Goal: Information Seeking & Learning: Learn about a topic

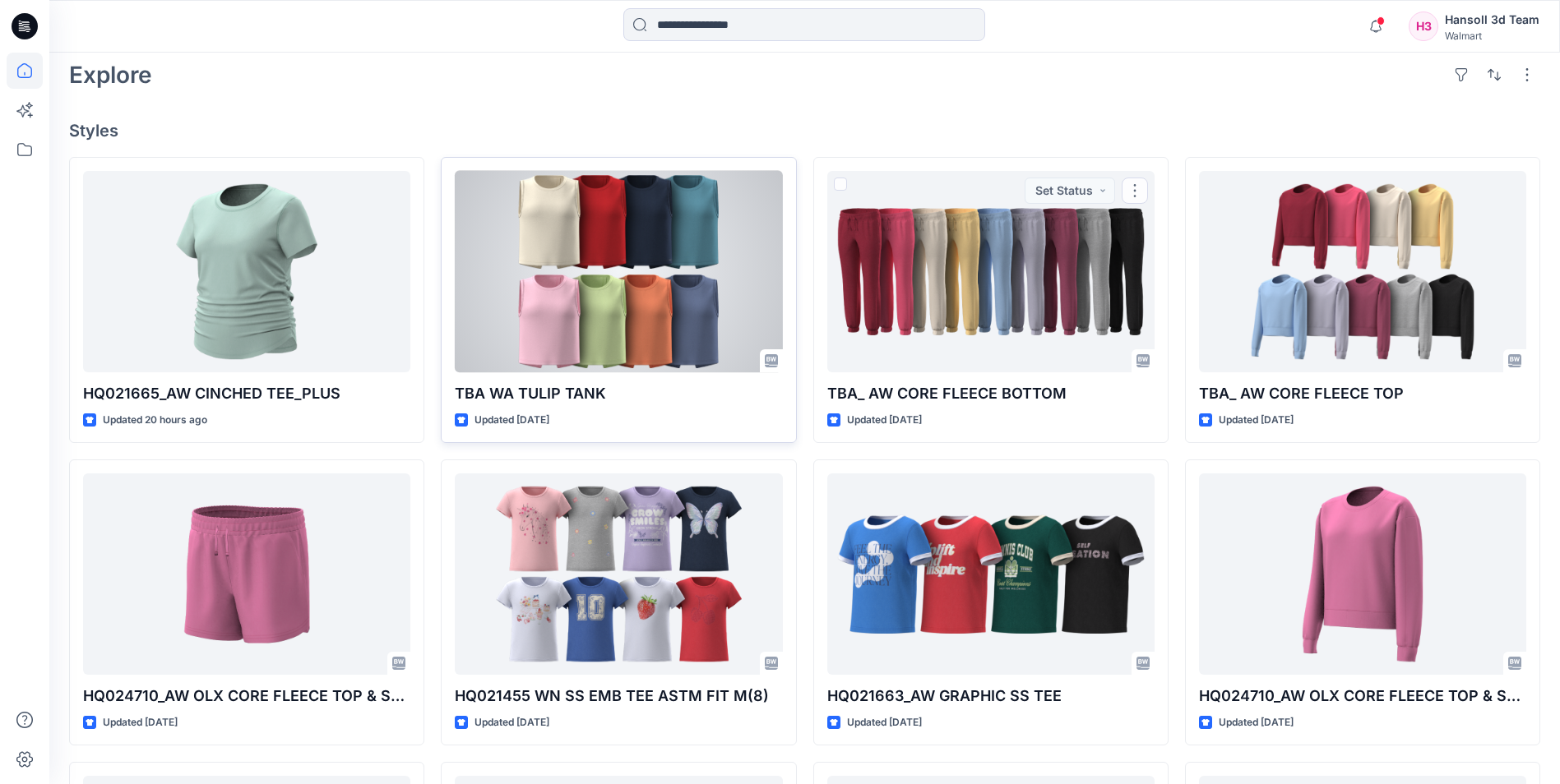
scroll to position [411, 0]
click at [686, 237] on div at bounding box center [619, 271] width 328 height 202
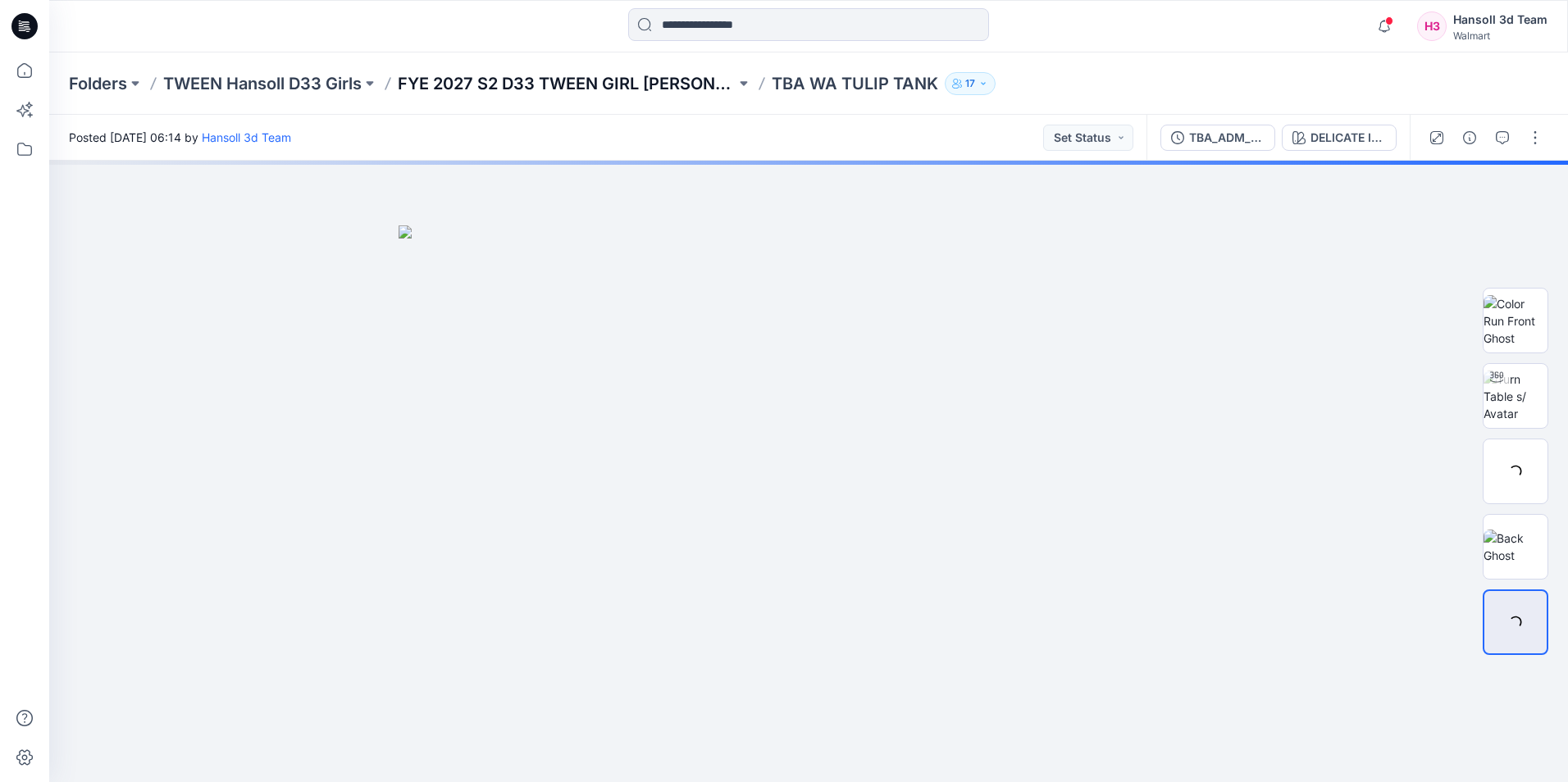
click at [474, 86] on p "FYE 2027 S2 D33 TWEEN GIRL [PERSON_NAME]" at bounding box center [567, 83] width 338 height 23
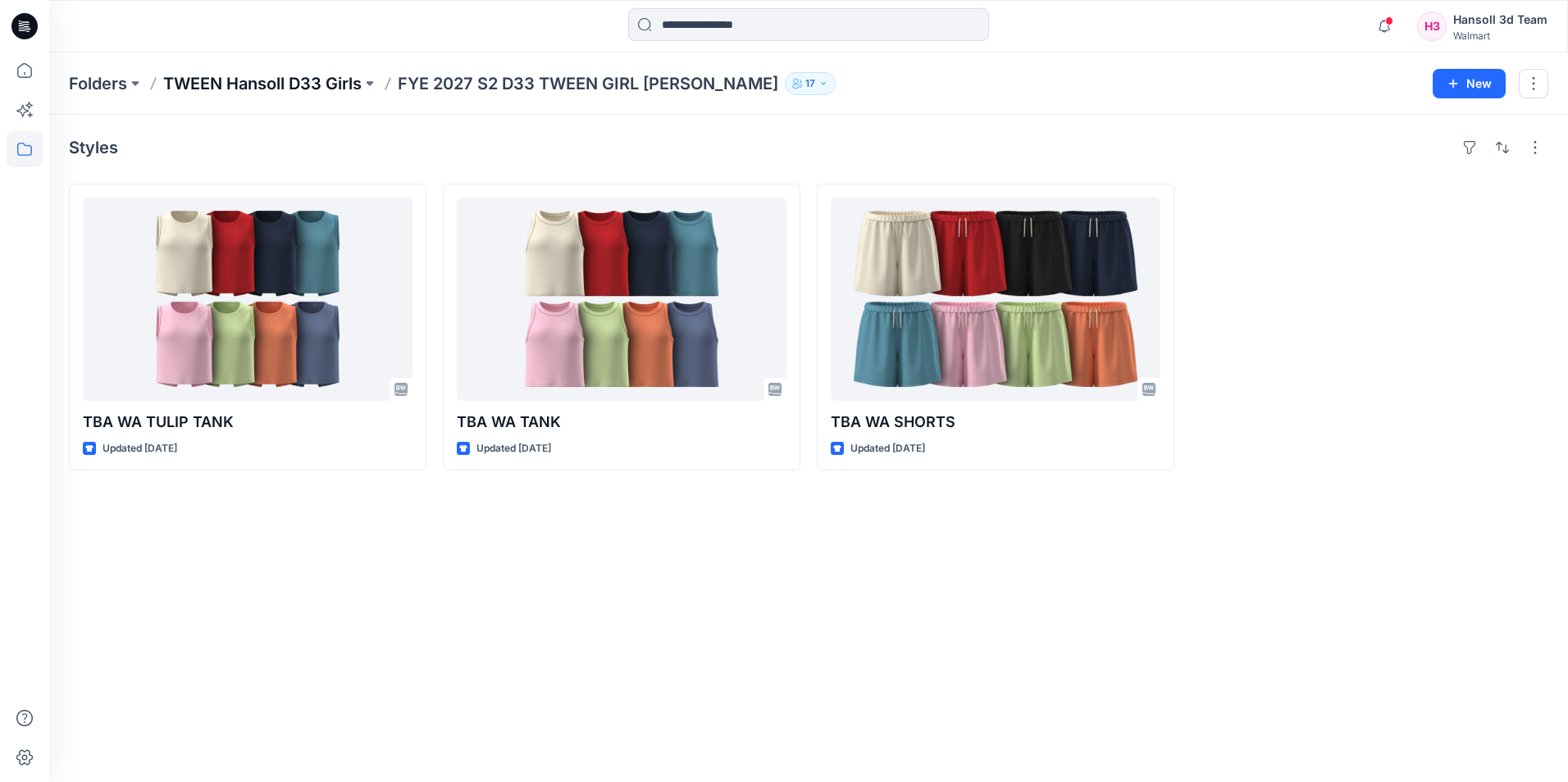
click at [271, 82] on p "TWEEN Hansoll D33 Girls" at bounding box center [262, 83] width 199 height 23
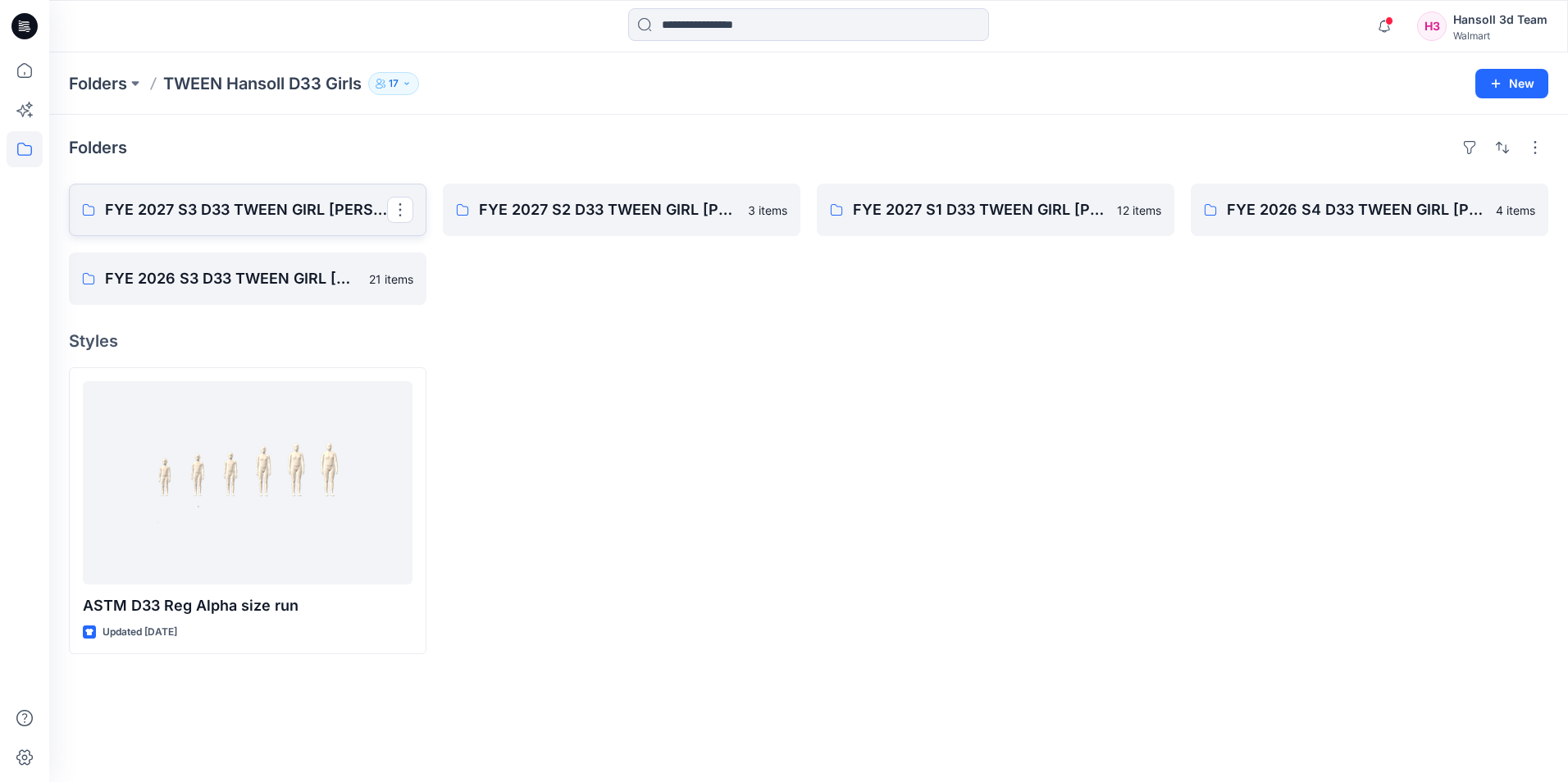
click at [285, 213] on p "FYE 2027 S3 D33 TWEEN GIRL [PERSON_NAME]" at bounding box center [246, 210] width 282 height 23
click at [251, 272] on p "FYE 2026 S3 D33 TWEEN GIRL [PERSON_NAME]" at bounding box center [246, 279] width 282 height 23
click at [873, 214] on p "FYE 2027 S1 D33 TWEEN GIRL [PERSON_NAME]" at bounding box center [994, 210] width 282 height 23
click at [1288, 216] on p "FYE 2026 S4 D33 TWEEN GIRL [PERSON_NAME]" at bounding box center [1368, 210] width 282 height 23
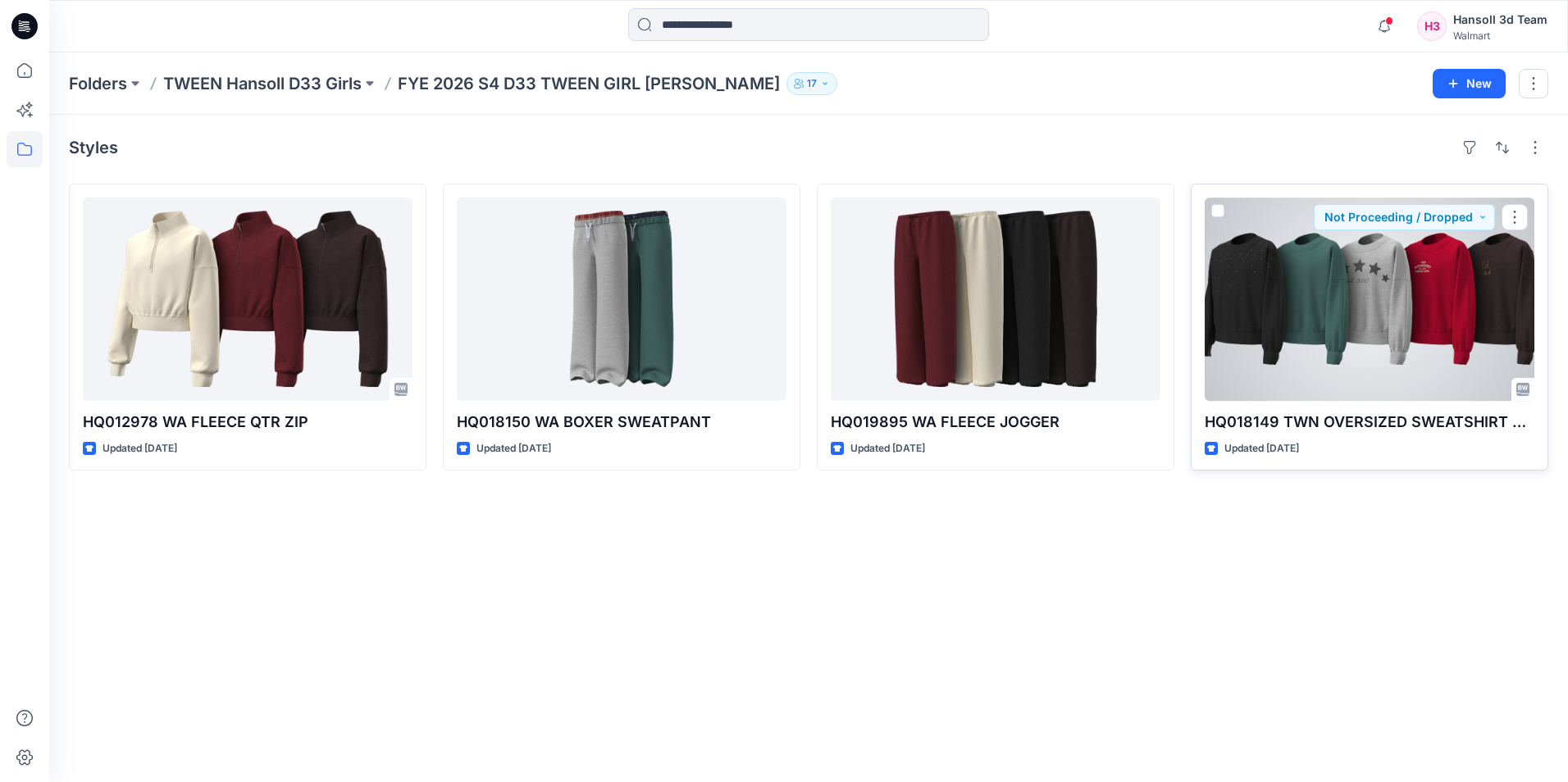
click at [1329, 313] on div at bounding box center [1369, 299] width 330 height 204
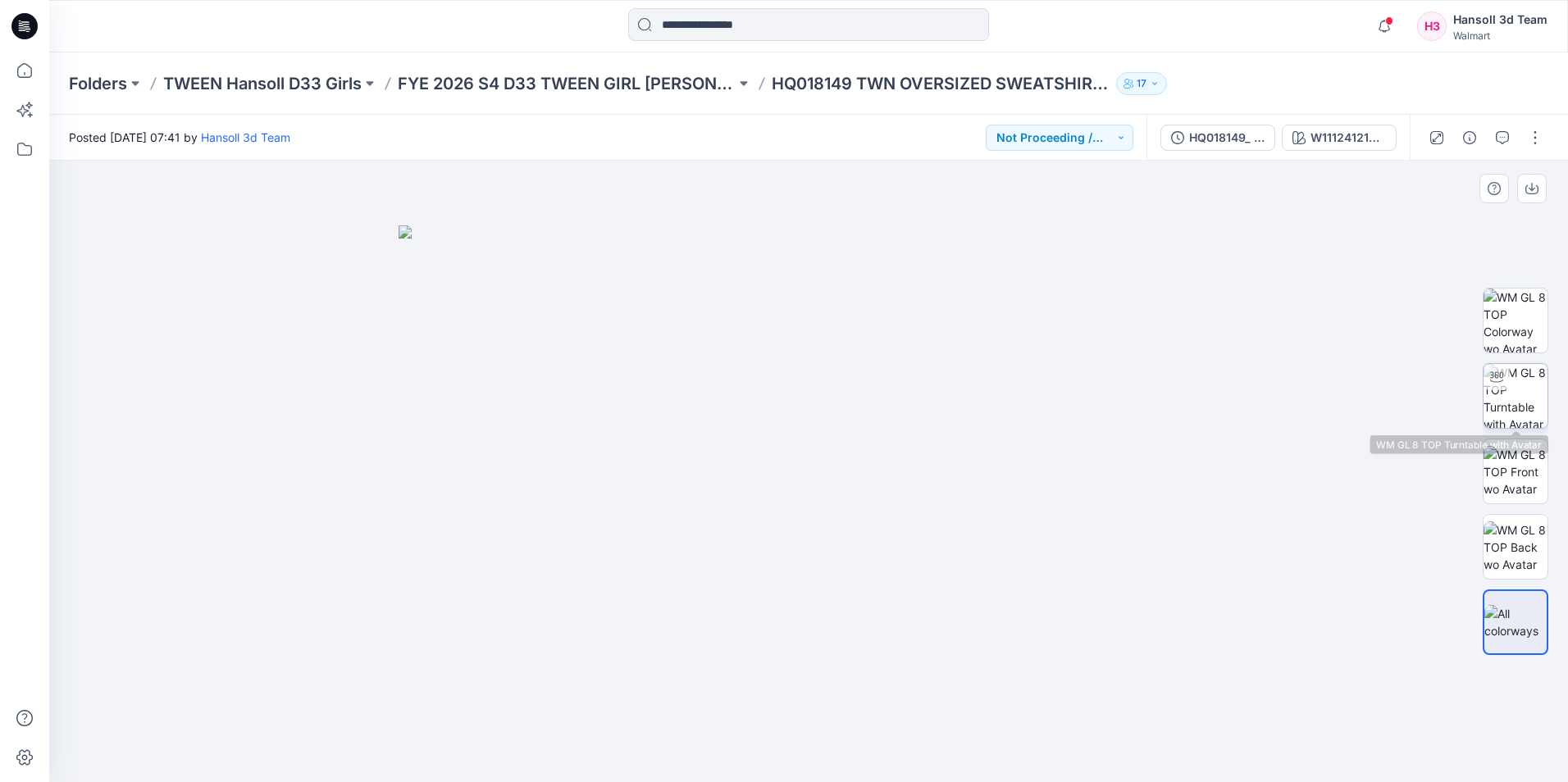
click at [1523, 389] on img at bounding box center [1515, 396] width 64 height 64
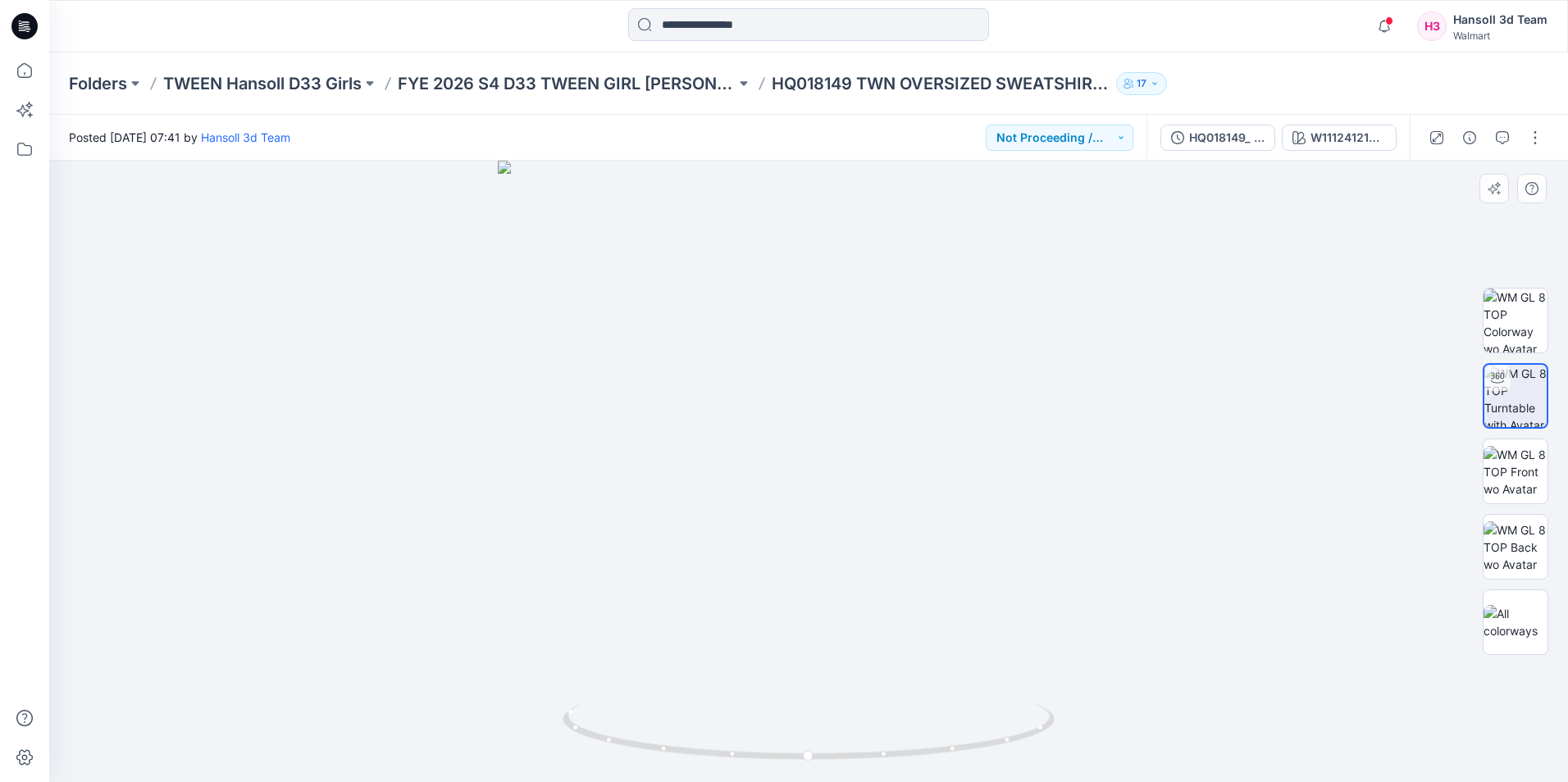
click at [854, 407] on div at bounding box center [808, 471] width 1519 height 621
click at [1123, 144] on button "Not Proceeding / Dropped" at bounding box center [1059, 138] width 148 height 26
click at [1236, 138] on div "HQ018149_ ADM FC _ TWN OVERSIZED SWEATSHIRT" at bounding box center [1226, 138] width 75 height 18
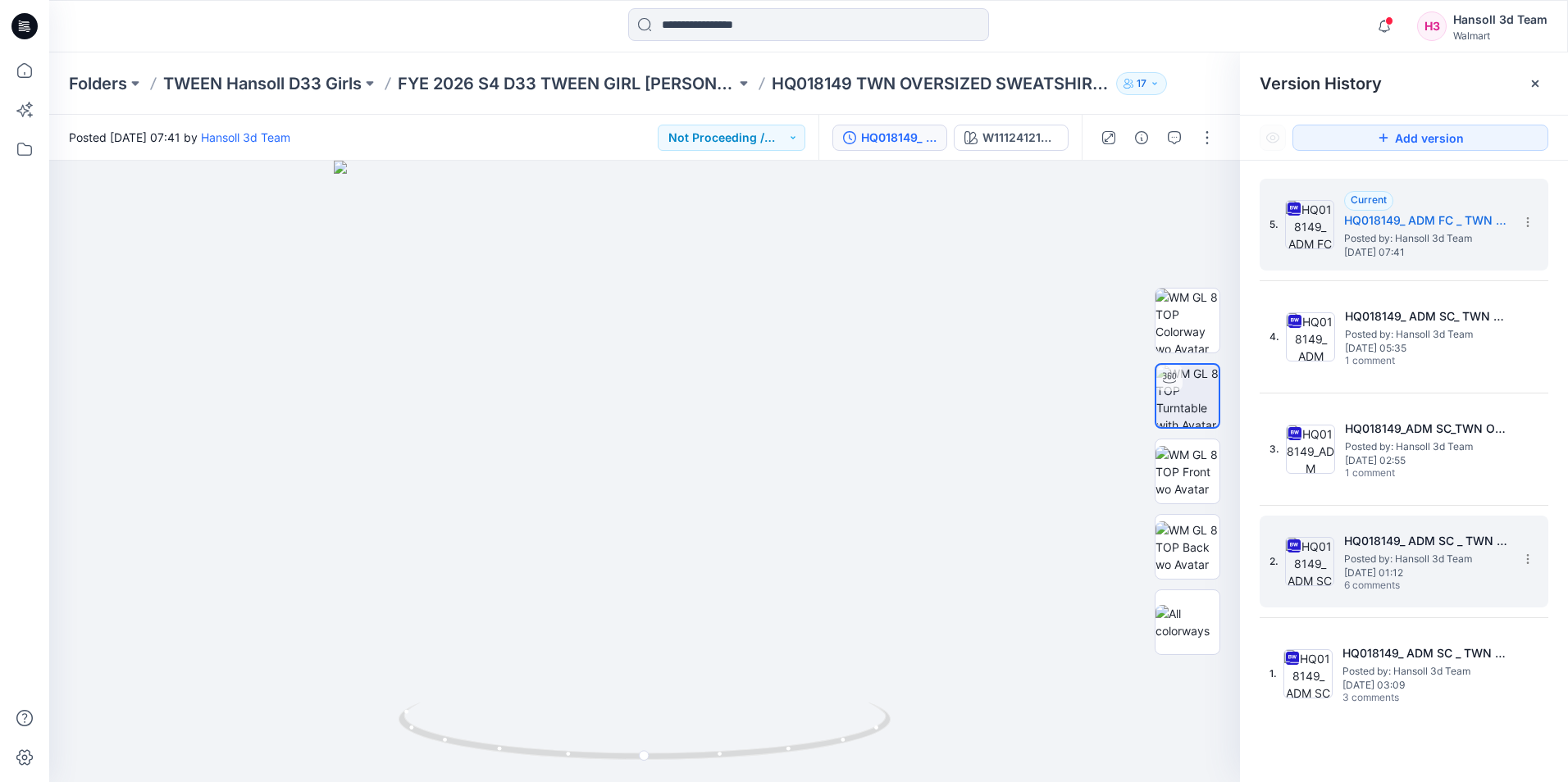
click at [1435, 558] on span "Posted by: Hansoll 3d Team" at bounding box center [1425, 559] width 164 height 16
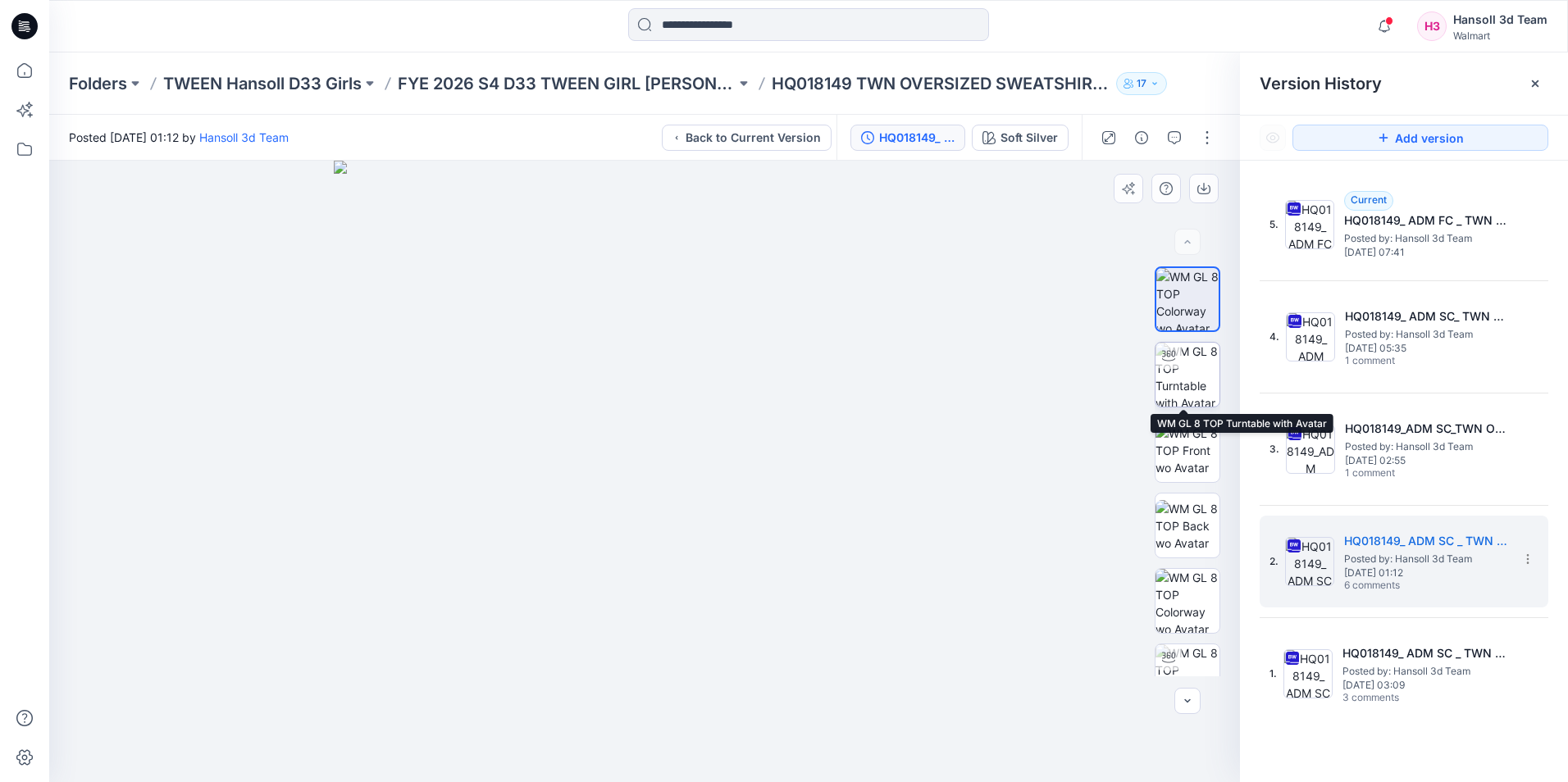
click at [1186, 362] on img at bounding box center [1188, 375] width 64 height 64
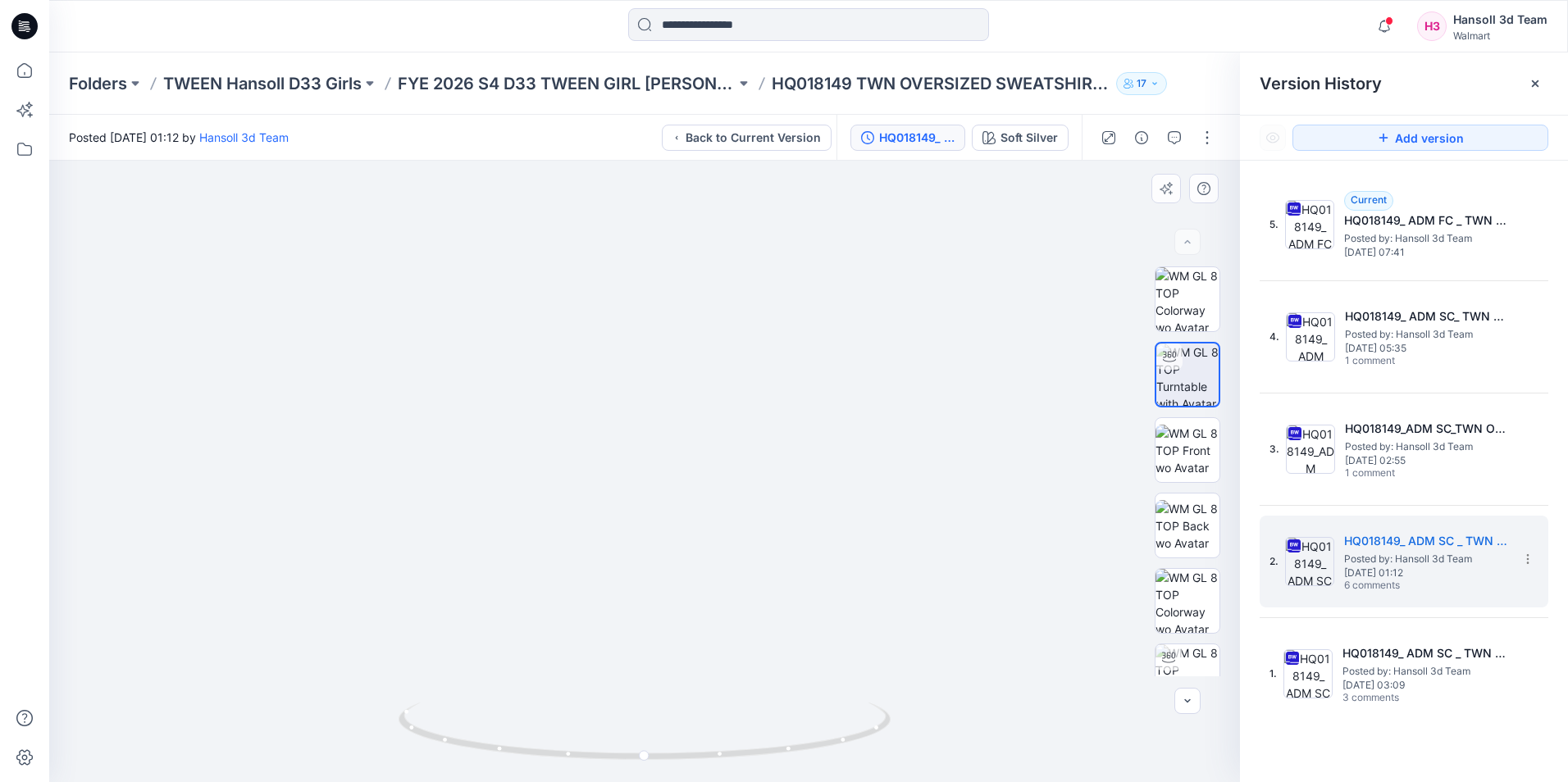
click at [1070, 324] on div at bounding box center [644, 471] width 1190 height 621
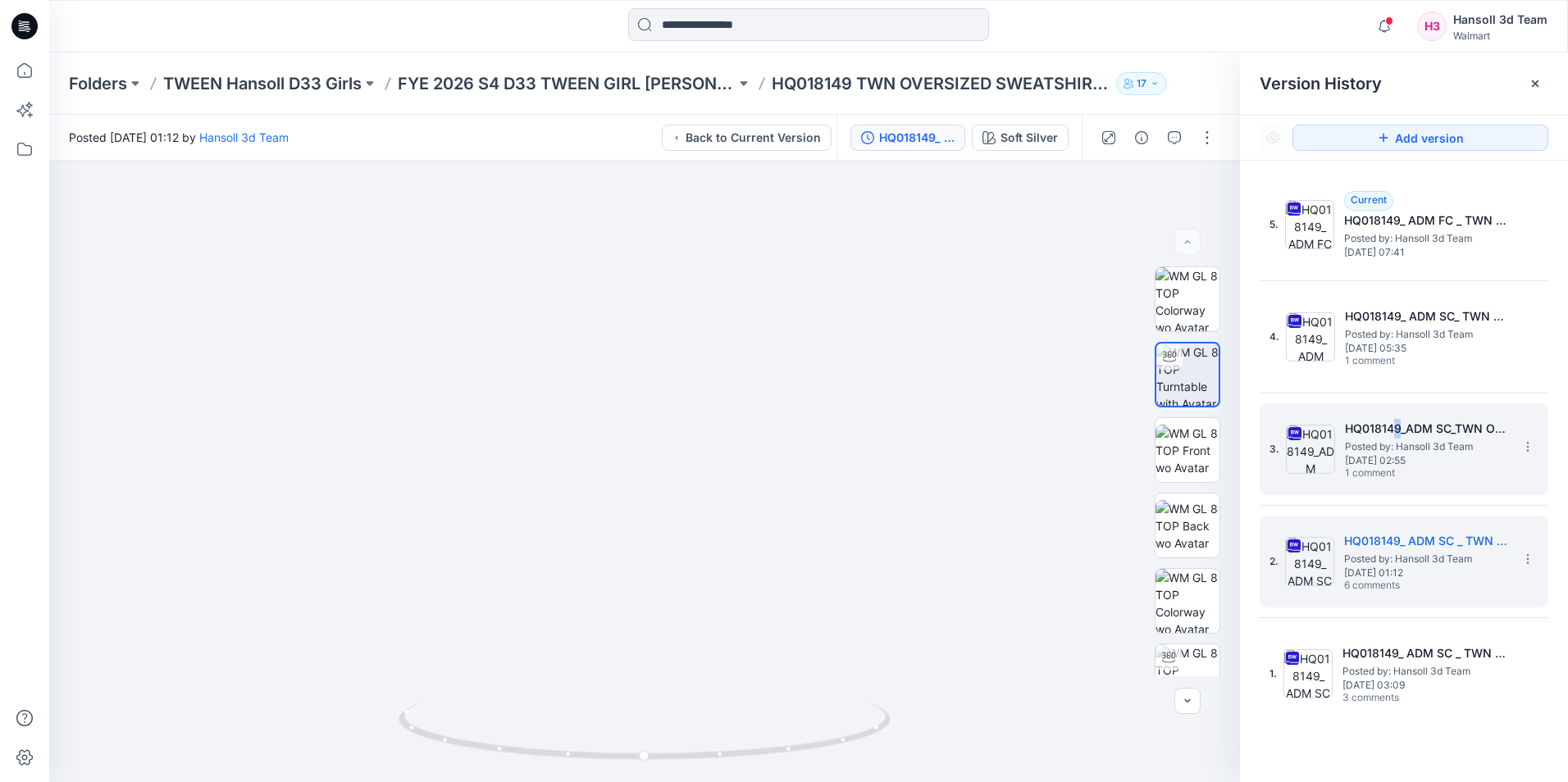
click at [1396, 430] on h5 "HQ018149_ADM SC_TWN OVERSIZED SWEATSHIRT_REV2" at bounding box center [1426, 429] width 164 height 20
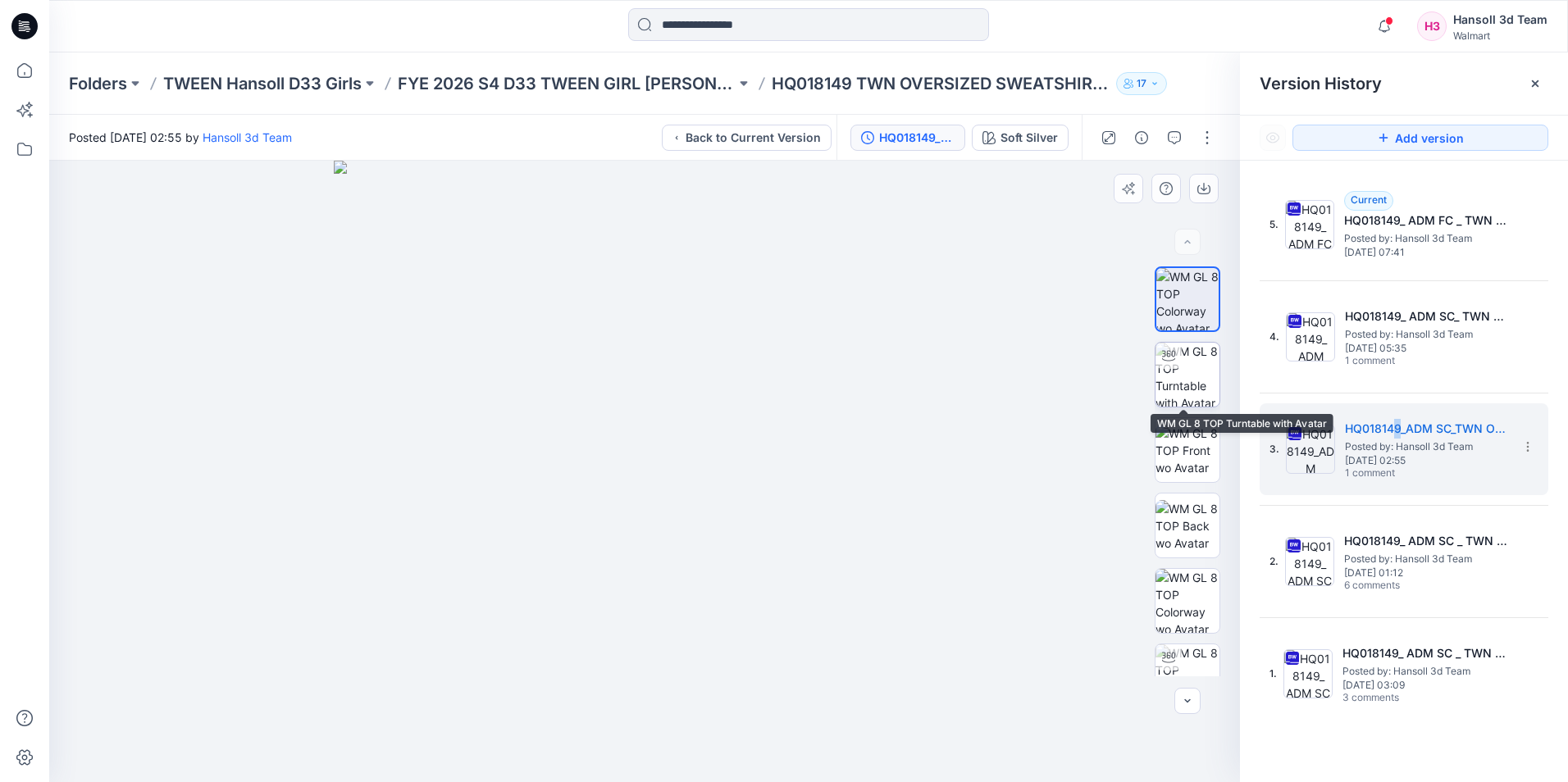
click at [1180, 379] on img at bounding box center [1188, 375] width 64 height 64
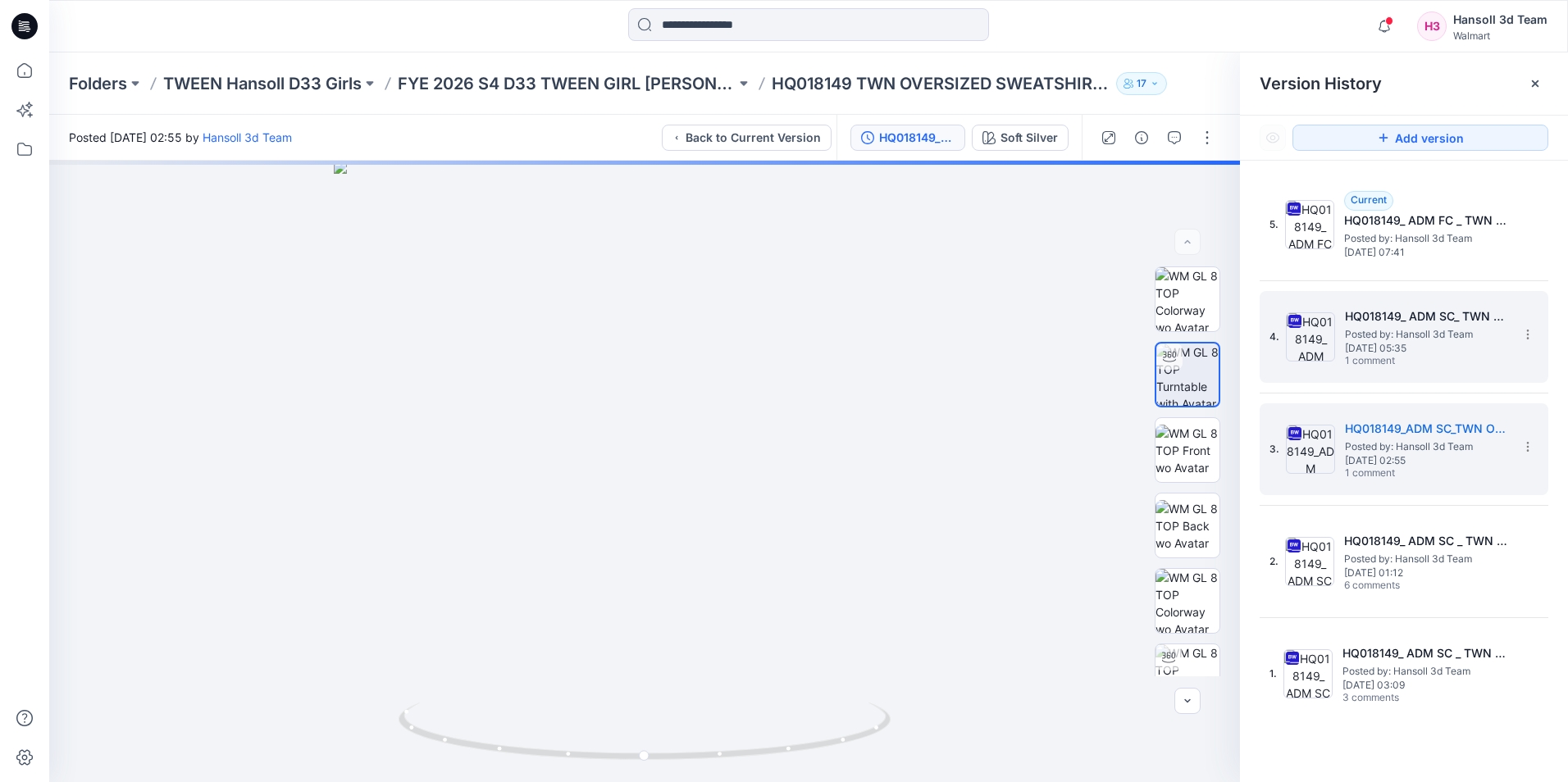
click at [1407, 351] on span "[DATE] 05:35" at bounding box center [1426, 348] width 164 height 12
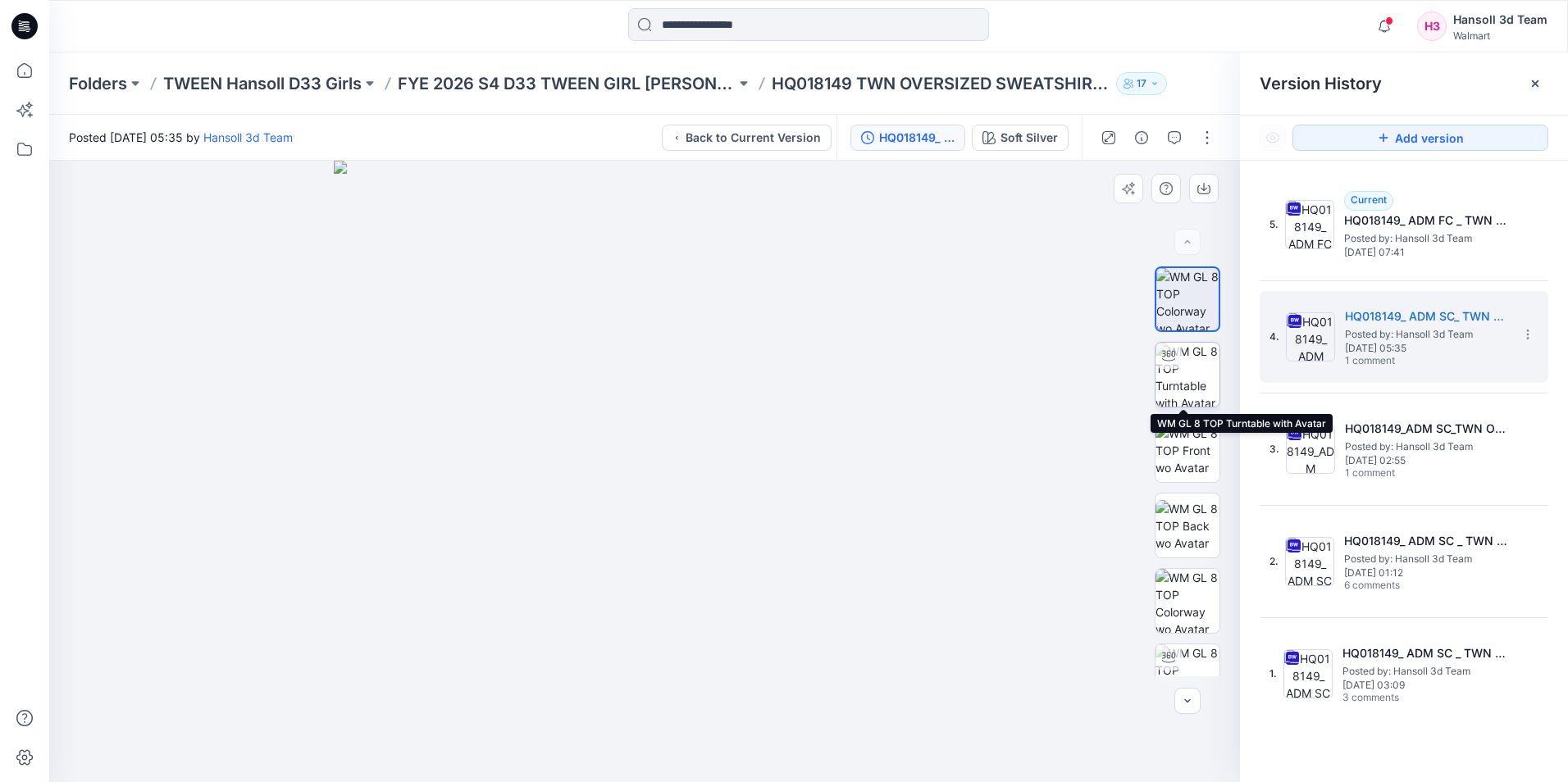
click at [1182, 388] on img at bounding box center [1188, 375] width 64 height 64
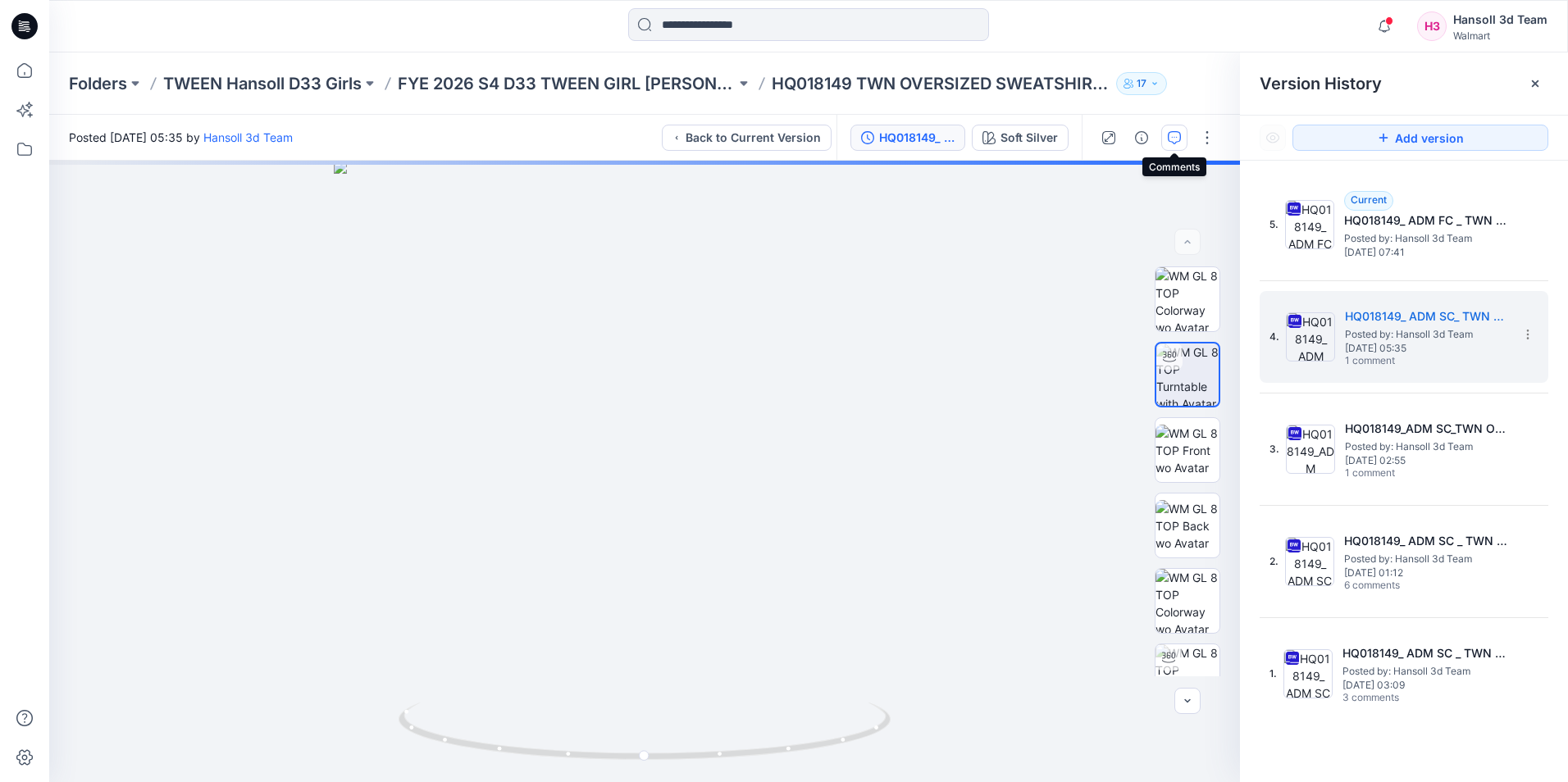
click at [1172, 136] on icon "button" at bounding box center [1174, 138] width 13 height 13
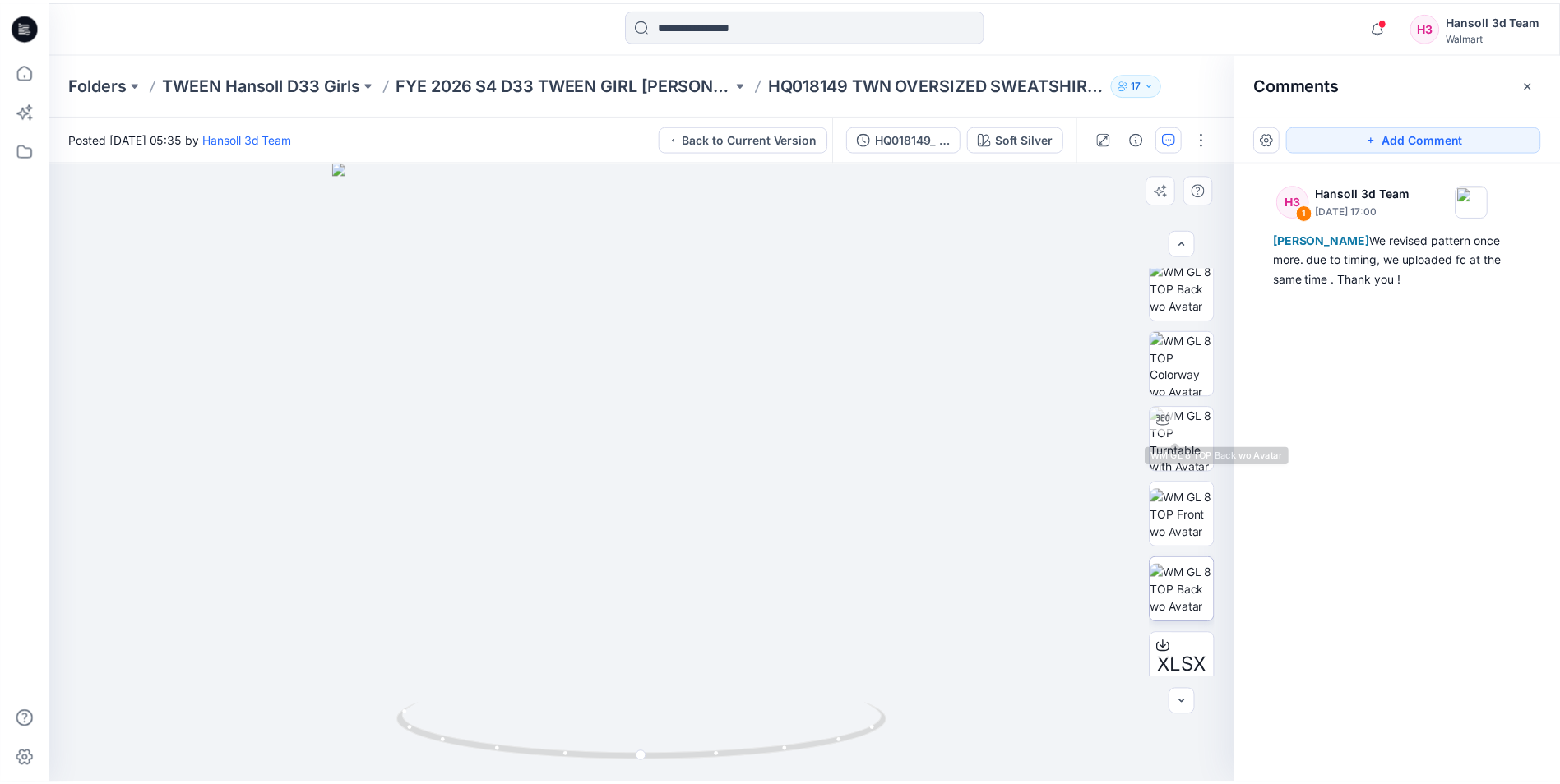
scroll to position [260, 0]
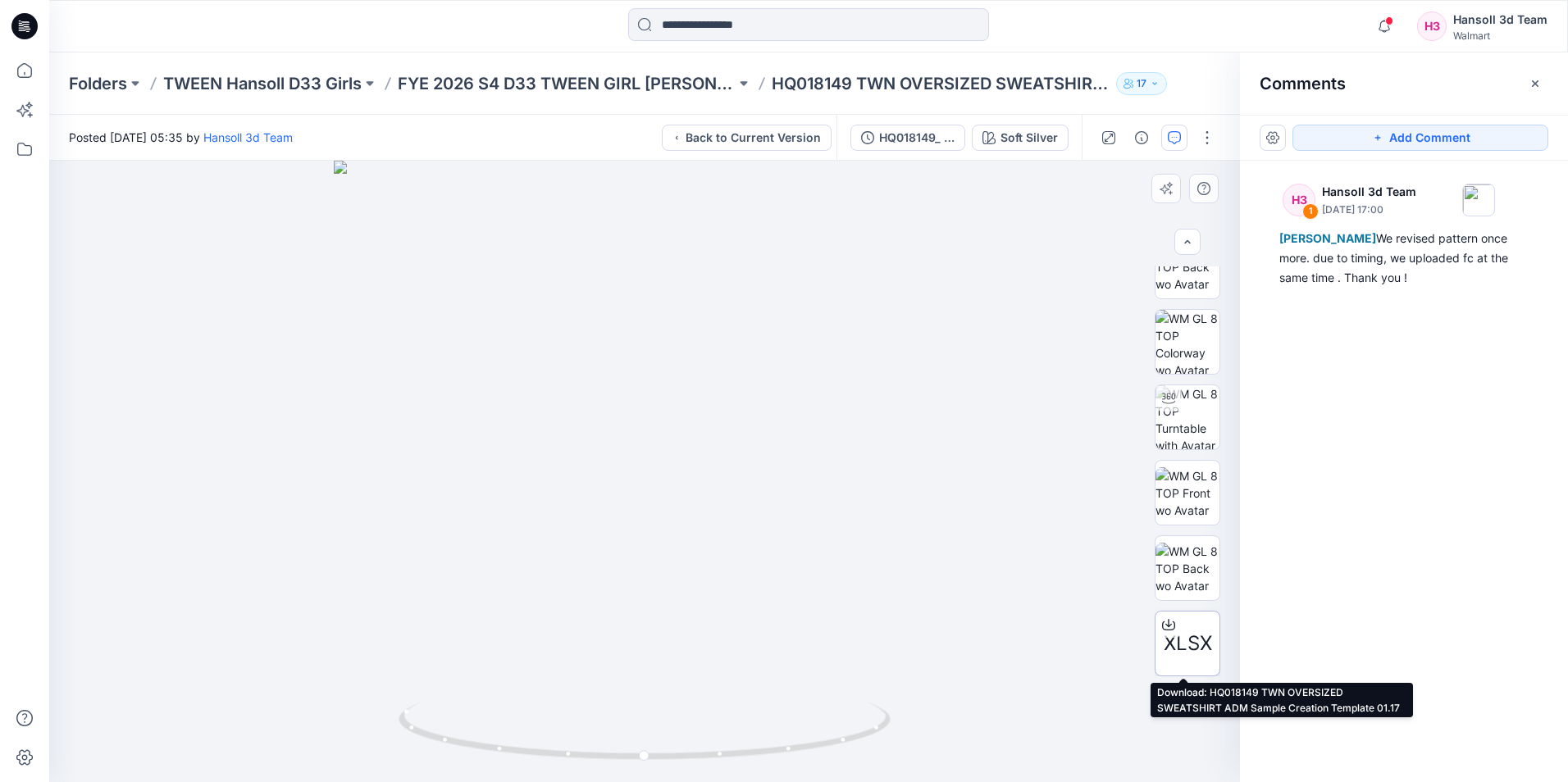
click at [1175, 645] on span "XLSX" at bounding box center [1187, 643] width 49 height 30
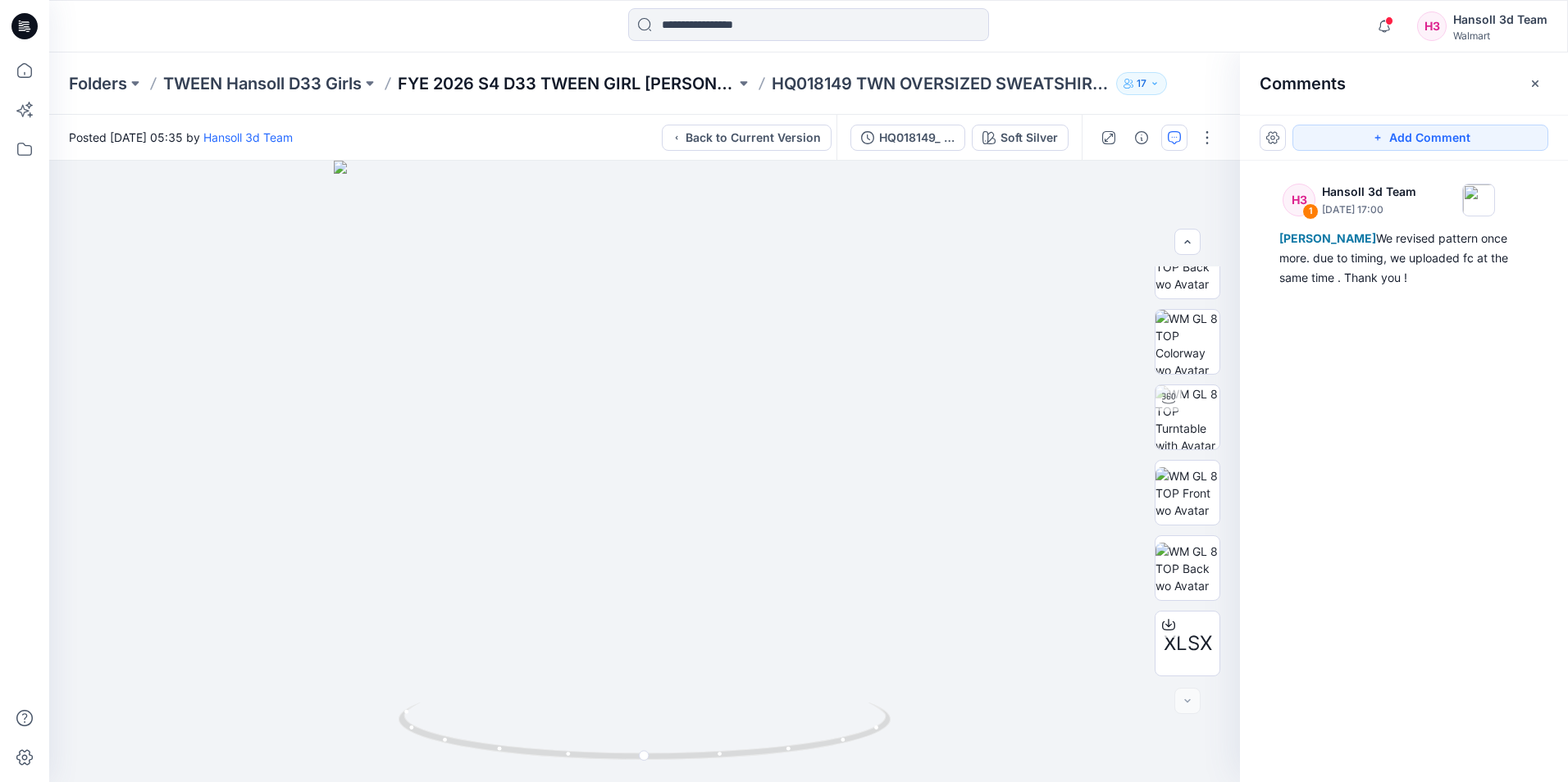
click at [527, 81] on p "FYE 2026 S4 D33 TWEEN GIRL [PERSON_NAME]" at bounding box center [567, 83] width 338 height 23
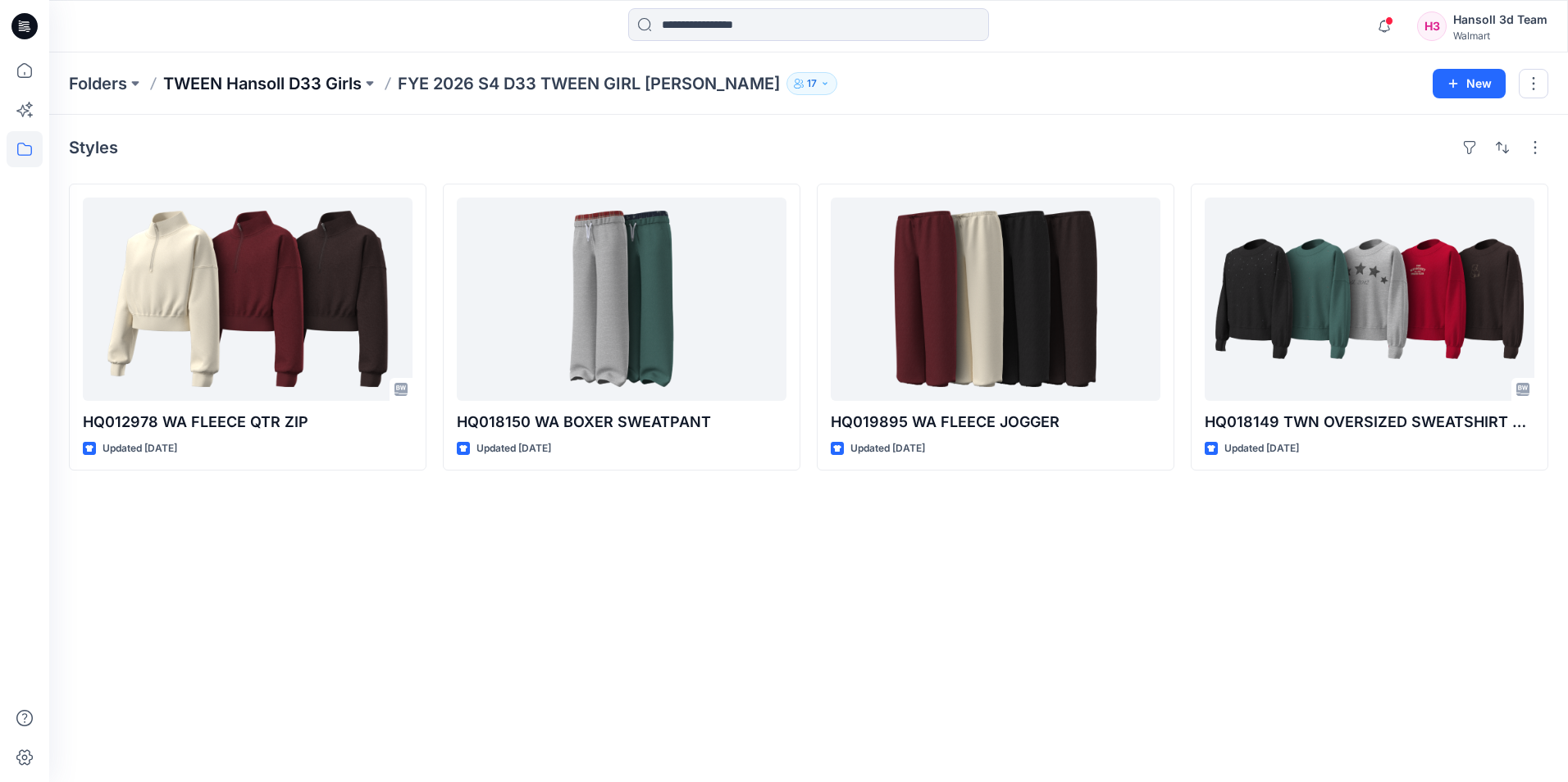
click at [318, 81] on p "TWEEN Hansoll D33 Girls" at bounding box center [262, 83] width 199 height 23
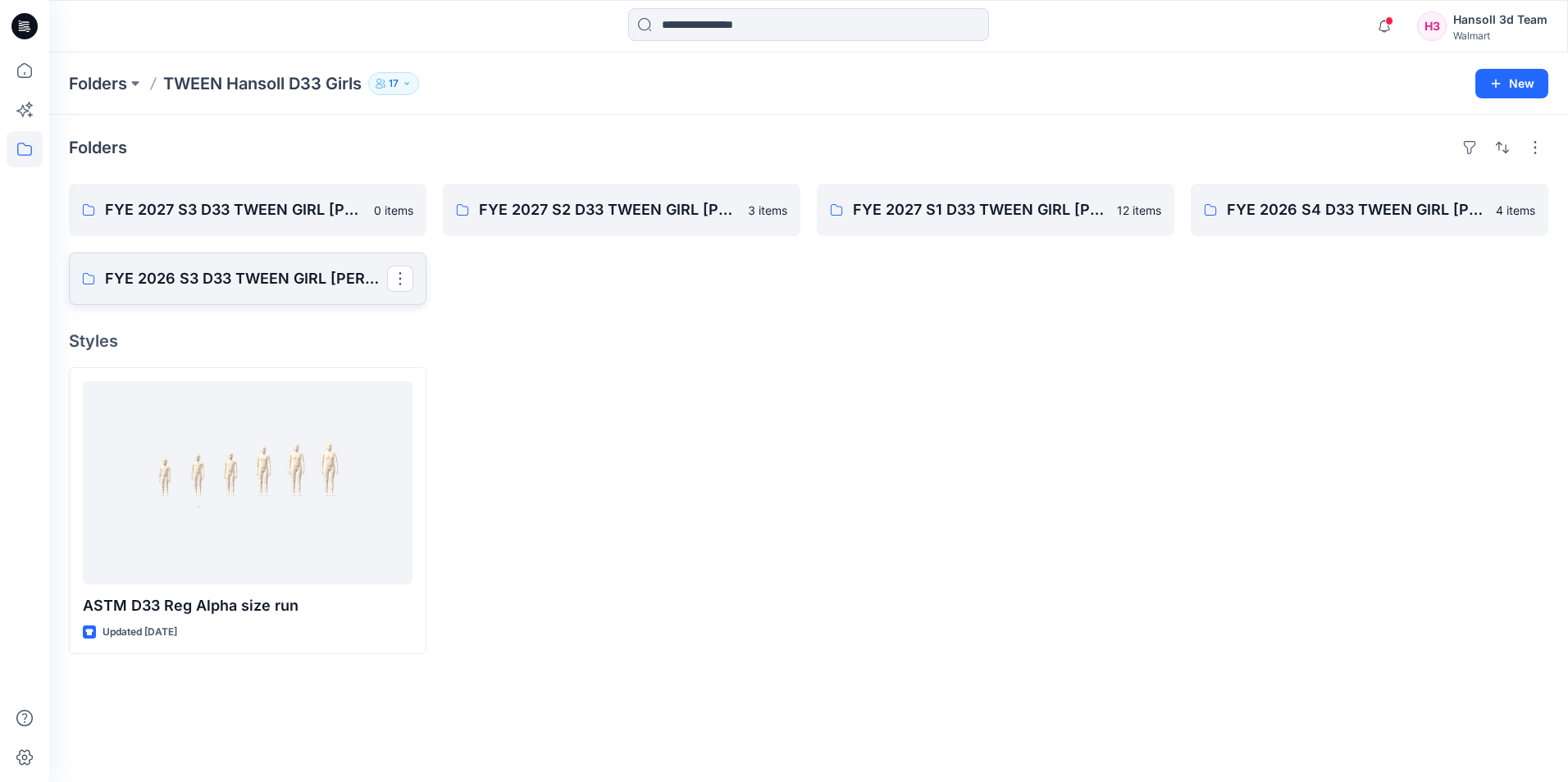
click at [224, 276] on p "FYE 2026 S3 D33 TWEEN GIRL [PERSON_NAME]" at bounding box center [246, 279] width 282 height 23
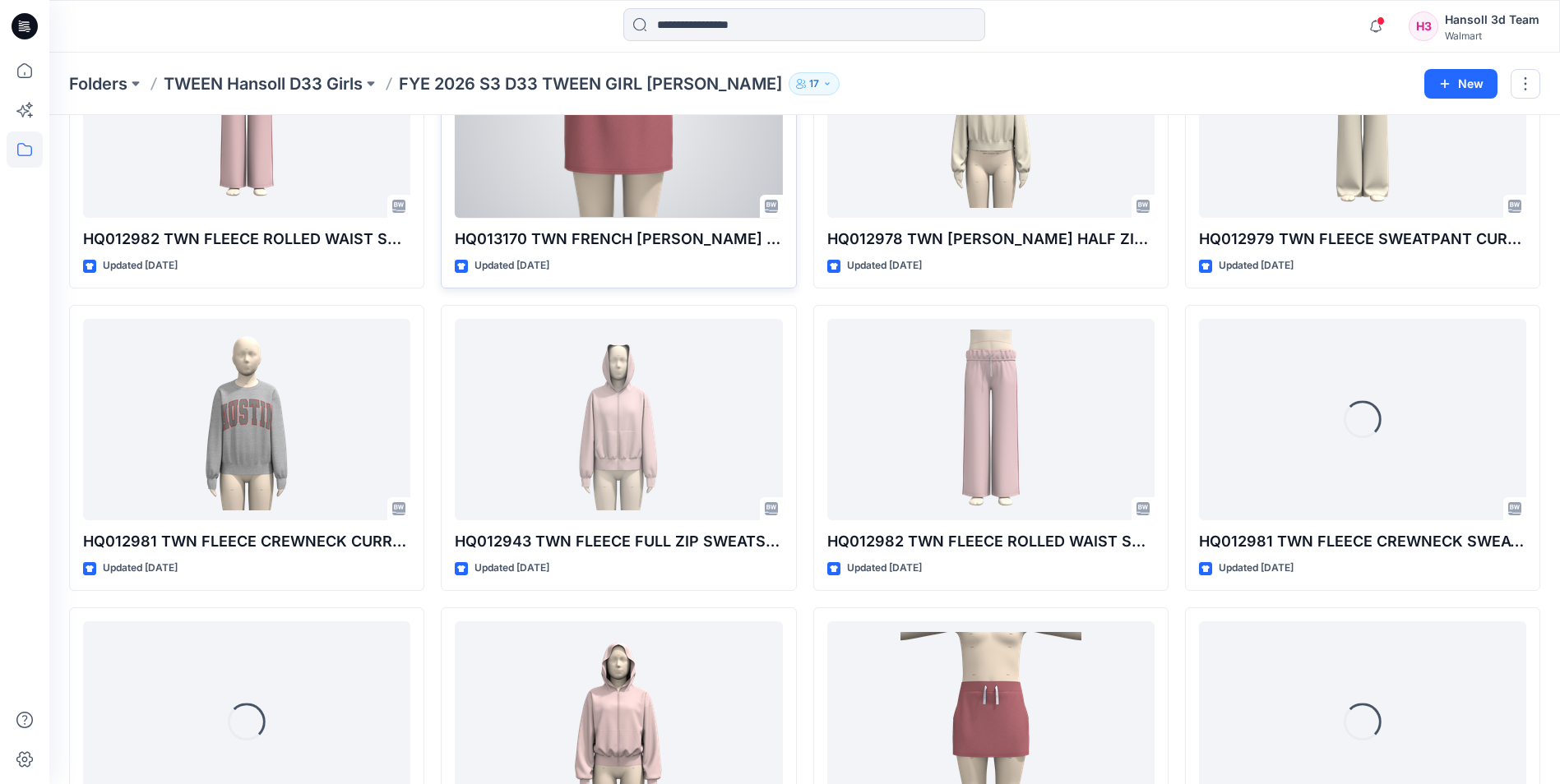
scroll to position [863, 0]
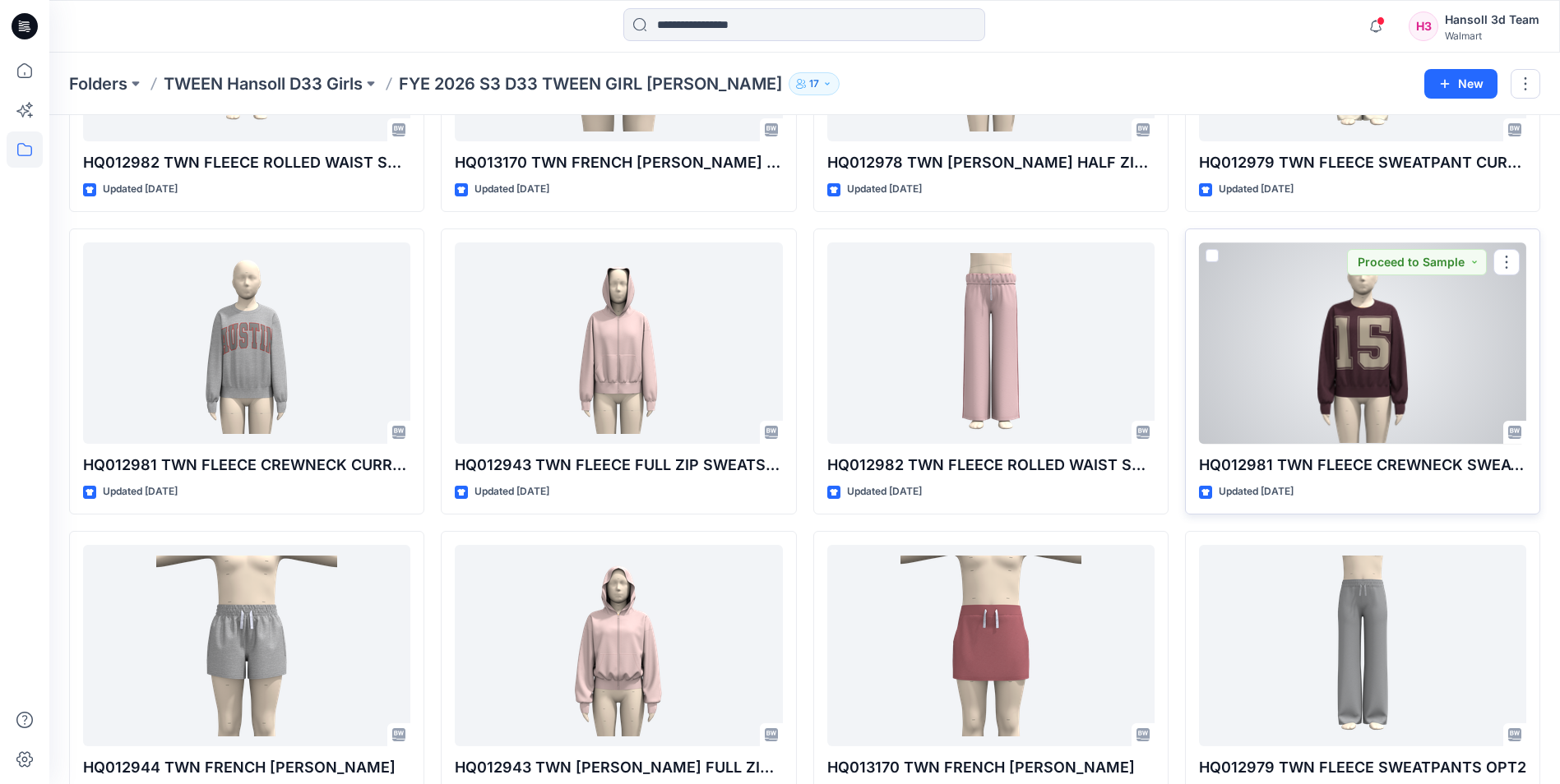
click at [1361, 386] on div at bounding box center [1362, 343] width 328 height 202
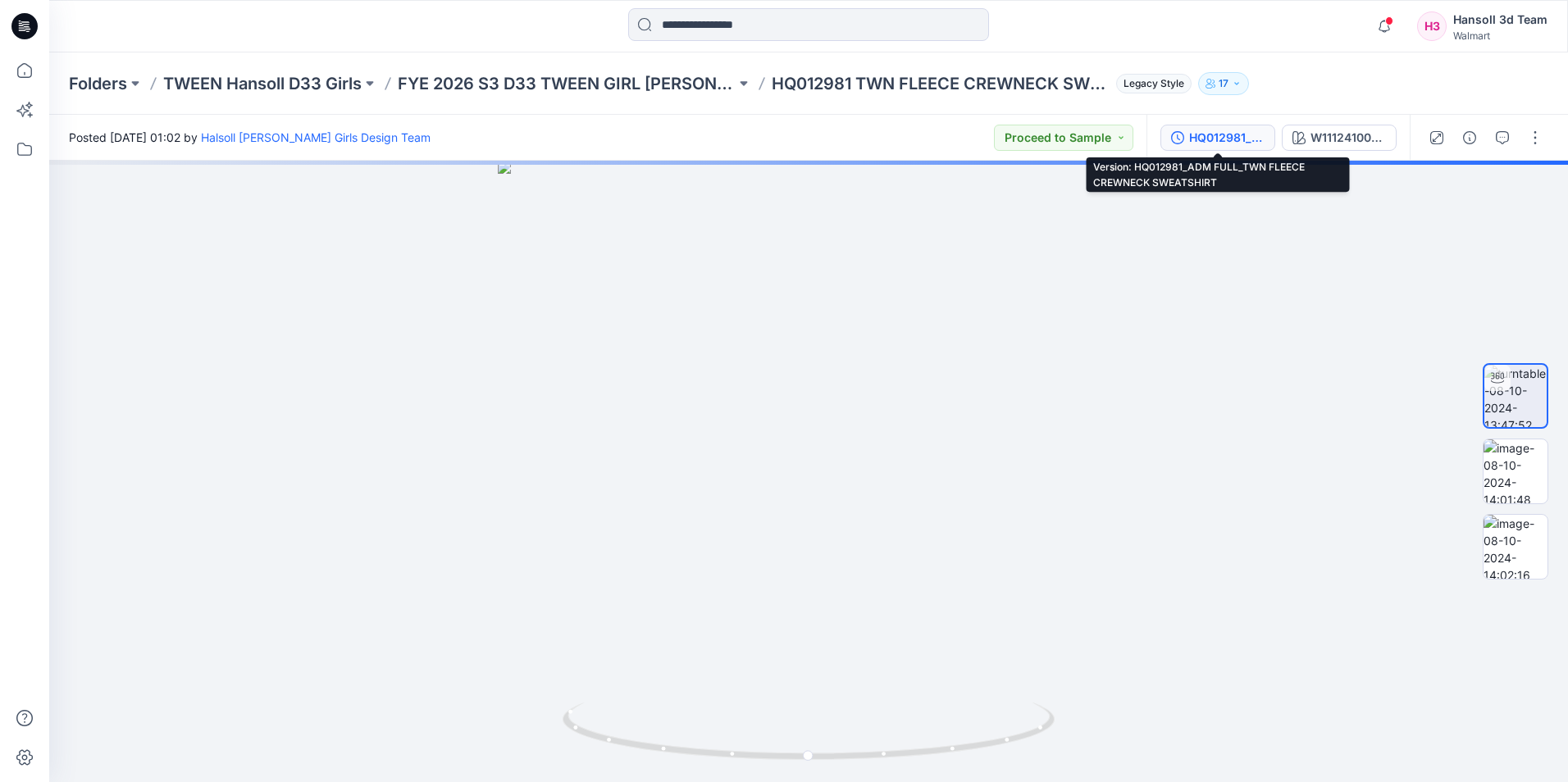
click at [1226, 137] on div "HQ012981_ADM FULL_TWN FLEECE CREWNECK SWEATSHIRT" at bounding box center [1226, 138] width 75 height 18
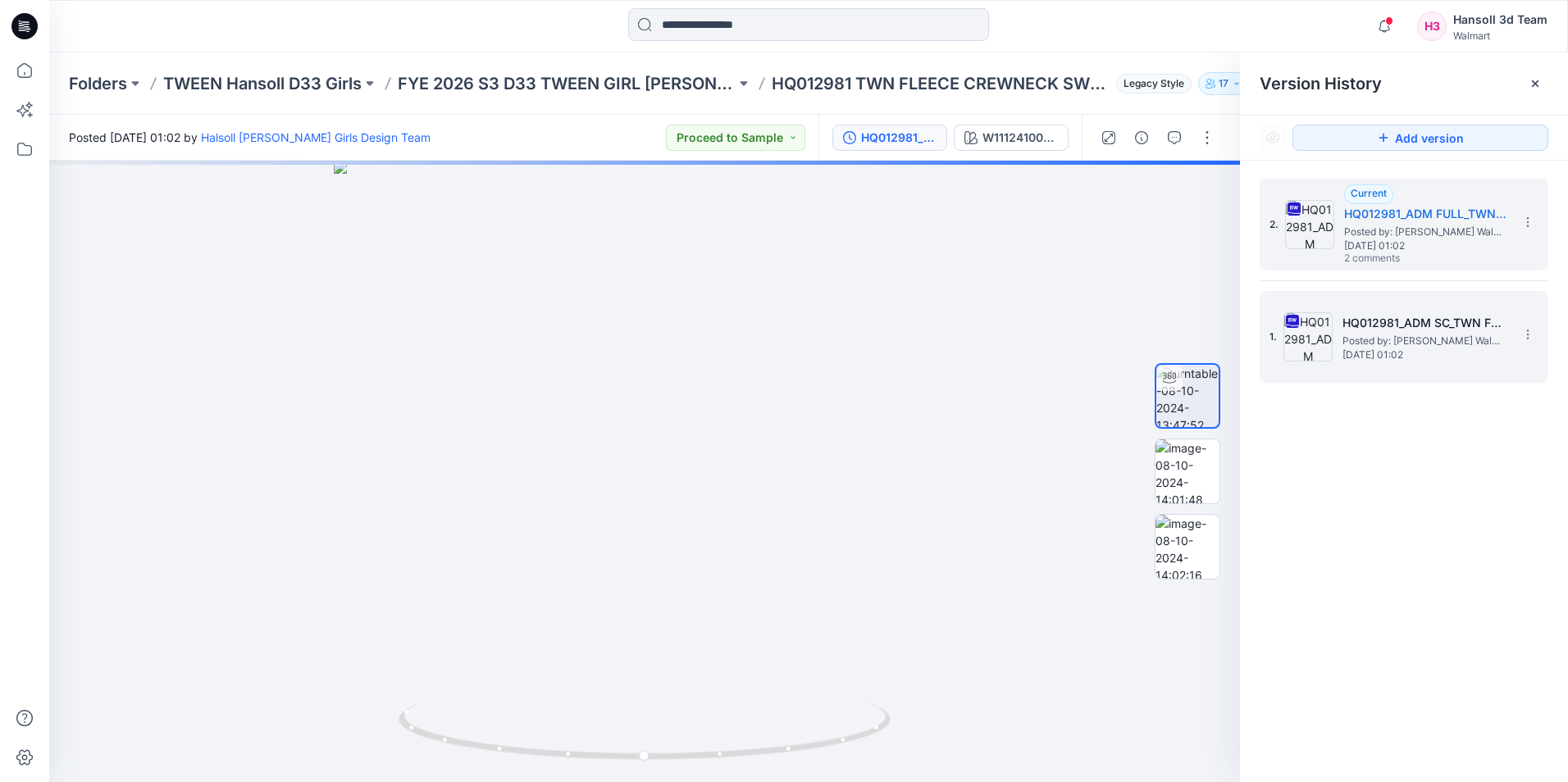
click at [1350, 357] on span "[DATE] 01:02" at bounding box center [1424, 355] width 164 height 12
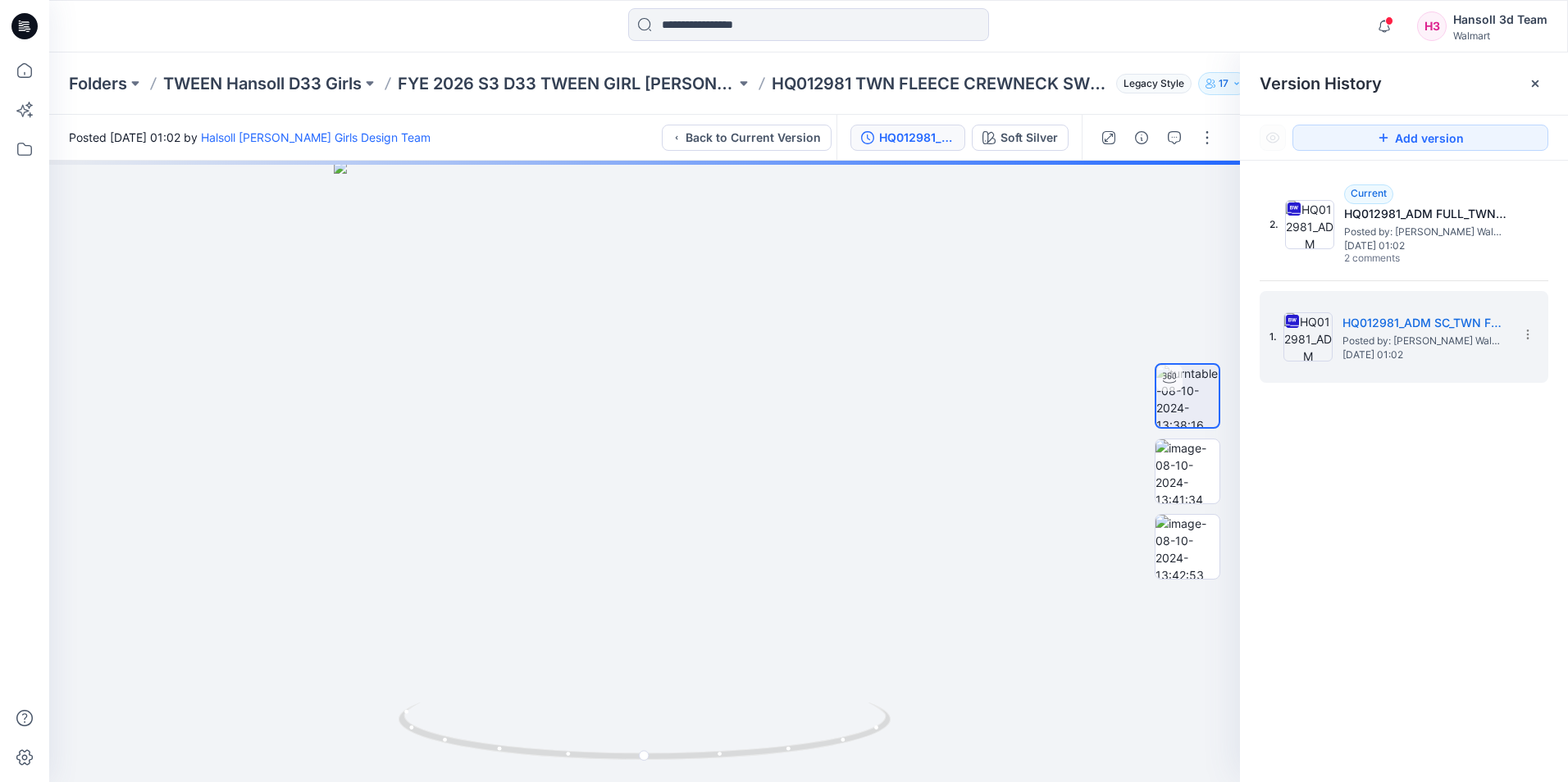
click at [1448, 498] on div "2. Current HQ012981_ADM FULL_TWN FLEECE CREWNECK SWEATSHIRT Posted by: [PERSON_…" at bounding box center [1404, 483] width 328 height 645
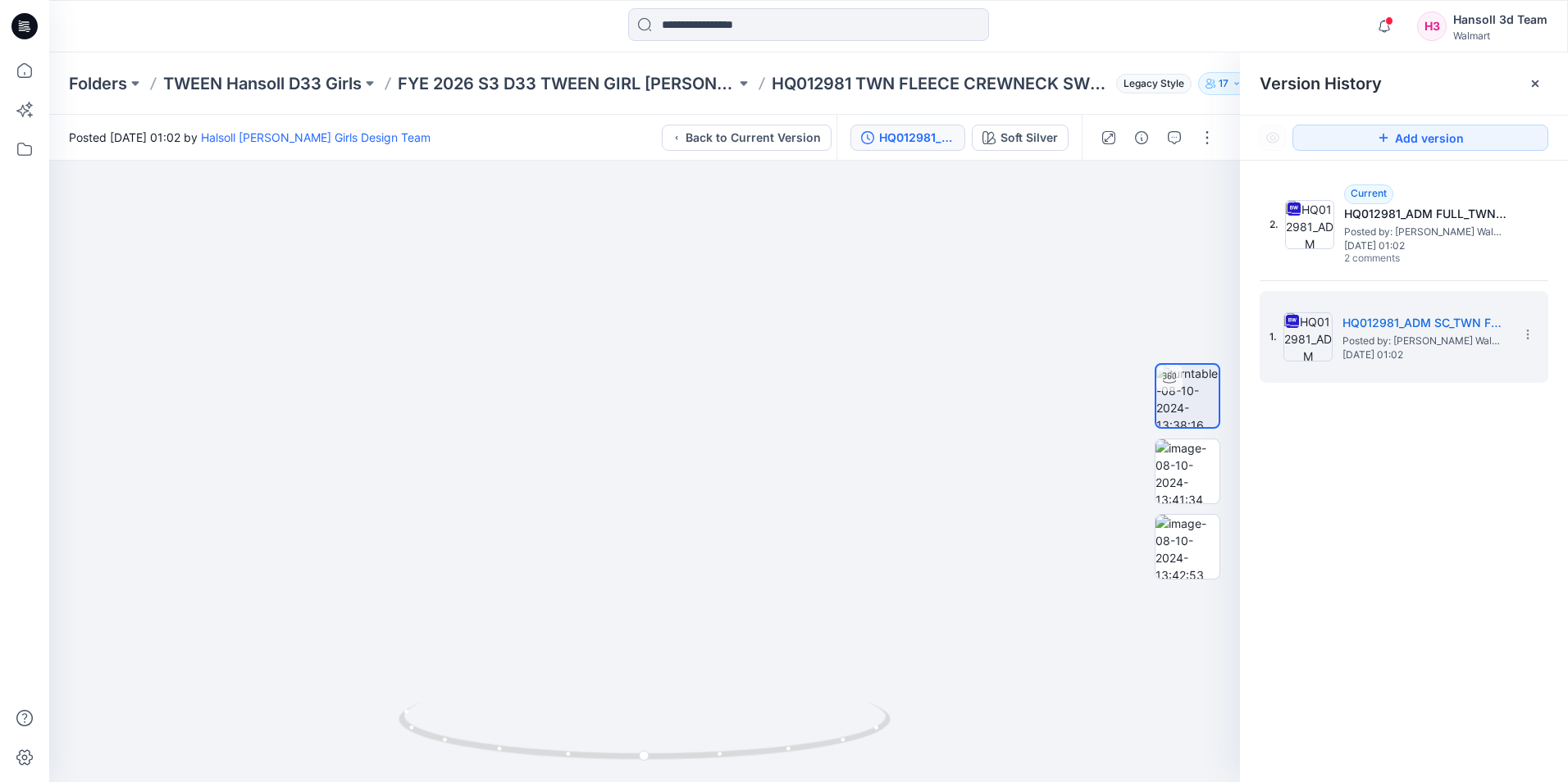
click at [23, 20] on icon at bounding box center [25, 26] width 26 height 26
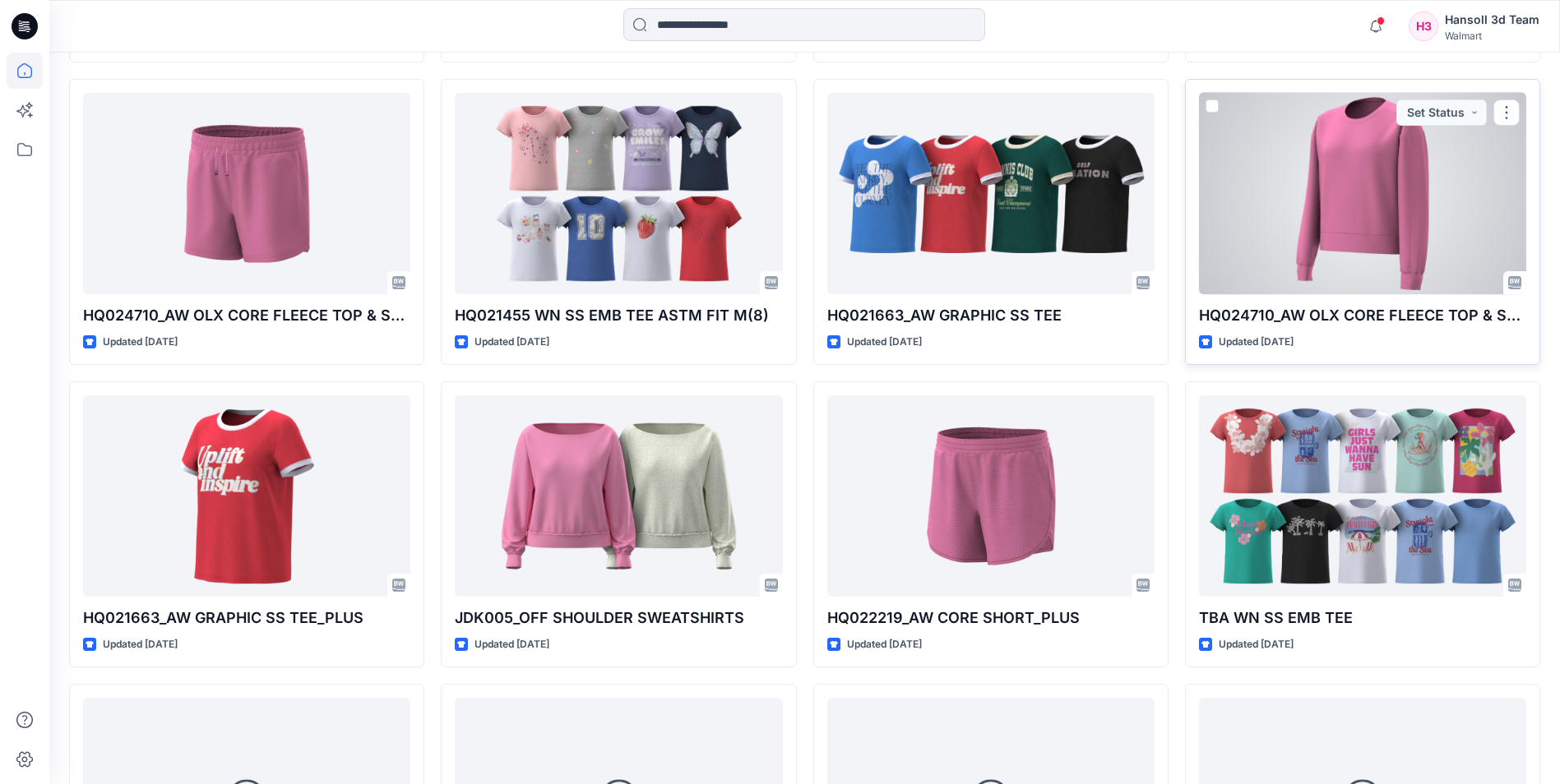
scroll to position [835, 0]
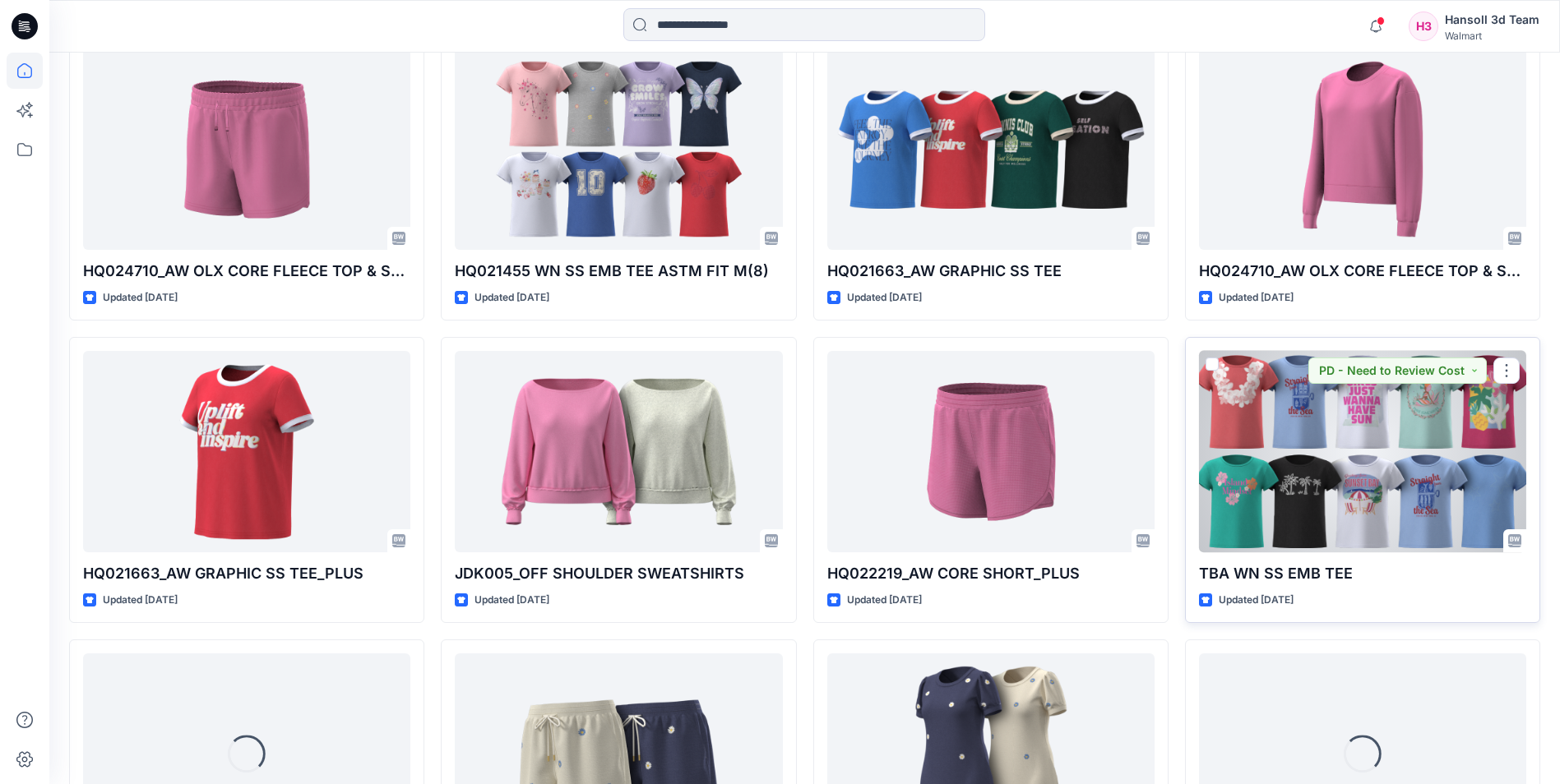
click at [1293, 445] on div at bounding box center [1362, 452] width 328 height 202
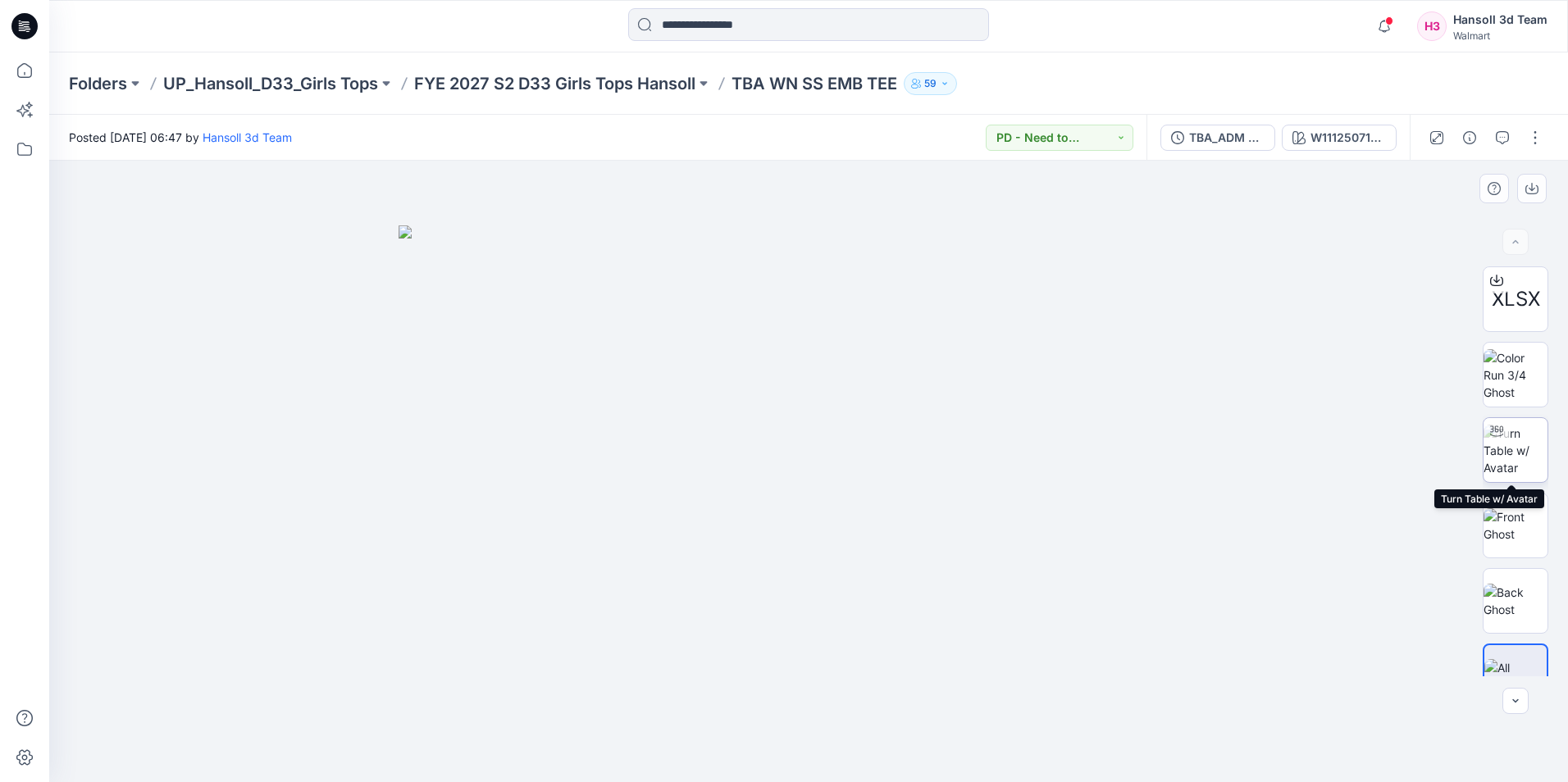
click at [1525, 455] on img at bounding box center [1515, 450] width 64 height 52
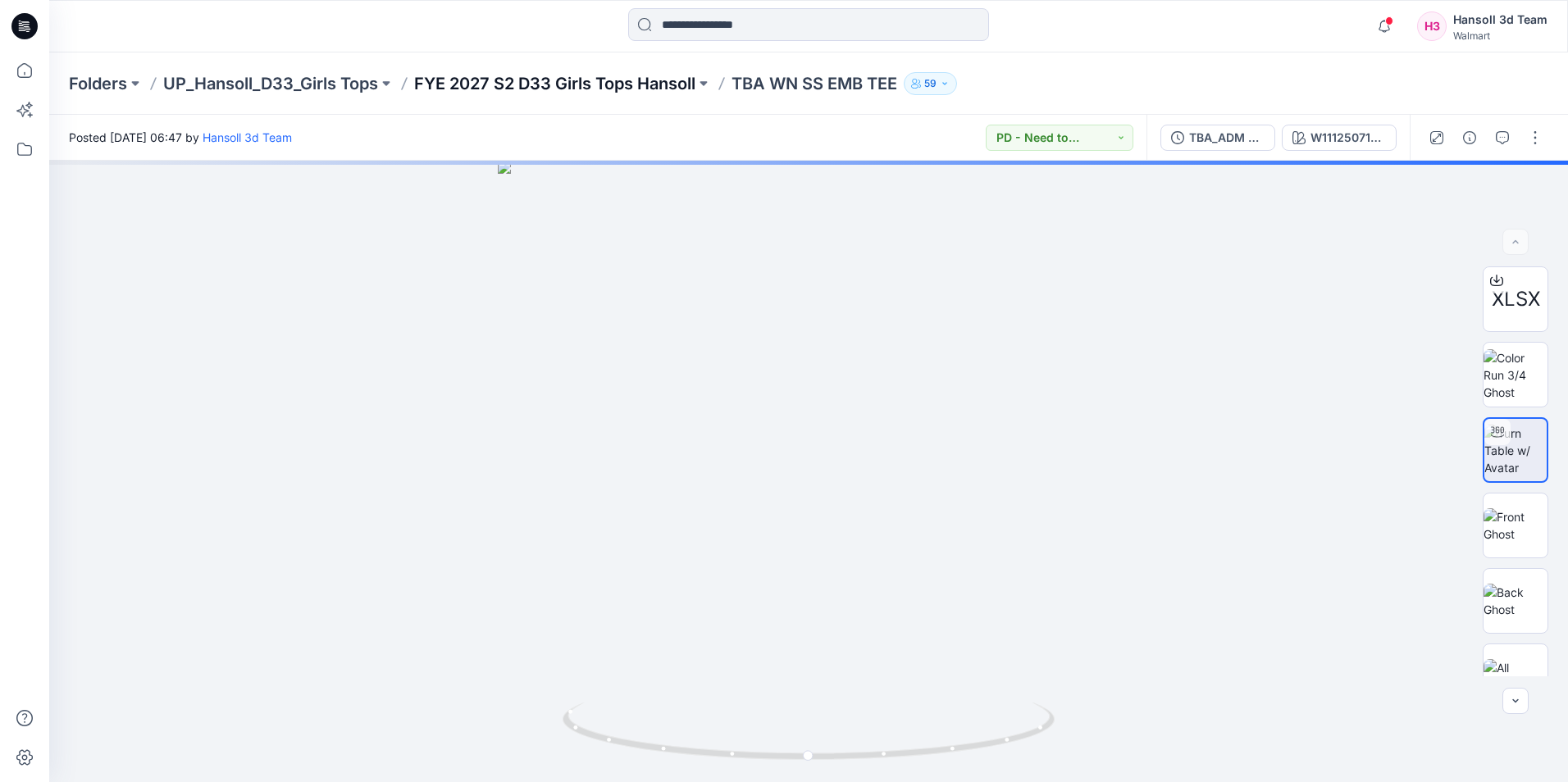
click at [575, 87] on p "FYE 2027 S2 D33 Girls Tops Hansoll" at bounding box center [554, 83] width 281 height 23
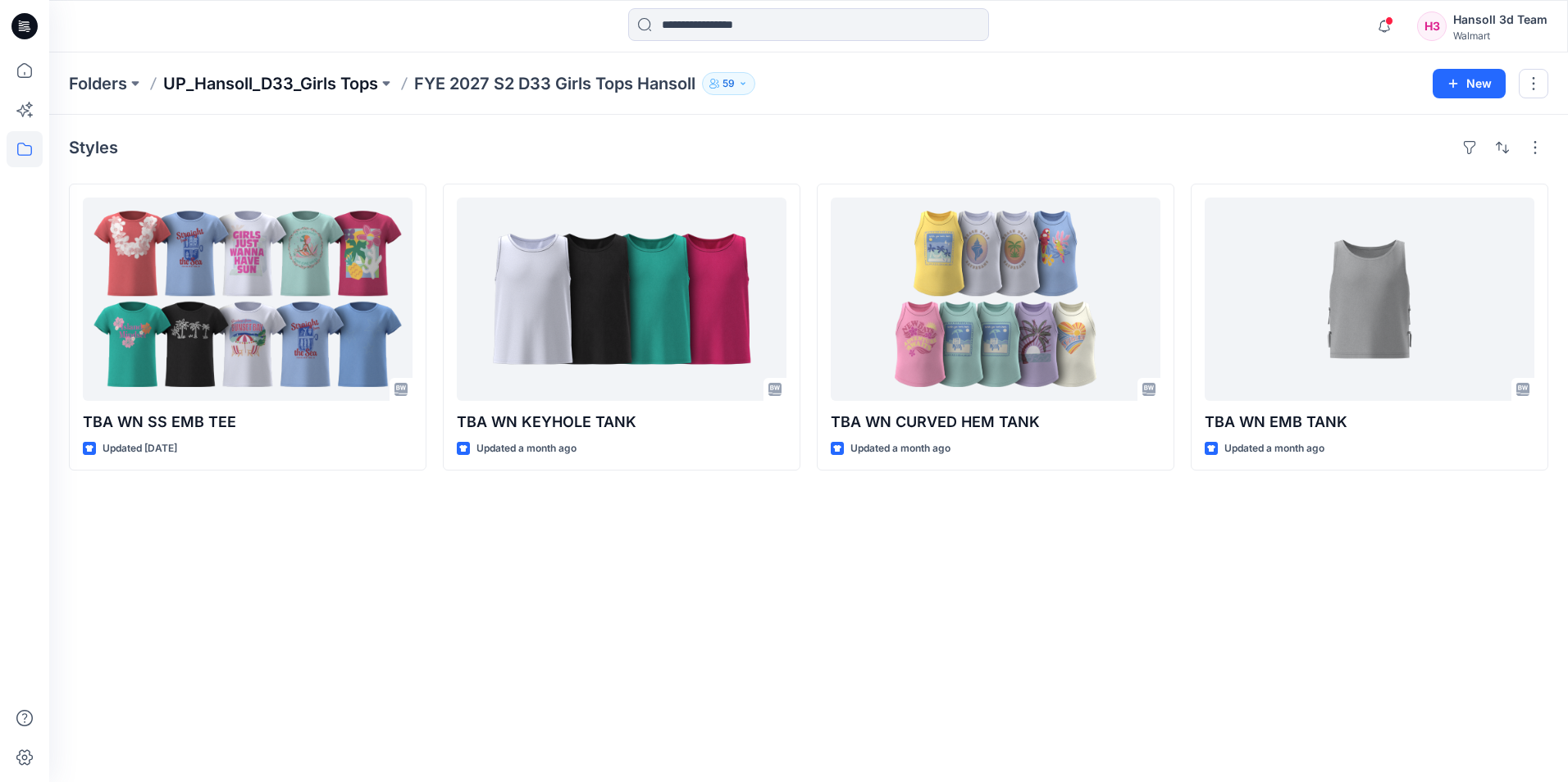
click at [298, 82] on p "UP_Hansoll_D33_Girls Tops" at bounding box center [271, 83] width 214 height 23
click at [353, 82] on p "UP_Hansoll_D33_Girls Tops" at bounding box center [271, 83] width 214 height 23
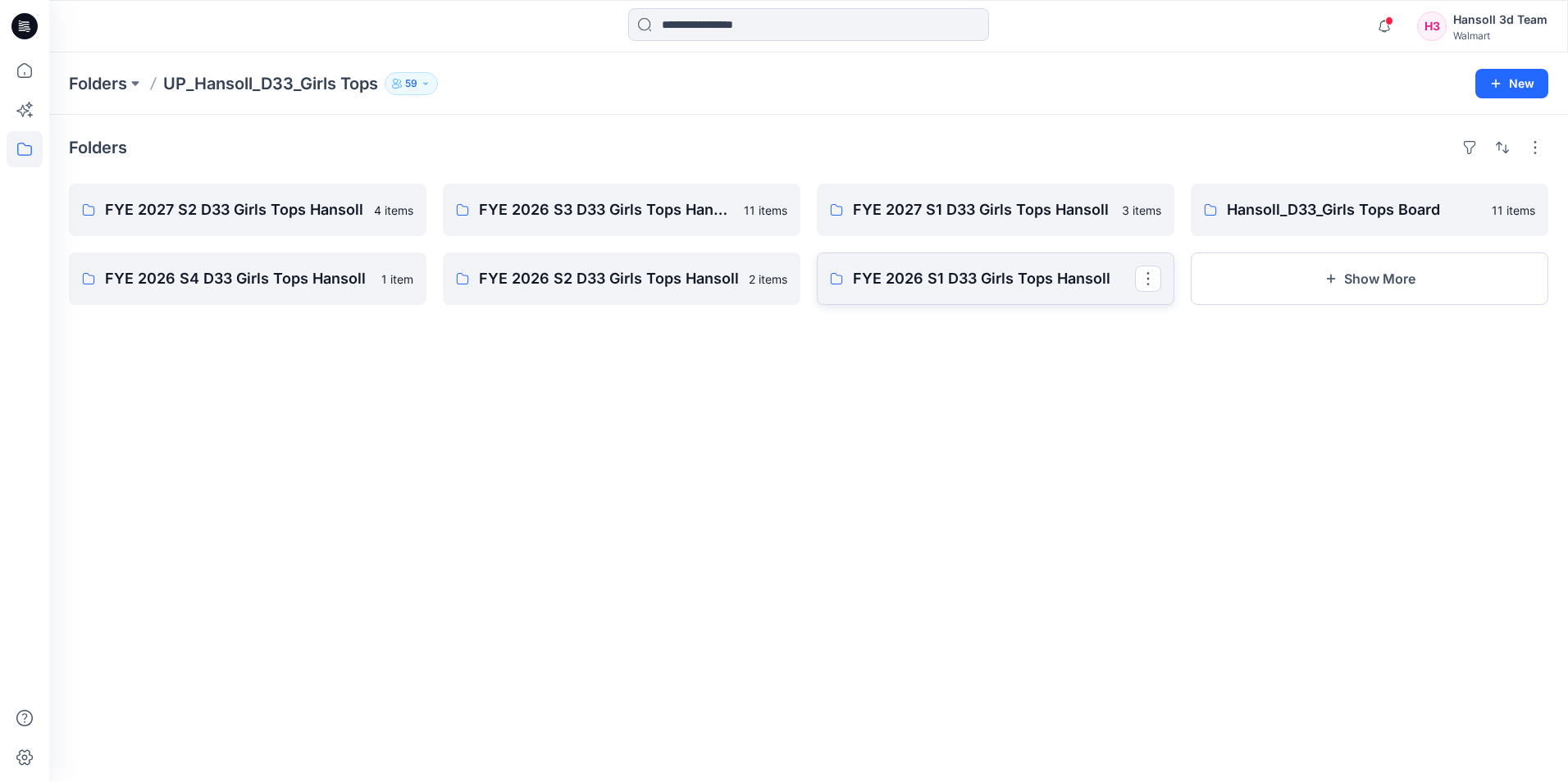
click at [1015, 286] on p "FYE 2026 S1 D33 Girls Tops Hansoll" at bounding box center [994, 279] width 282 height 23
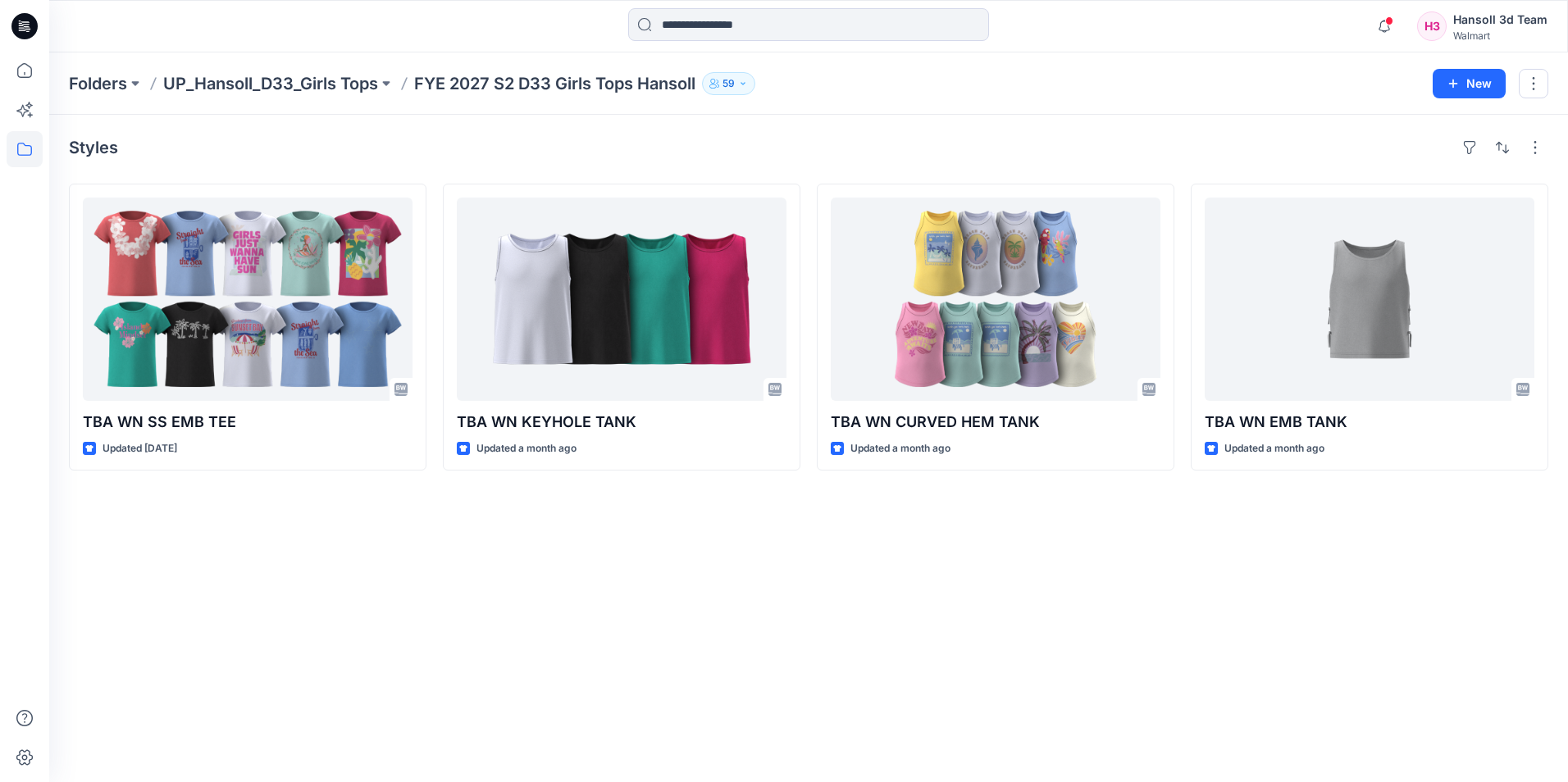
click at [18, 35] on icon at bounding box center [25, 26] width 26 height 26
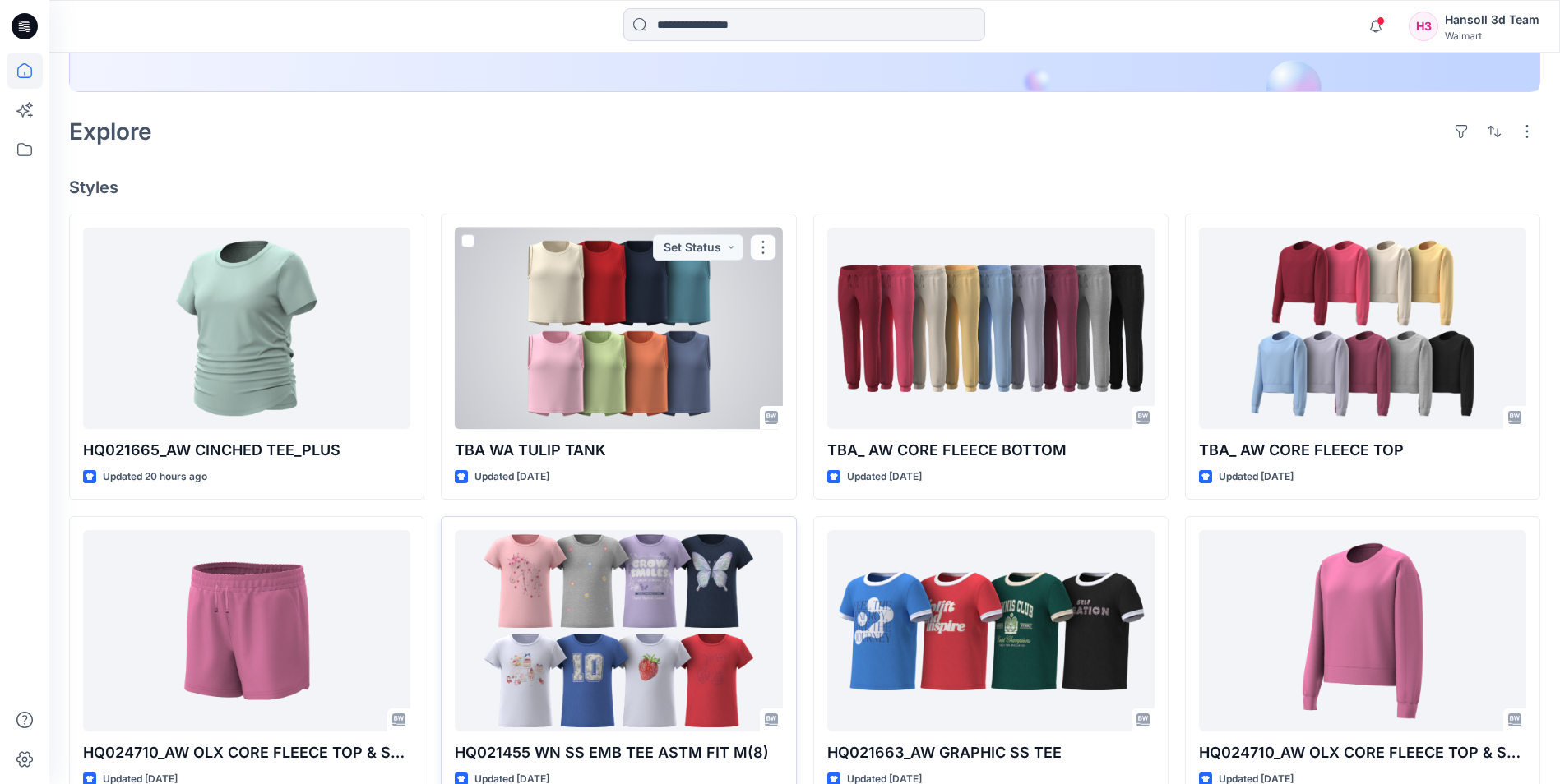
scroll to position [411, 0]
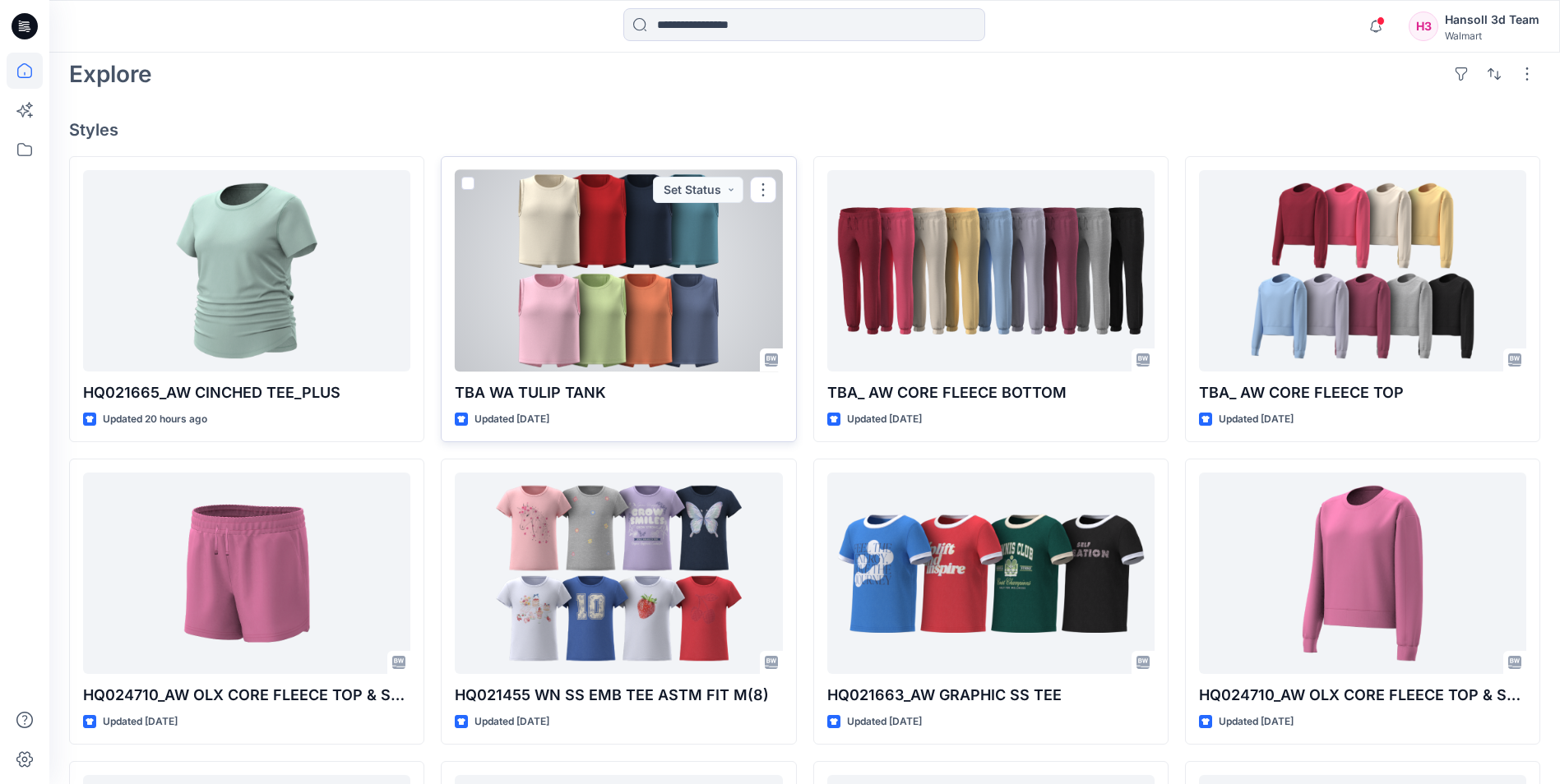
click at [654, 305] on div at bounding box center [619, 271] width 328 height 202
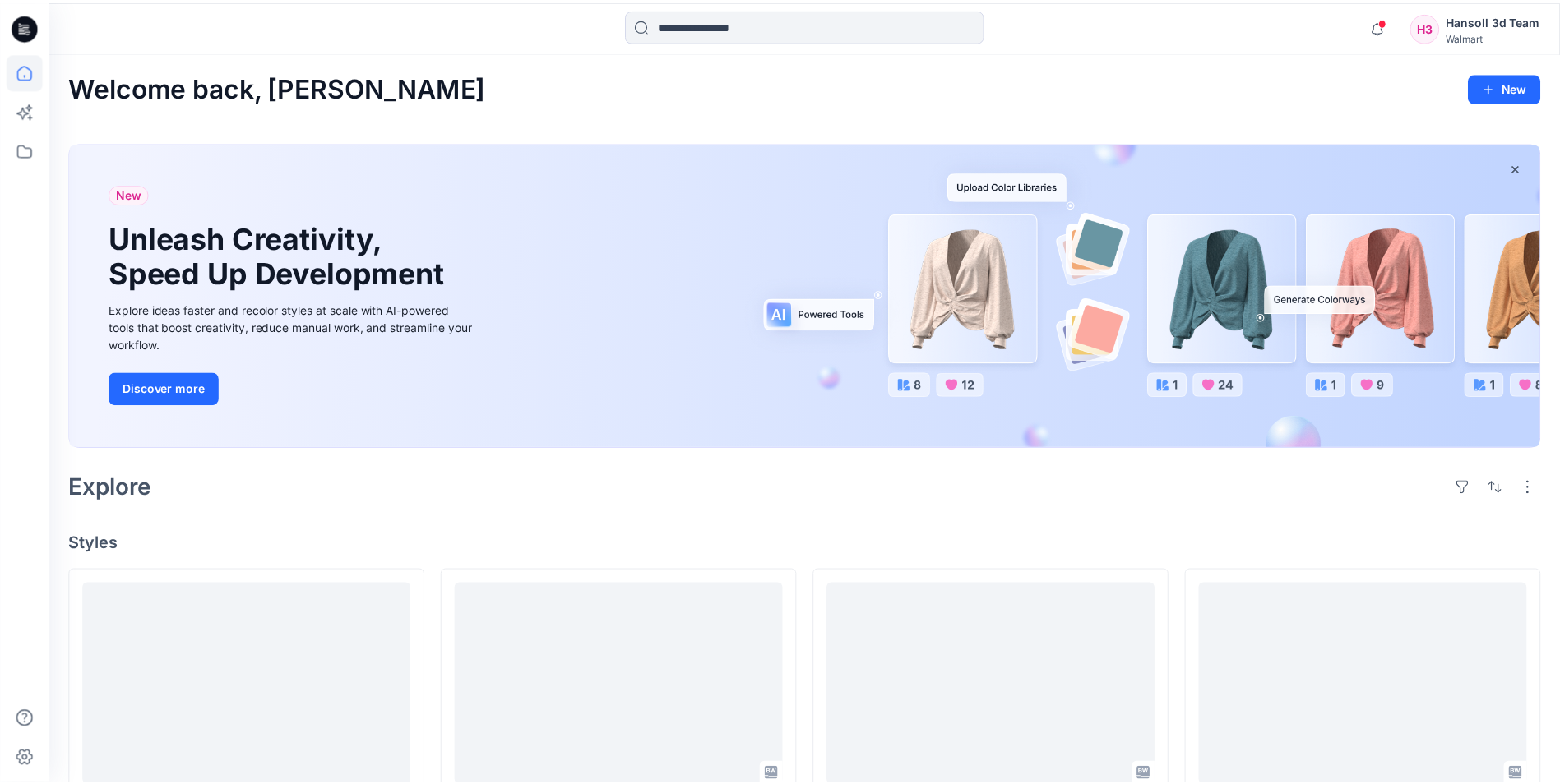
scroll to position [411, 0]
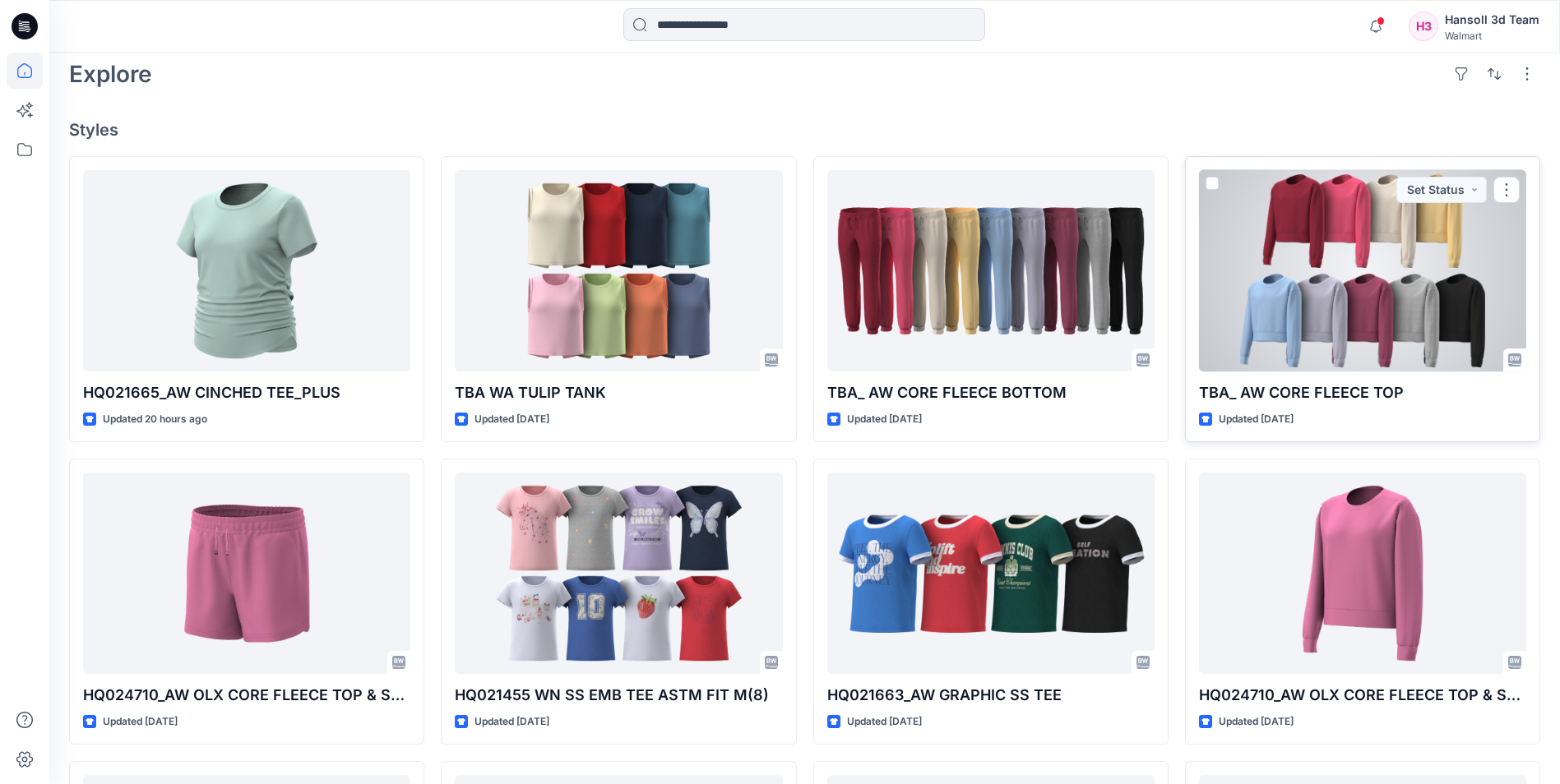
click at [1373, 291] on div at bounding box center [1362, 271] width 328 height 202
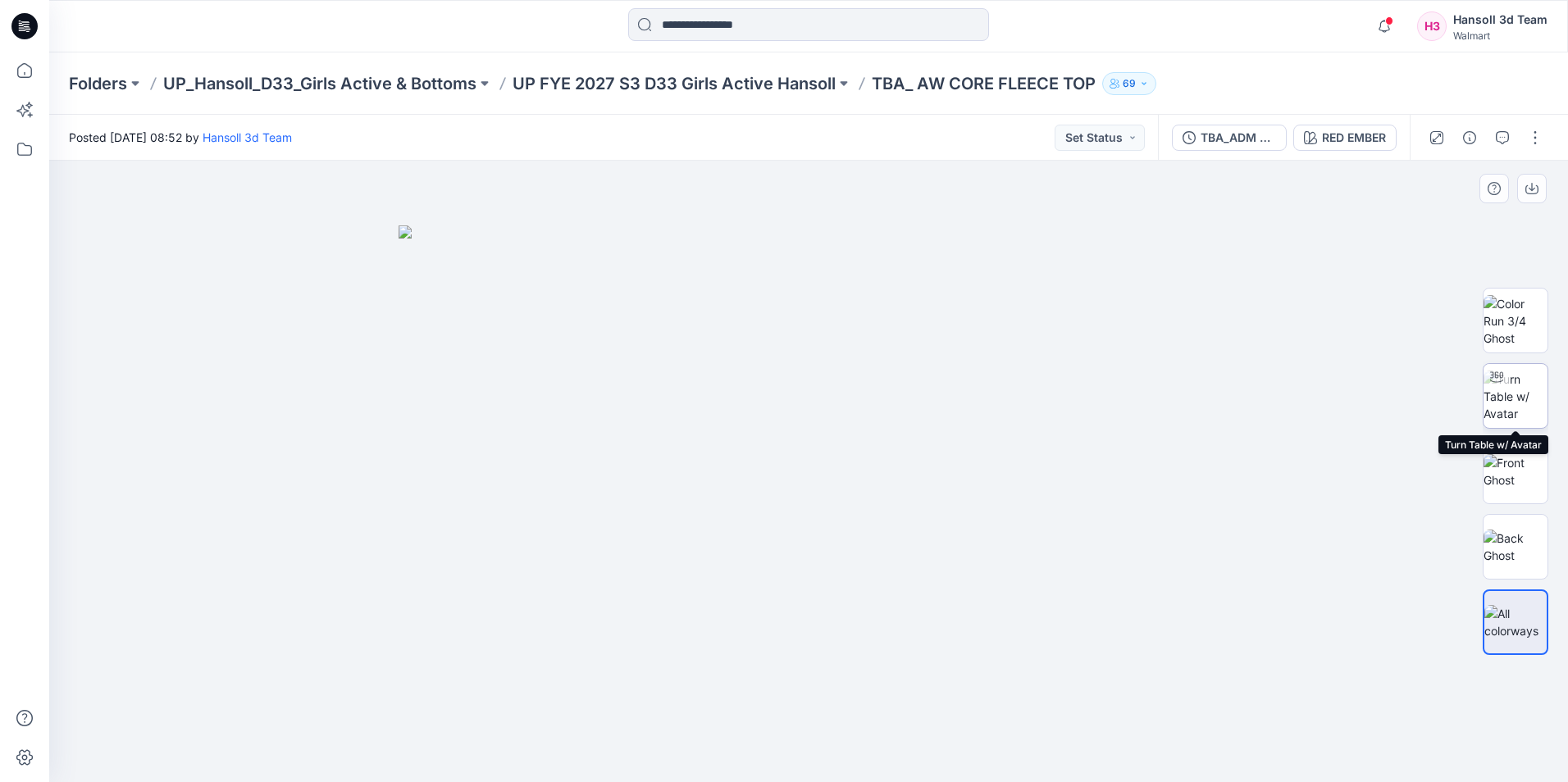
click at [1527, 403] on img at bounding box center [1515, 396] width 64 height 52
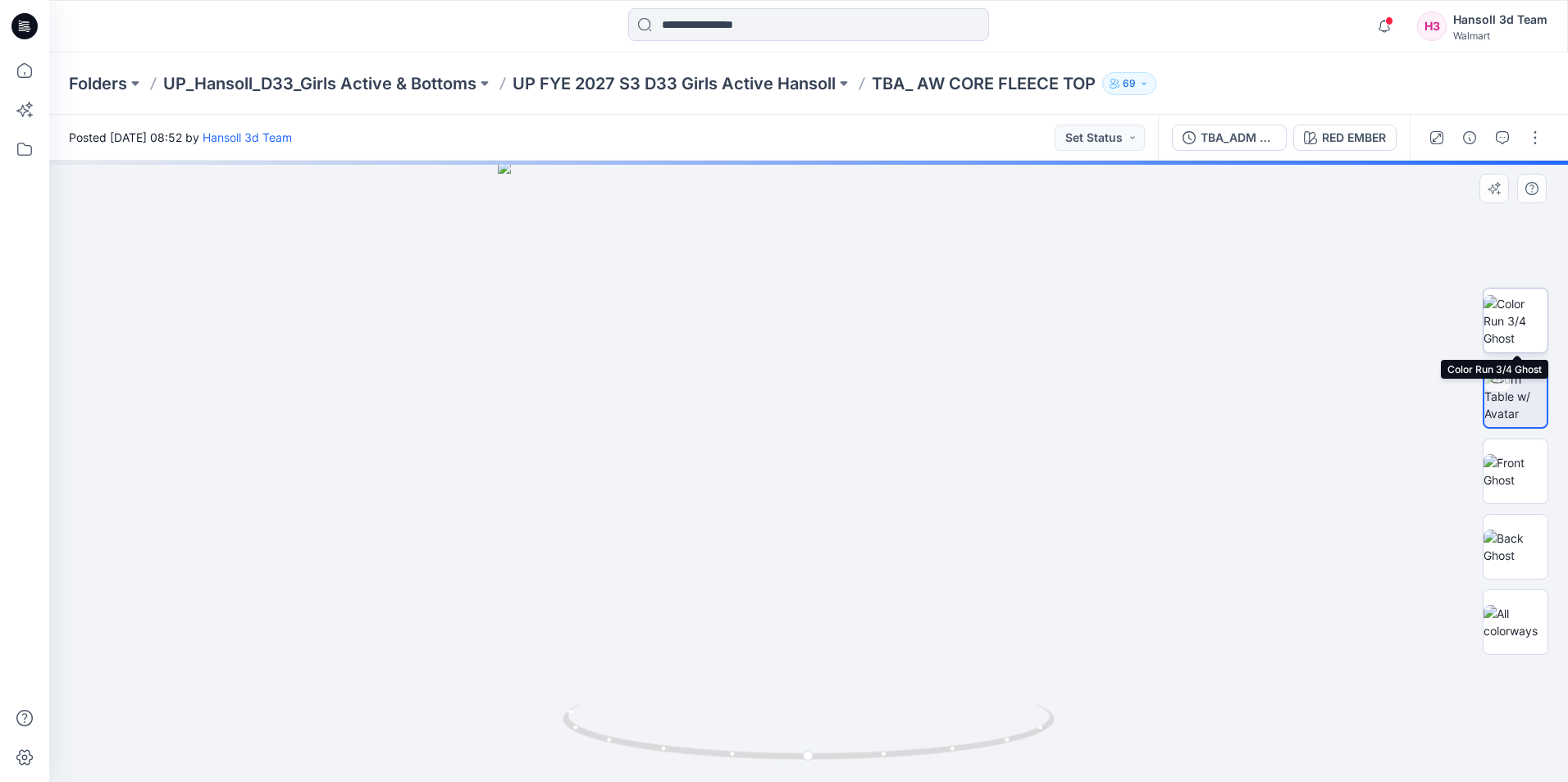
click at [1533, 322] on img at bounding box center [1515, 321] width 64 height 52
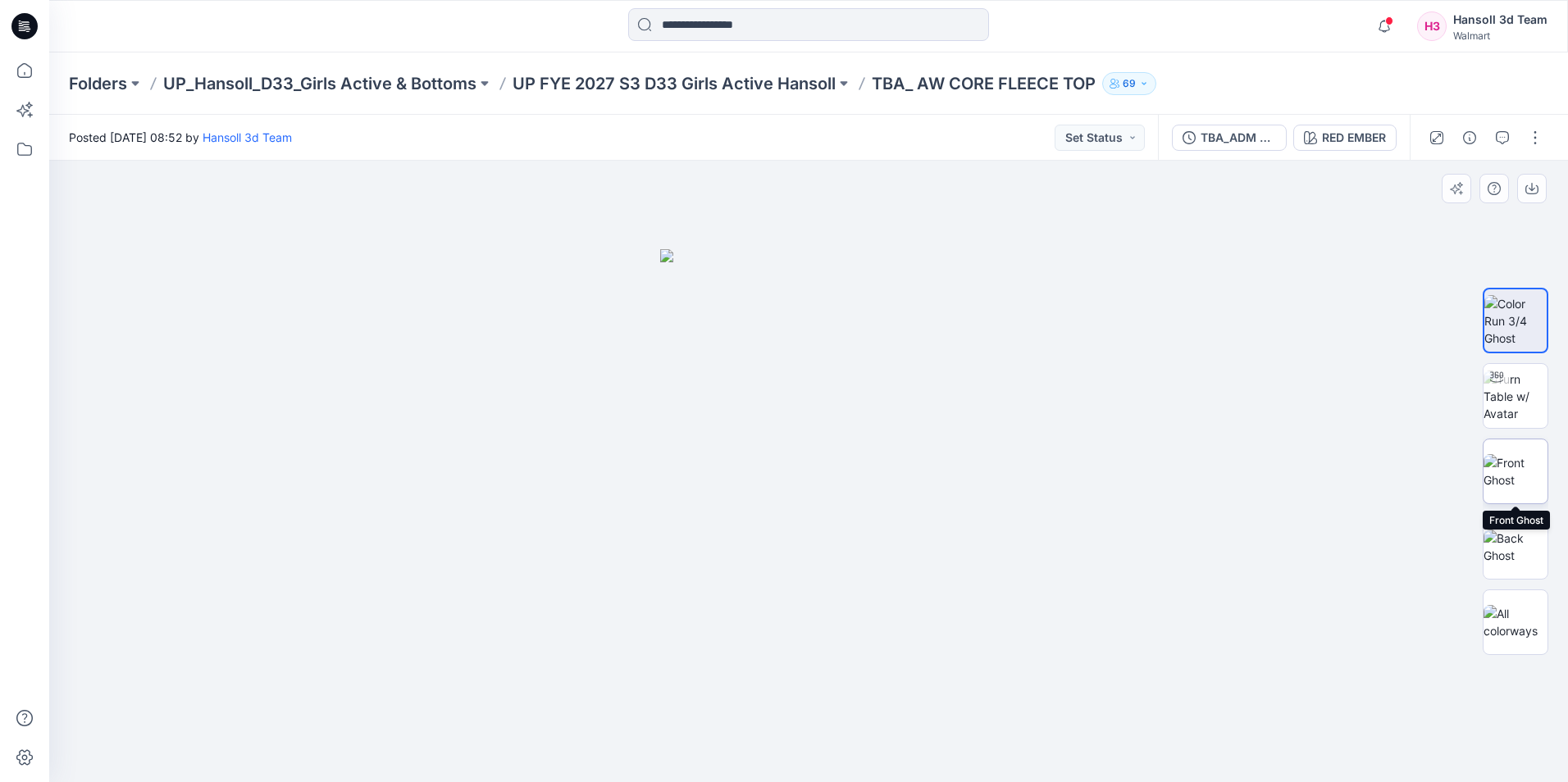
click at [1514, 472] on img at bounding box center [1515, 472] width 64 height 35
click at [1533, 392] on img at bounding box center [1515, 396] width 64 height 52
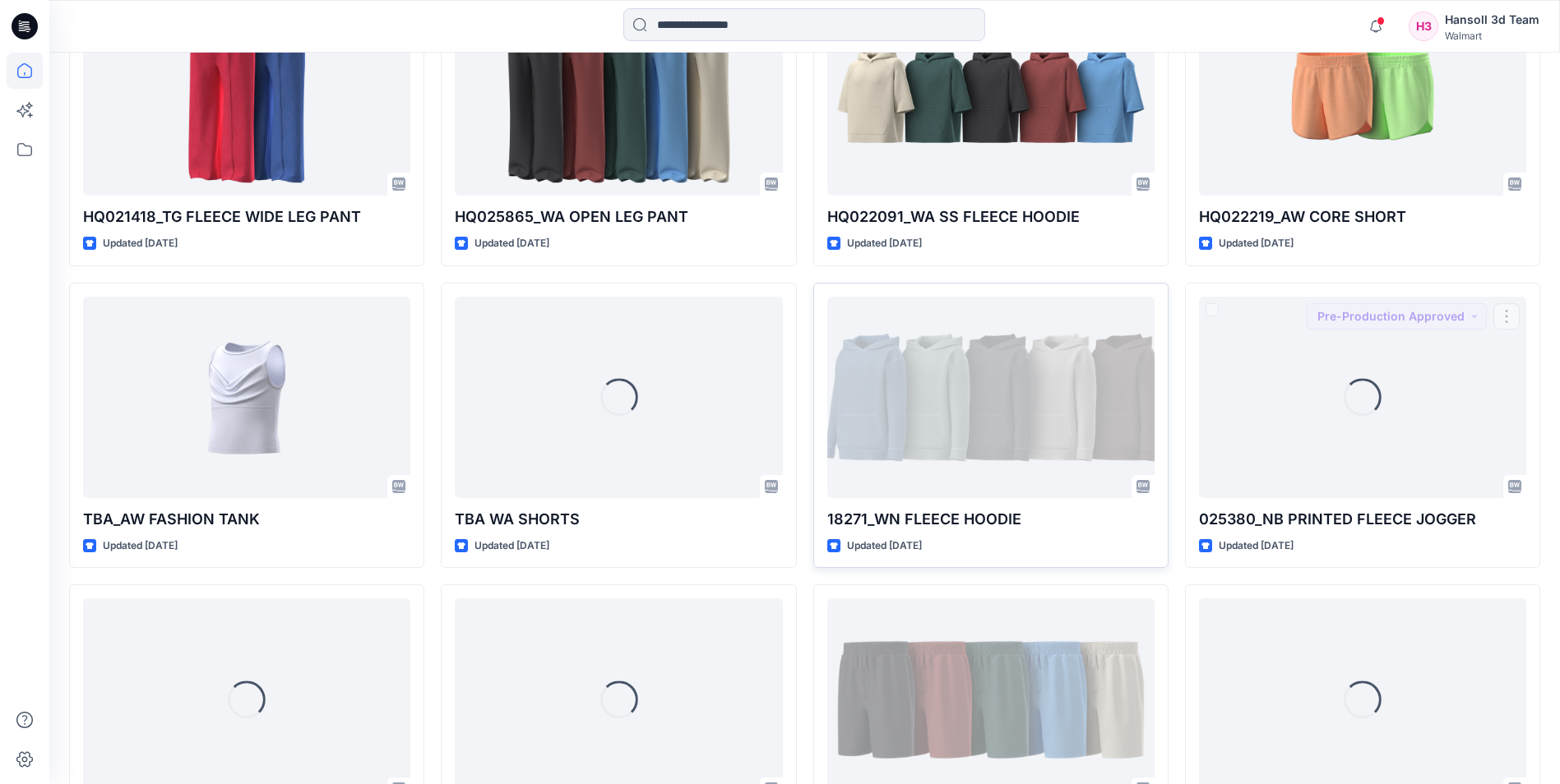
scroll to position [2154, 0]
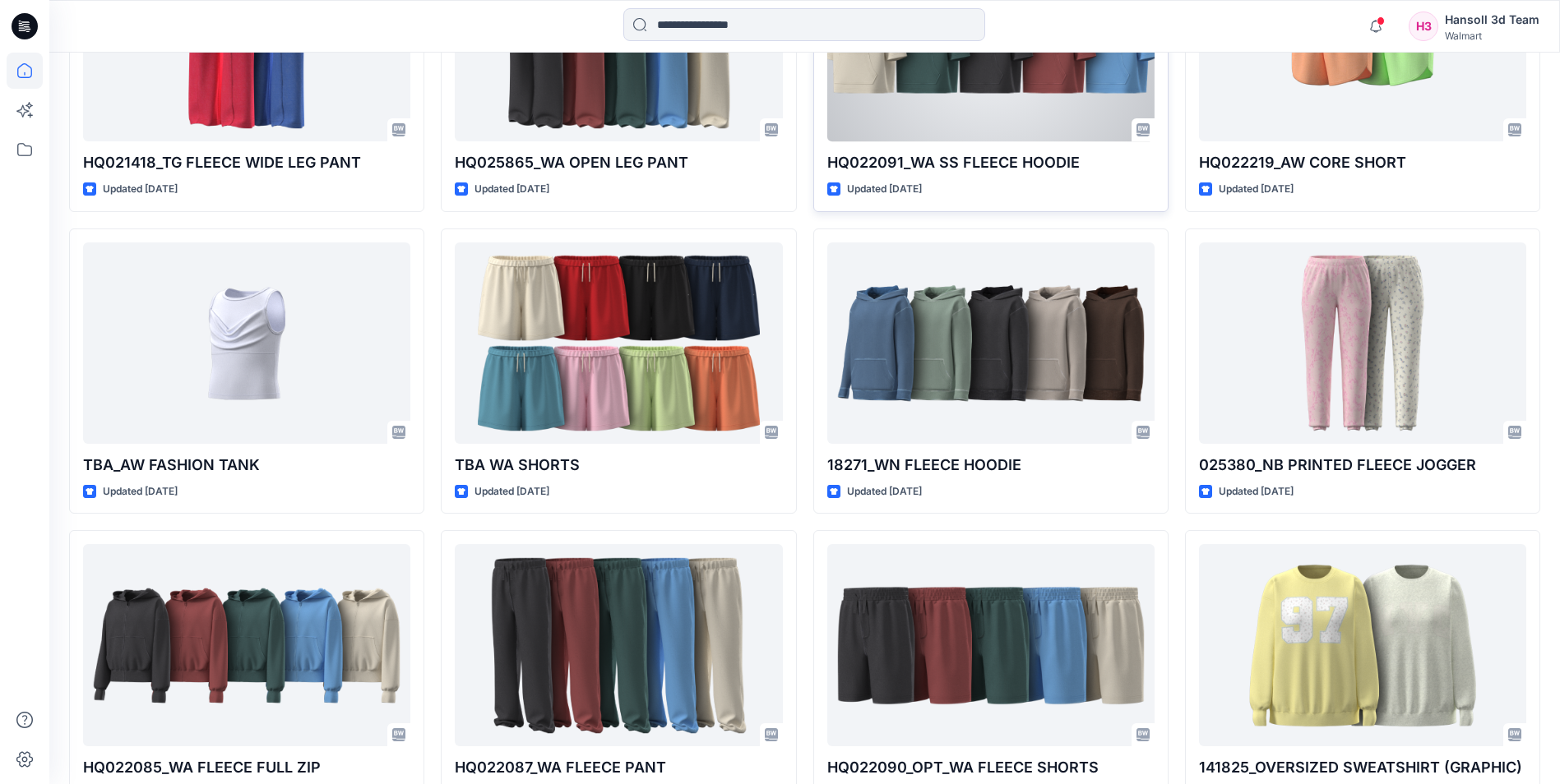
click at [1034, 85] on div at bounding box center [991, 41] width 328 height 202
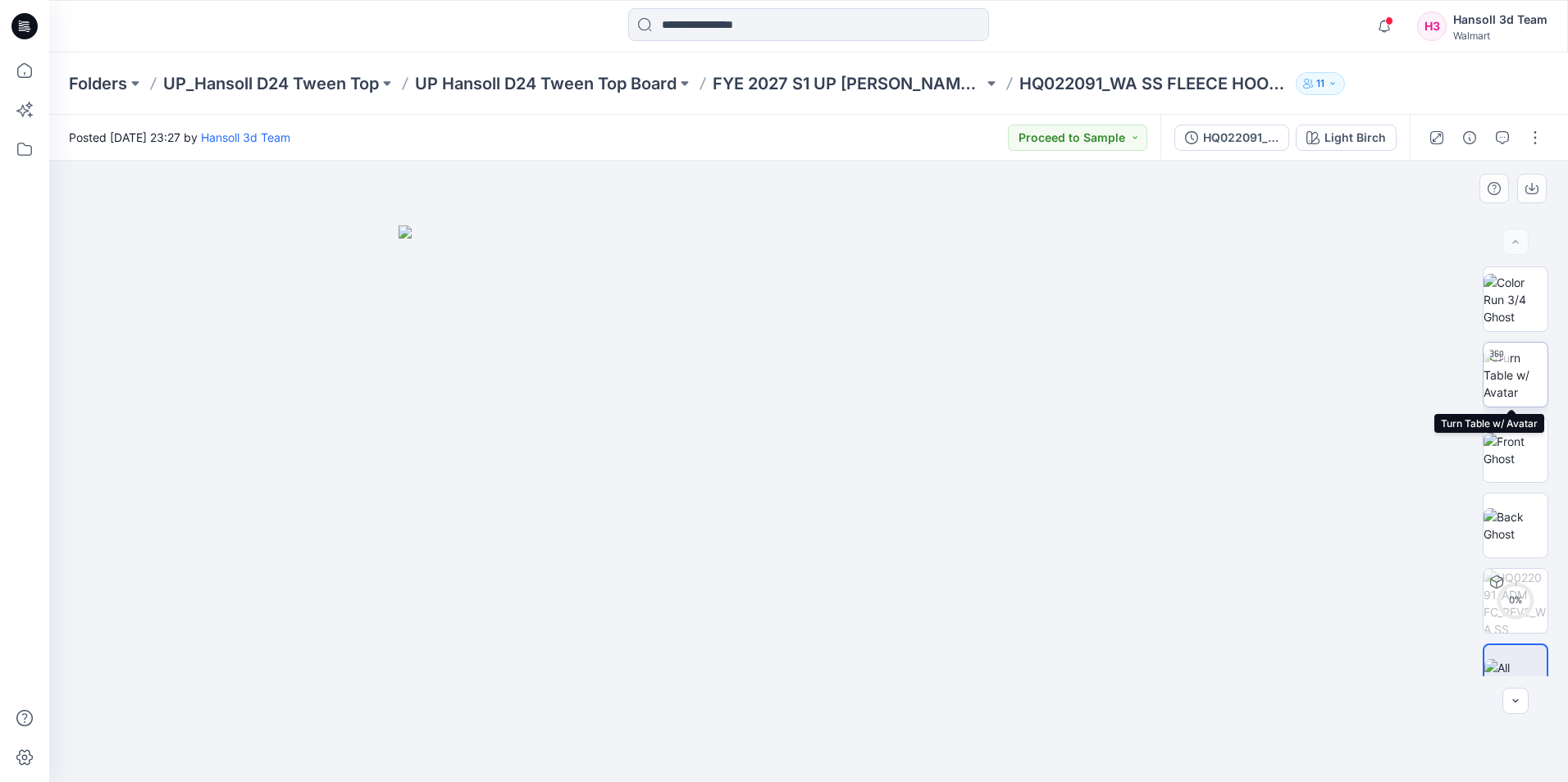
click at [1504, 392] on img at bounding box center [1515, 375] width 64 height 52
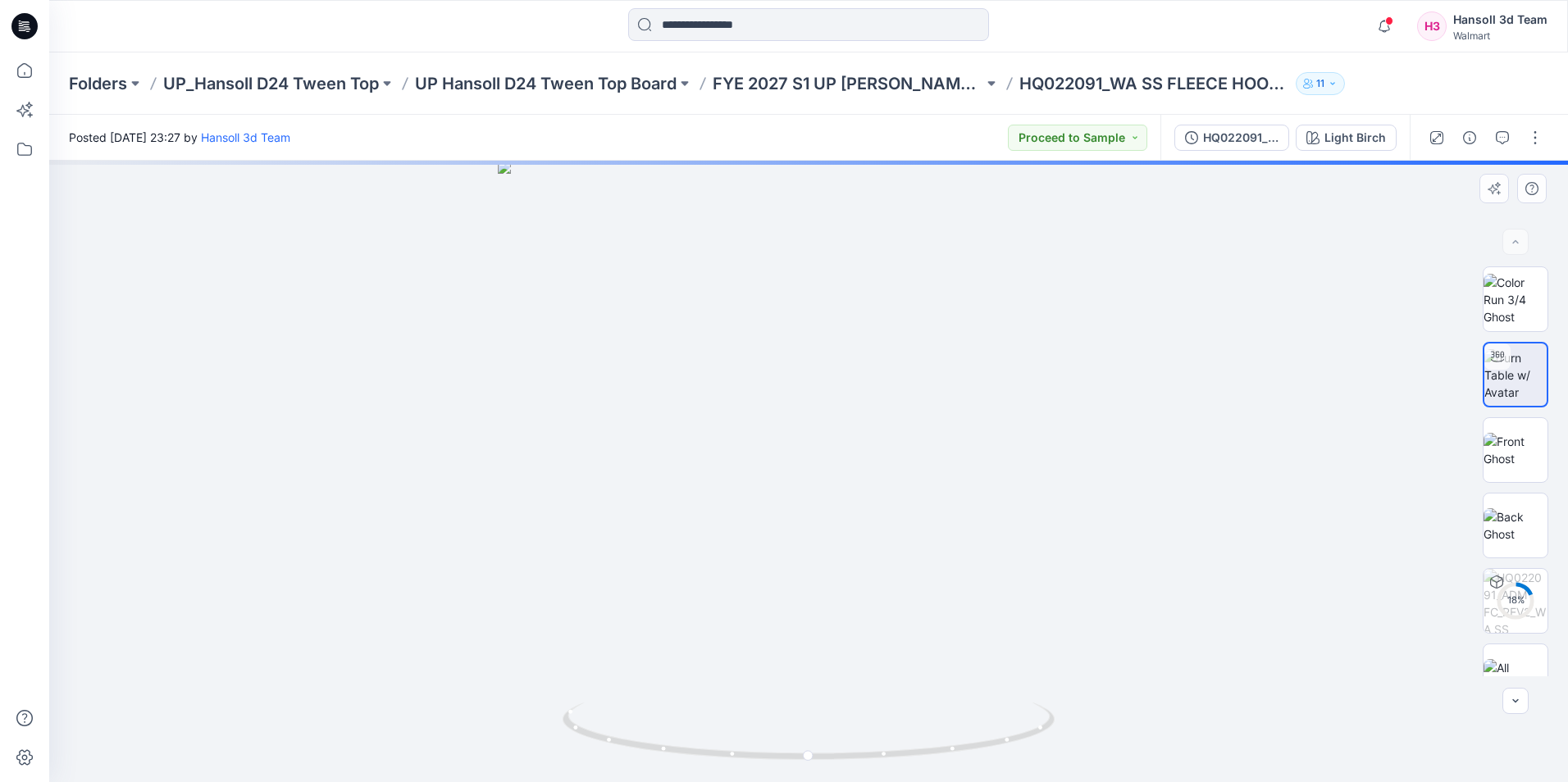
click at [1339, 468] on div at bounding box center [808, 471] width 1519 height 621
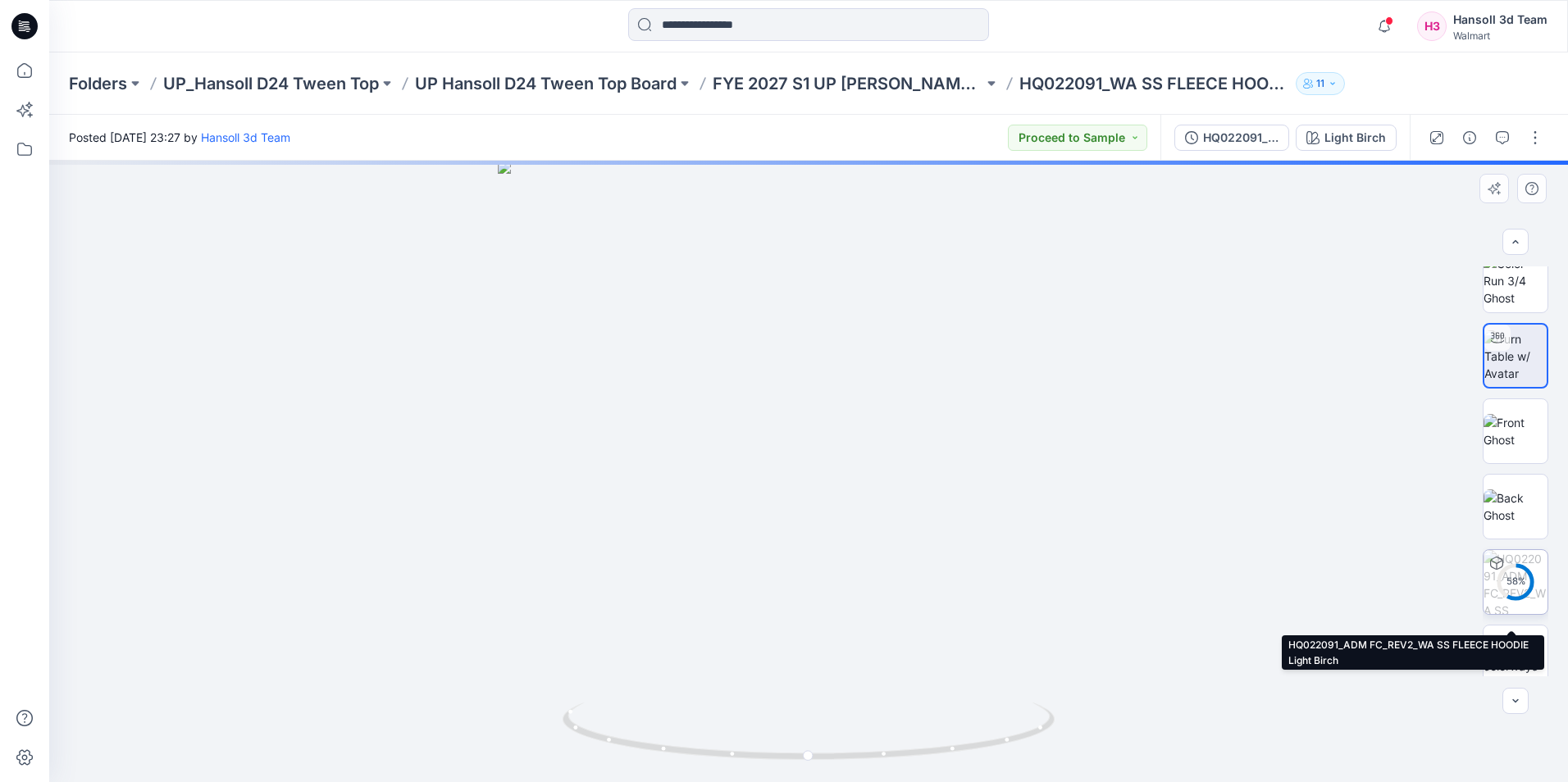
scroll to position [33, 0]
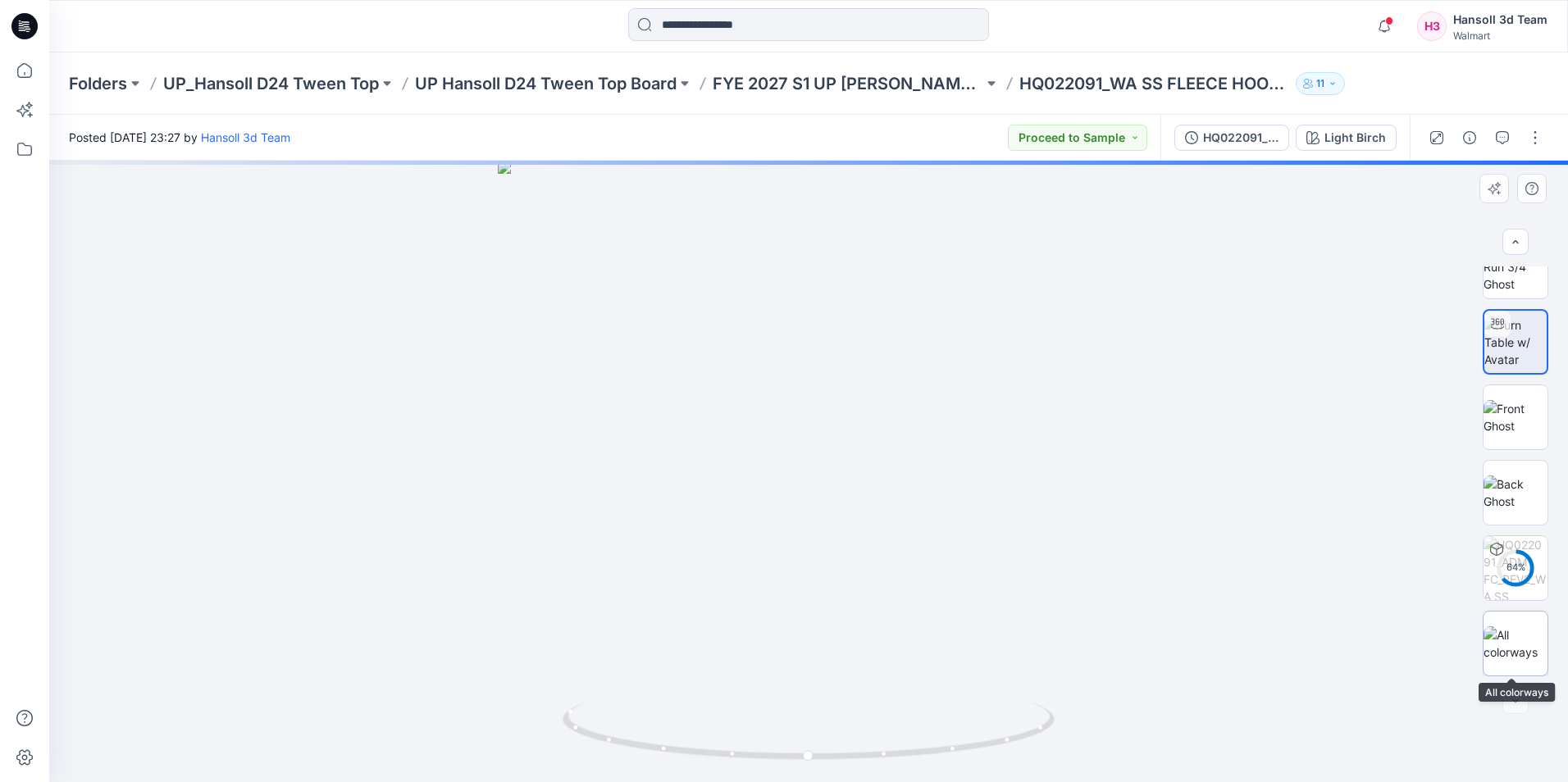
click at [1514, 638] on img at bounding box center [1515, 643] width 64 height 35
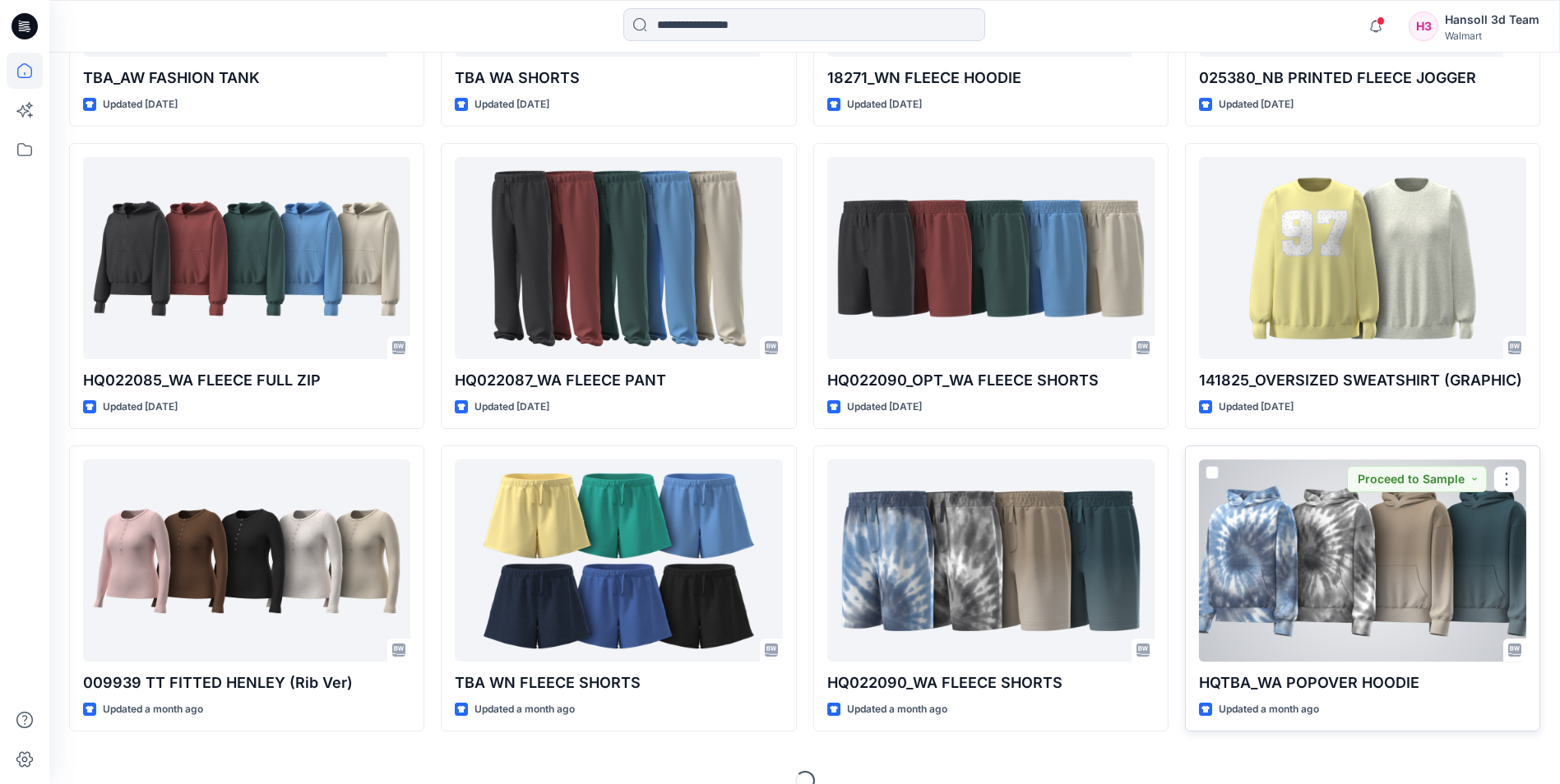
scroll to position [2567, 0]
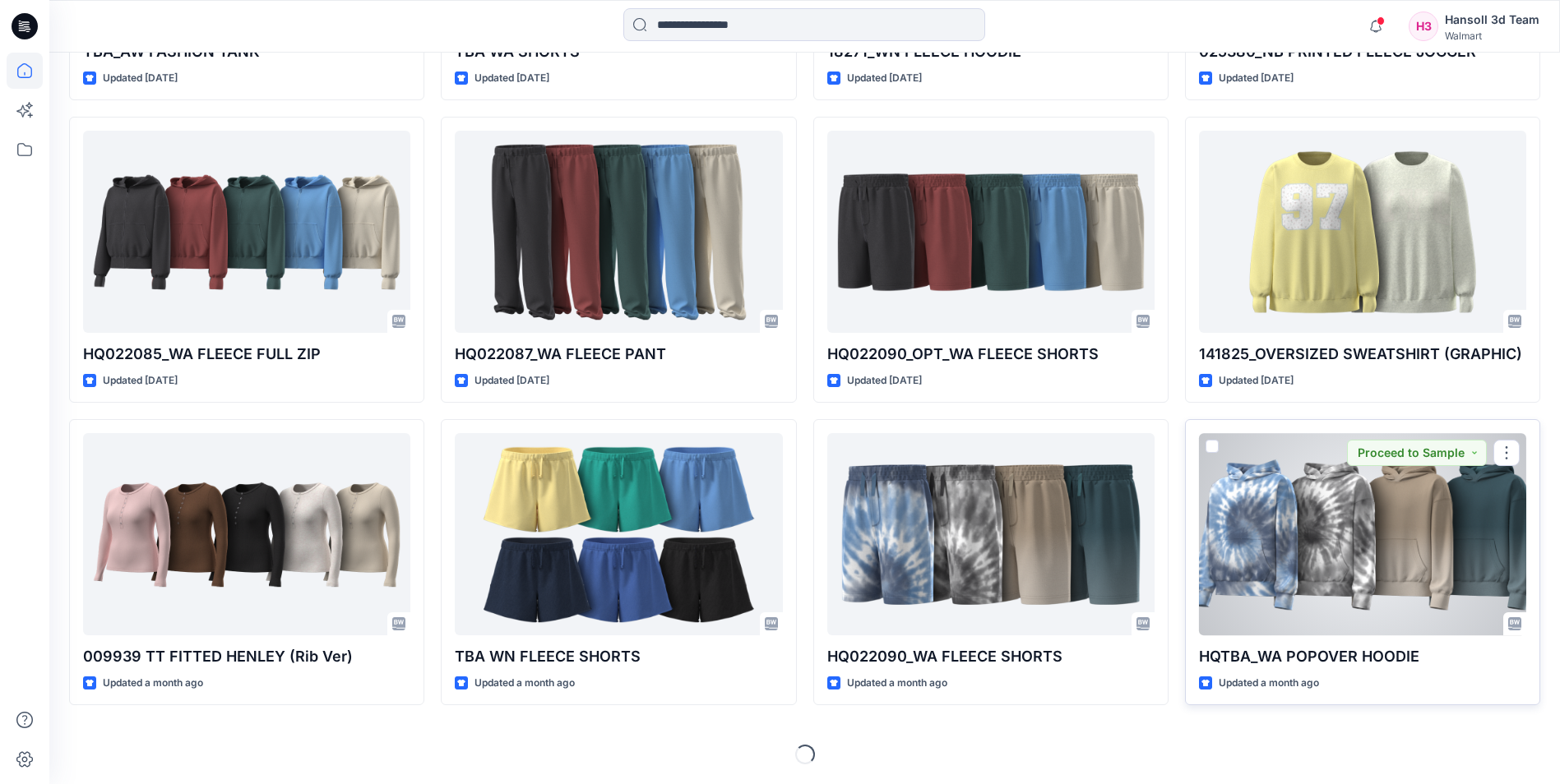
click at [1365, 528] on div at bounding box center [1362, 534] width 328 height 202
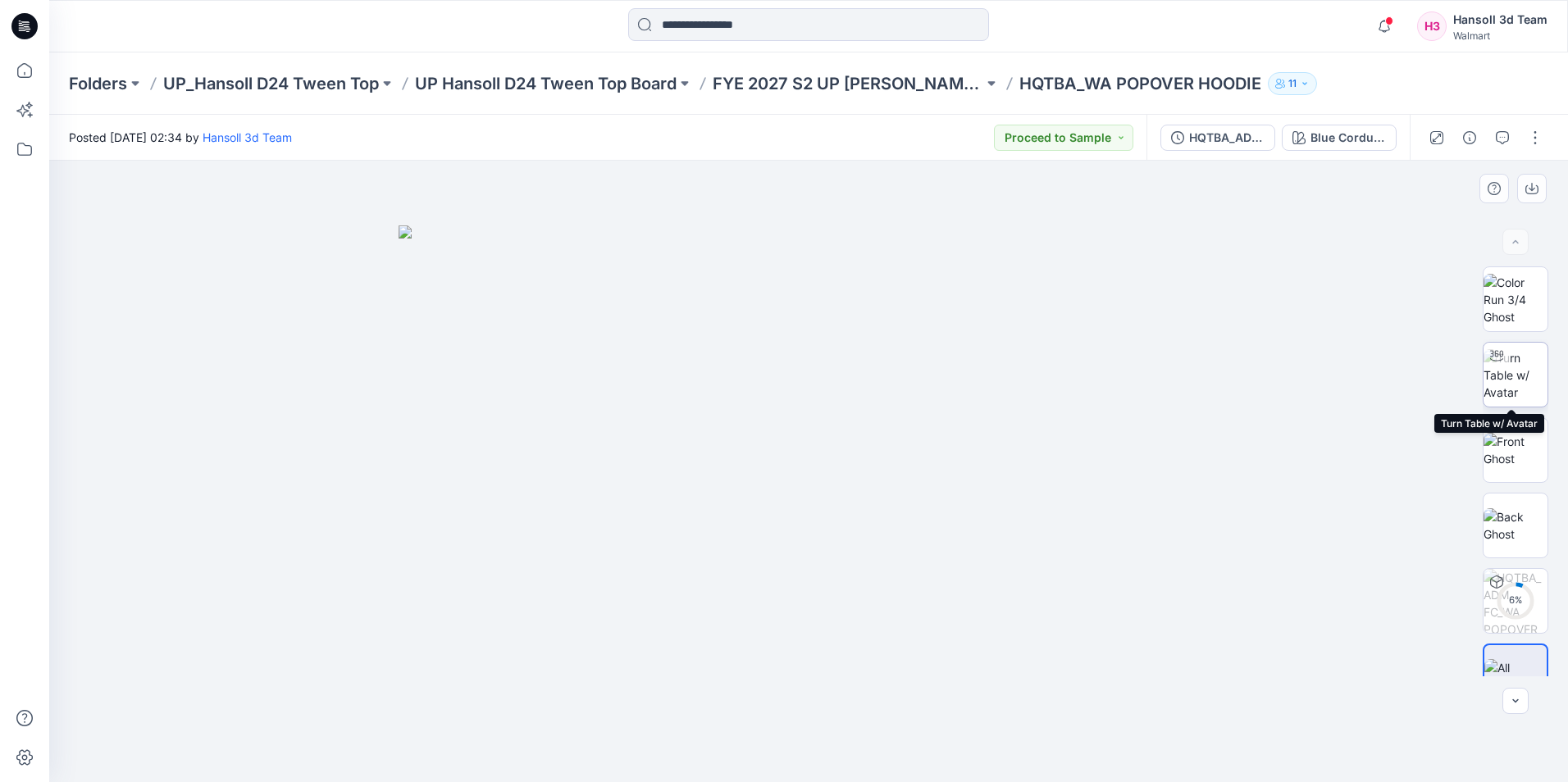
click at [1515, 369] on img at bounding box center [1515, 375] width 64 height 52
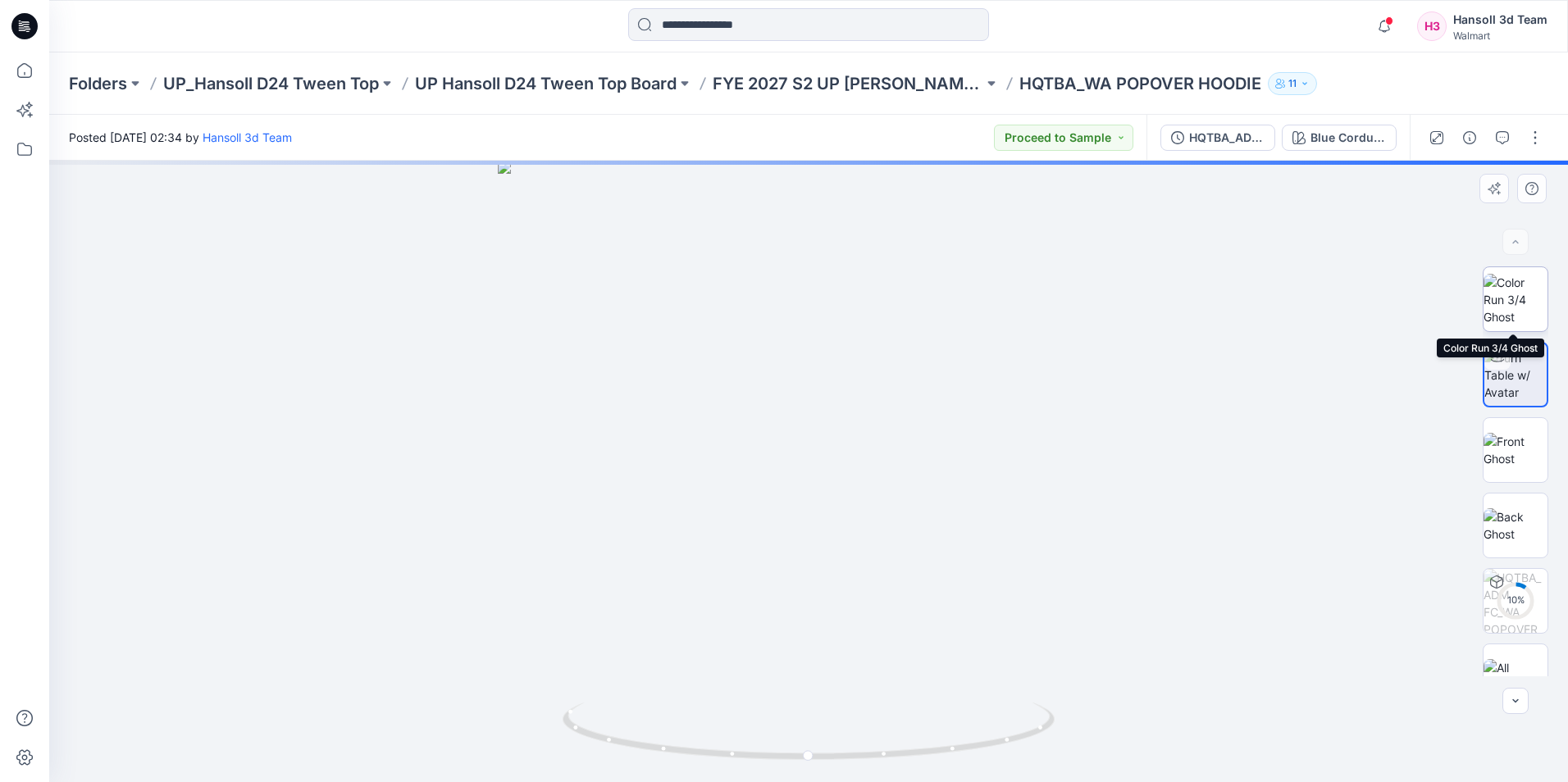
click at [1515, 306] on img at bounding box center [1515, 299] width 64 height 52
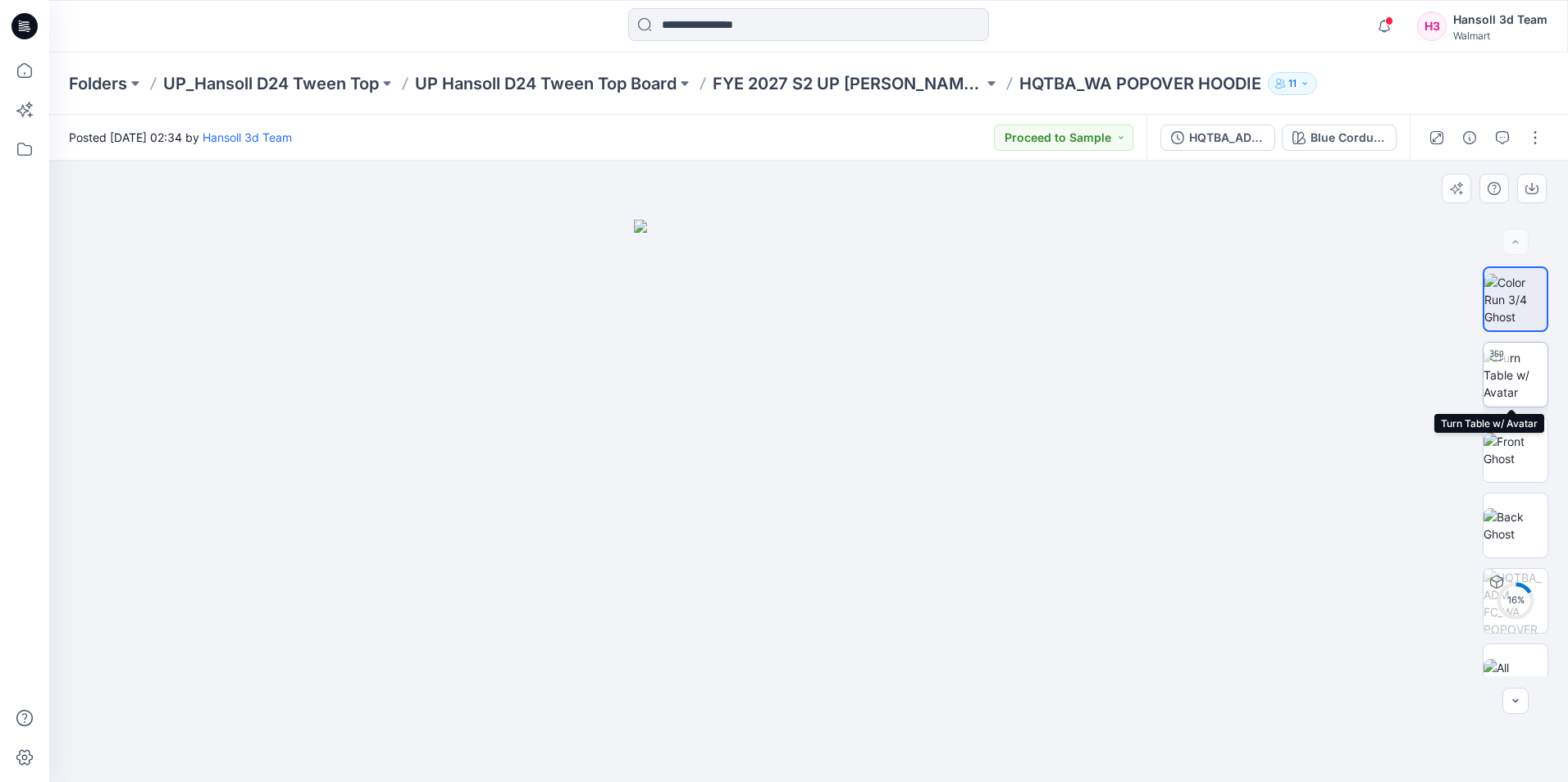
click at [1509, 382] on img at bounding box center [1515, 375] width 64 height 52
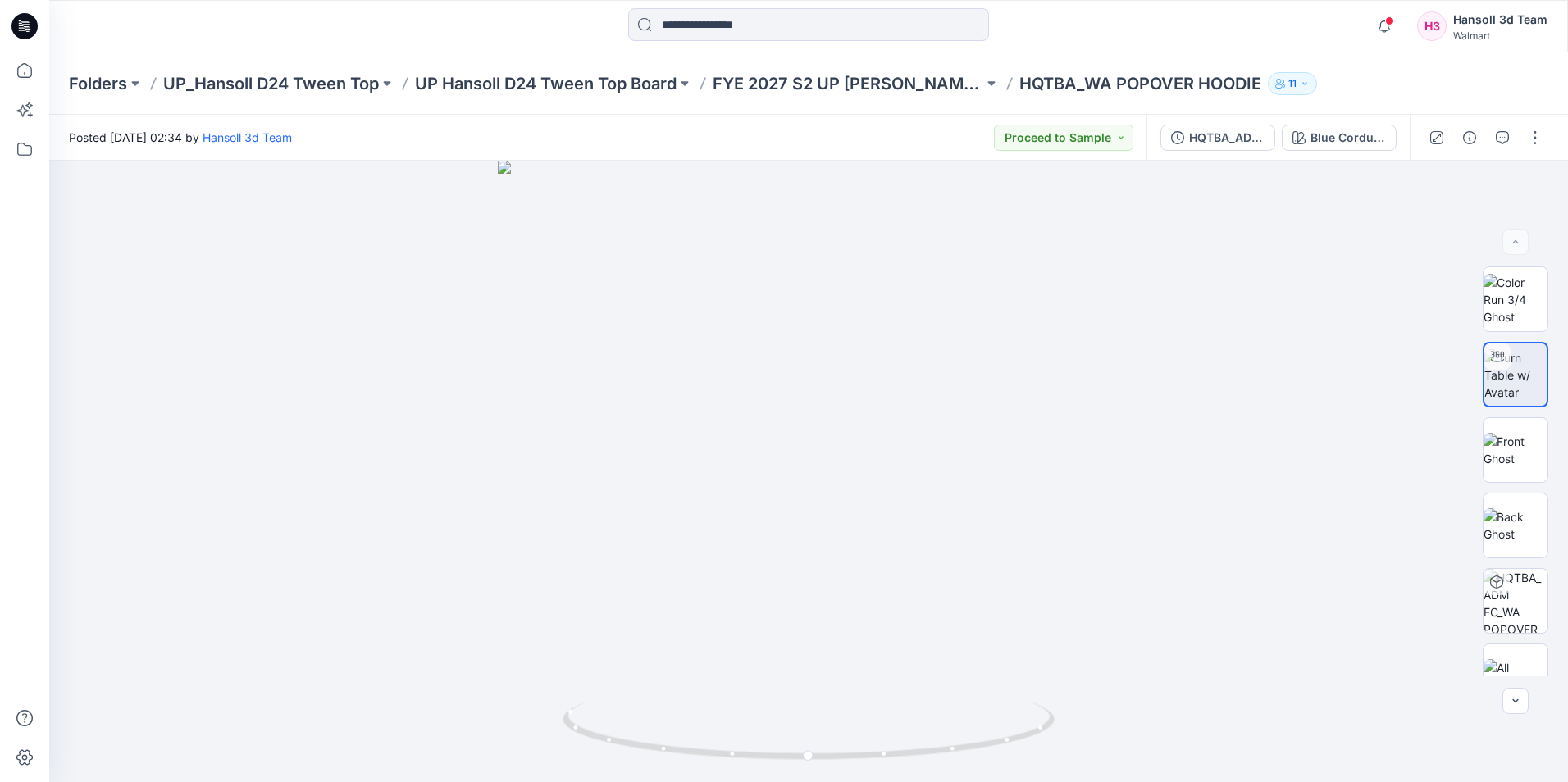
click at [31, 25] on icon at bounding box center [25, 26] width 26 height 26
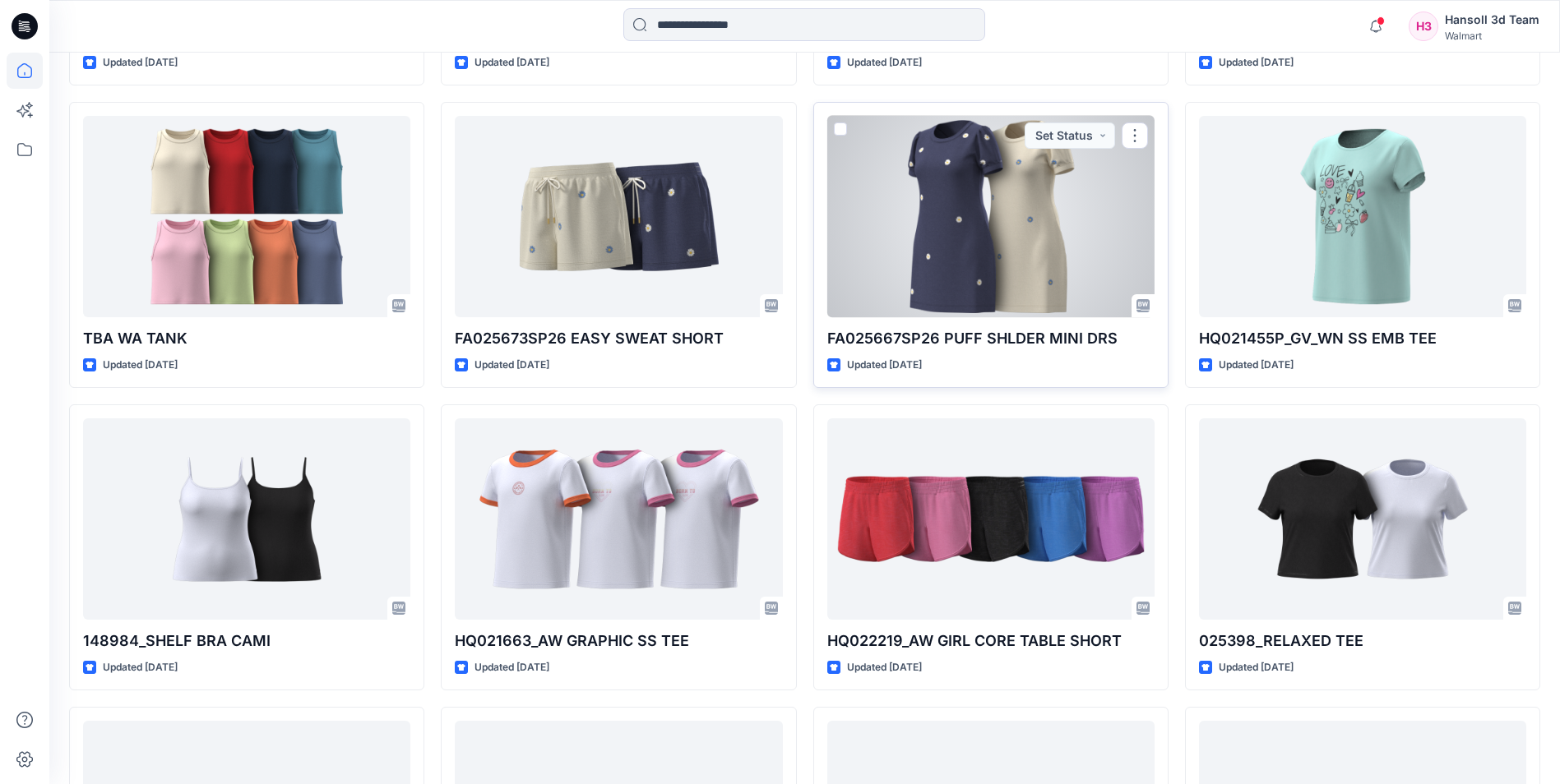
scroll to position [1480, 0]
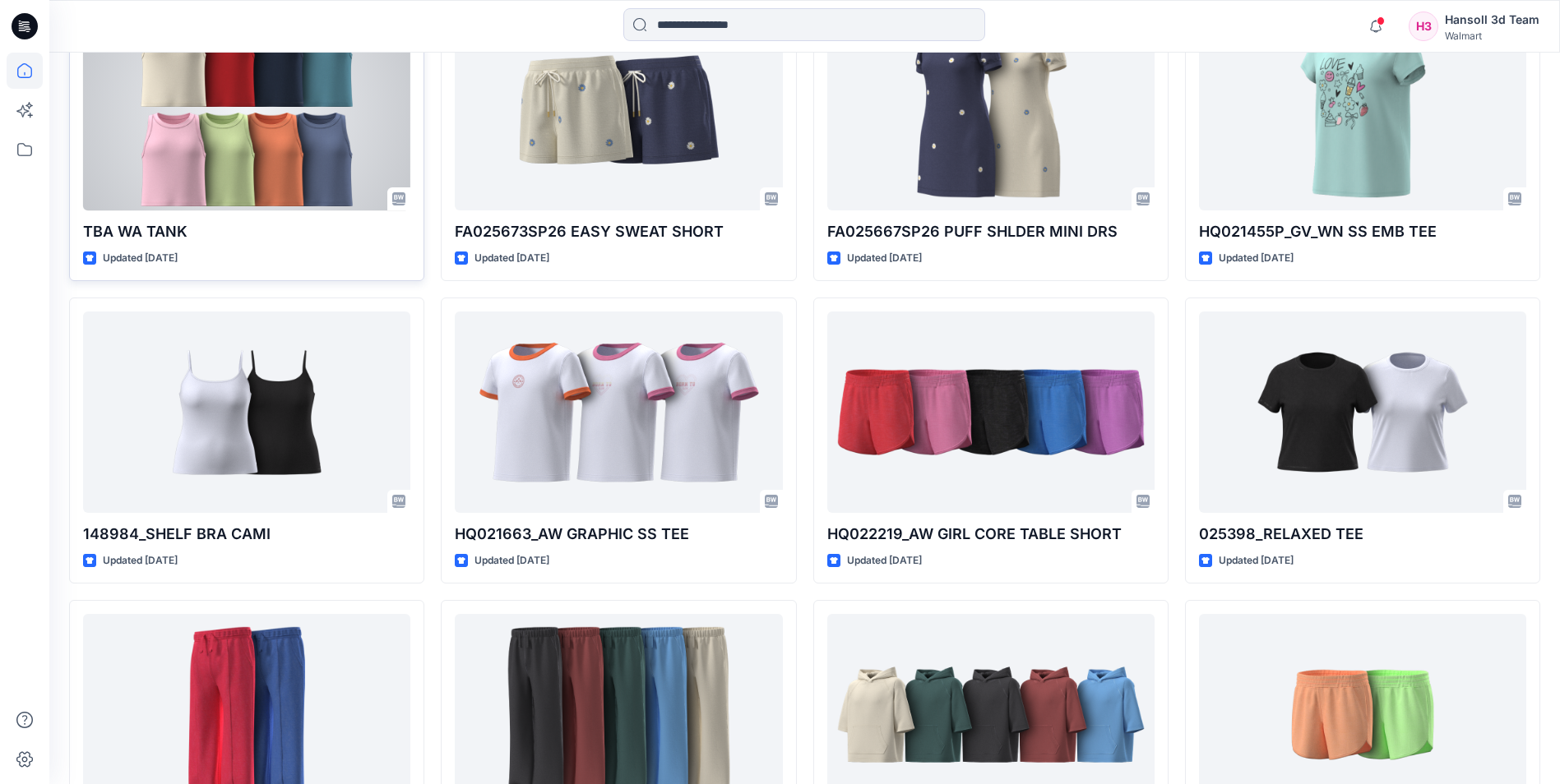
click at [351, 132] on div at bounding box center [246, 110] width 328 height 202
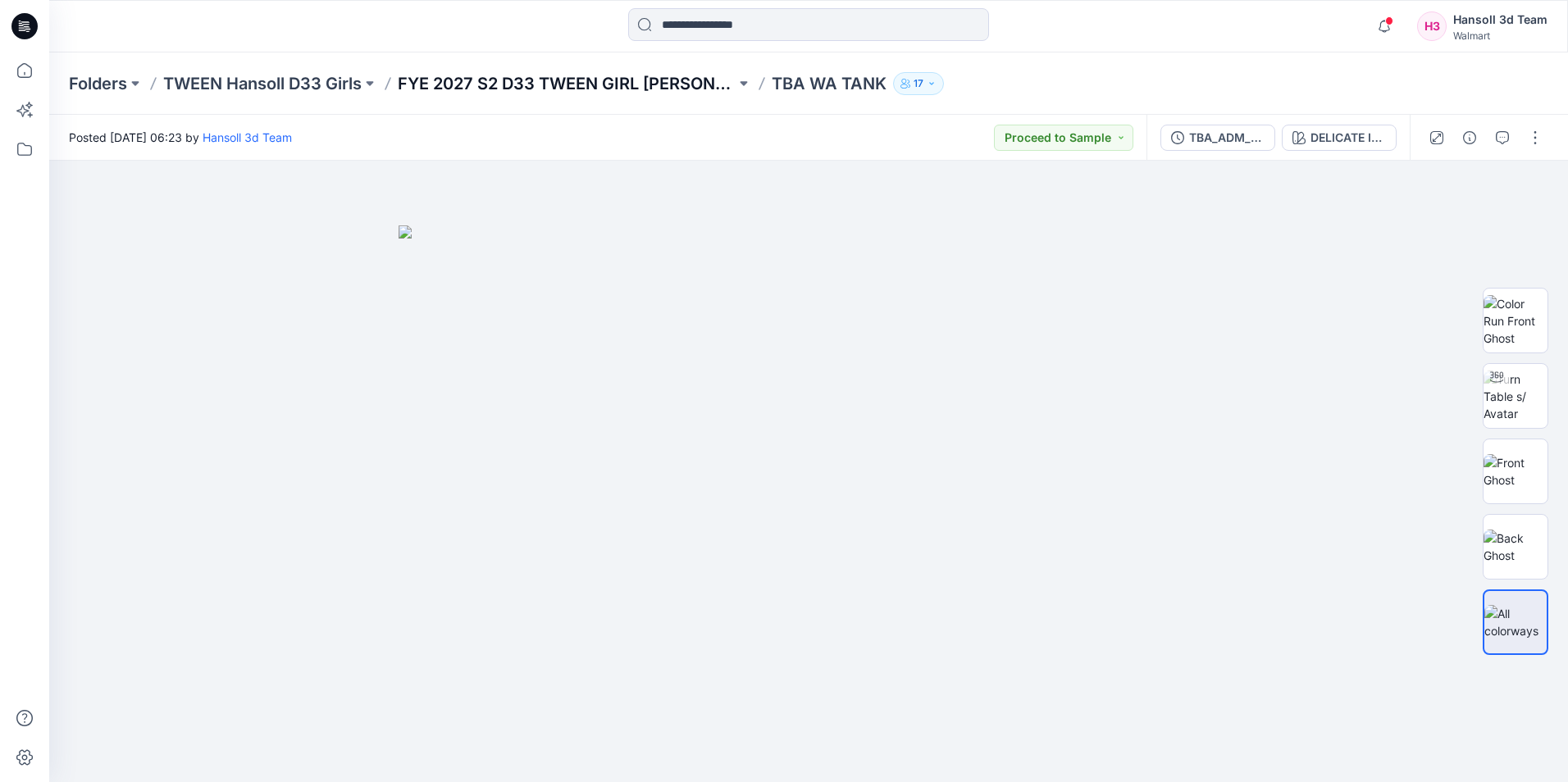
click at [610, 82] on p "FYE 2027 S2 D33 TWEEN GIRL [PERSON_NAME]" at bounding box center [567, 83] width 338 height 23
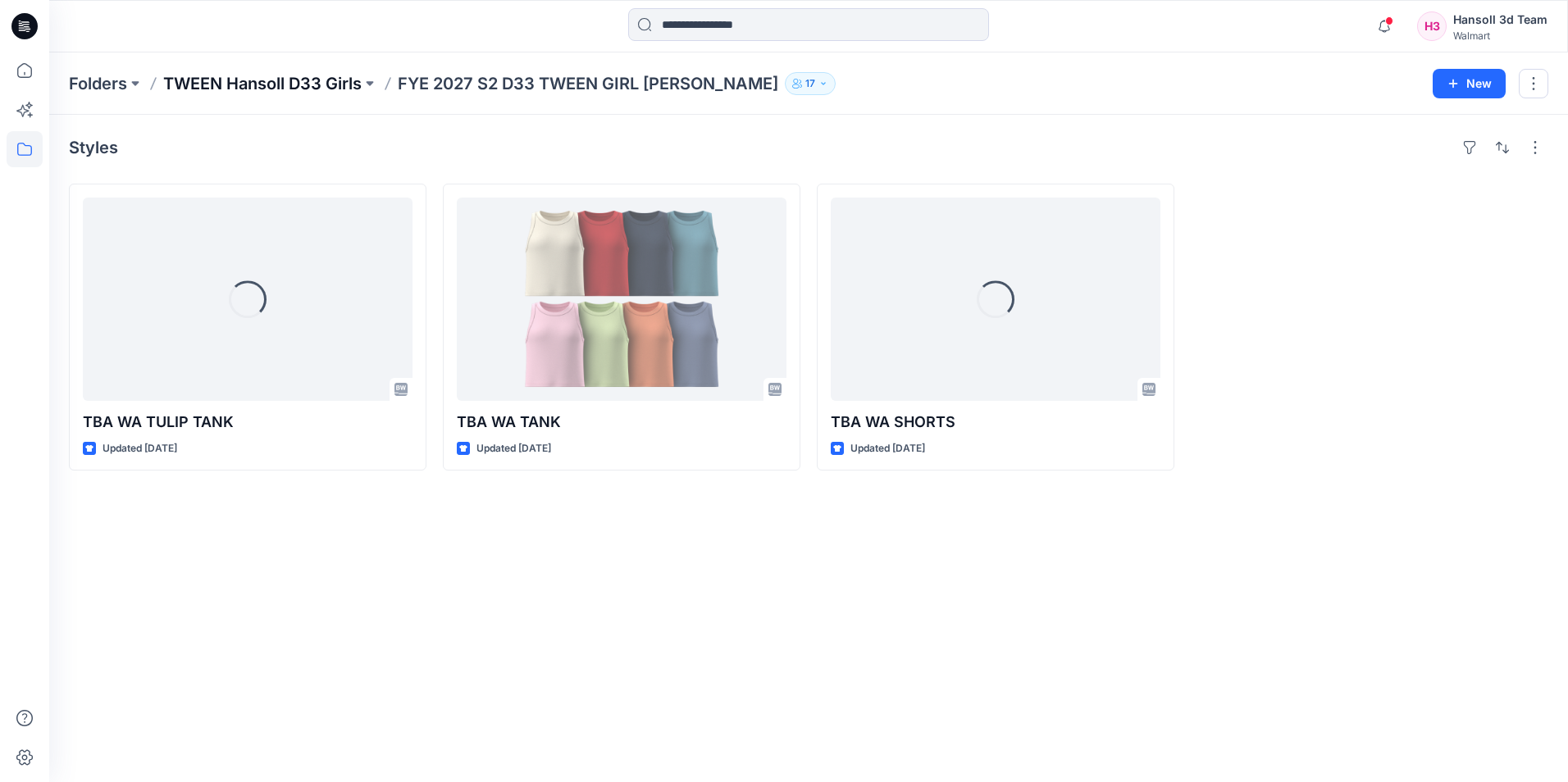
click at [329, 78] on p "TWEEN Hansoll D33 Girls" at bounding box center [262, 83] width 199 height 23
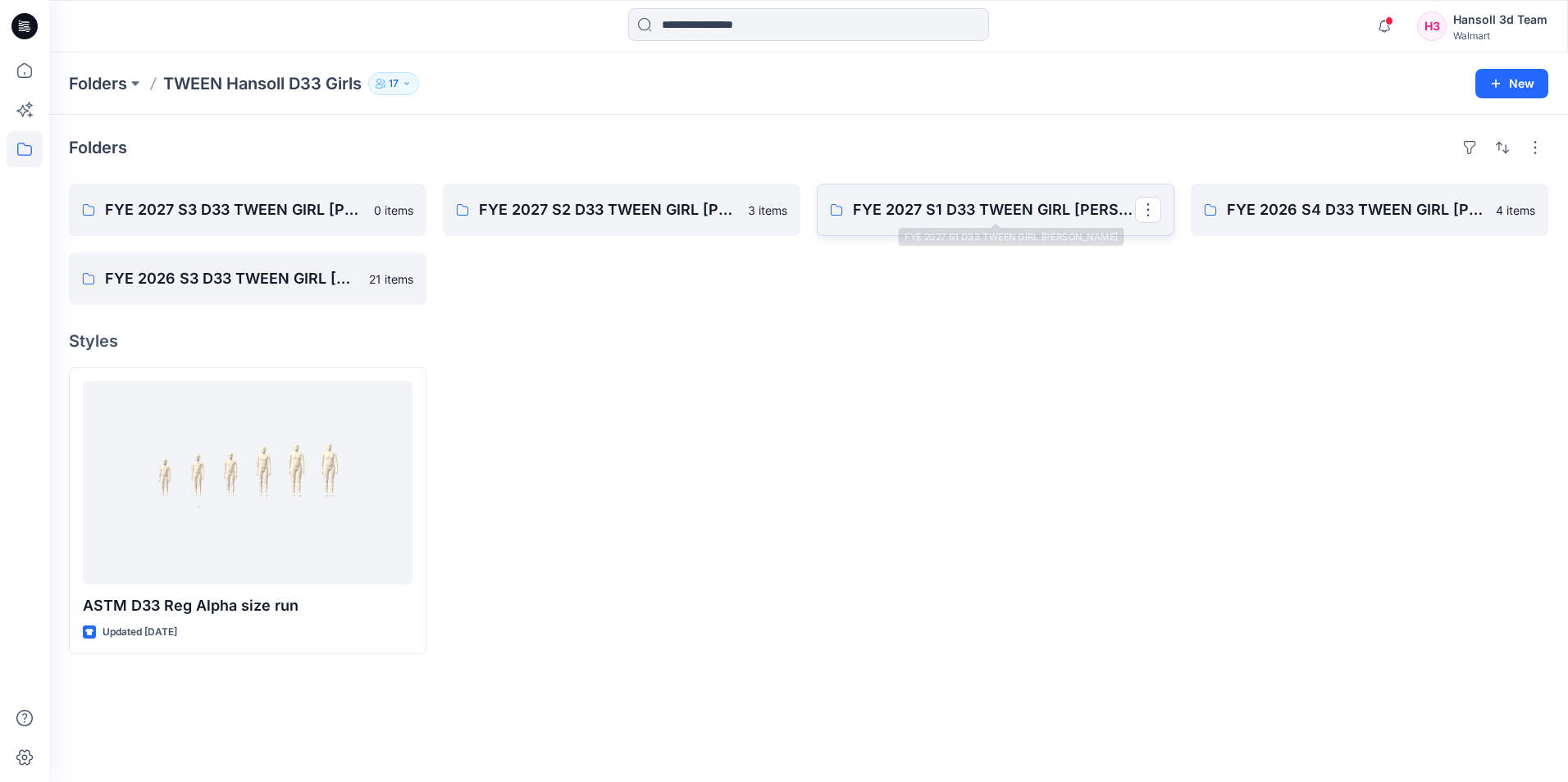
click at [945, 197] on link "FYE 2027 S1 D33 TWEEN GIRL [PERSON_NAME]" at bounding box center [995, 210] width 357 height 53
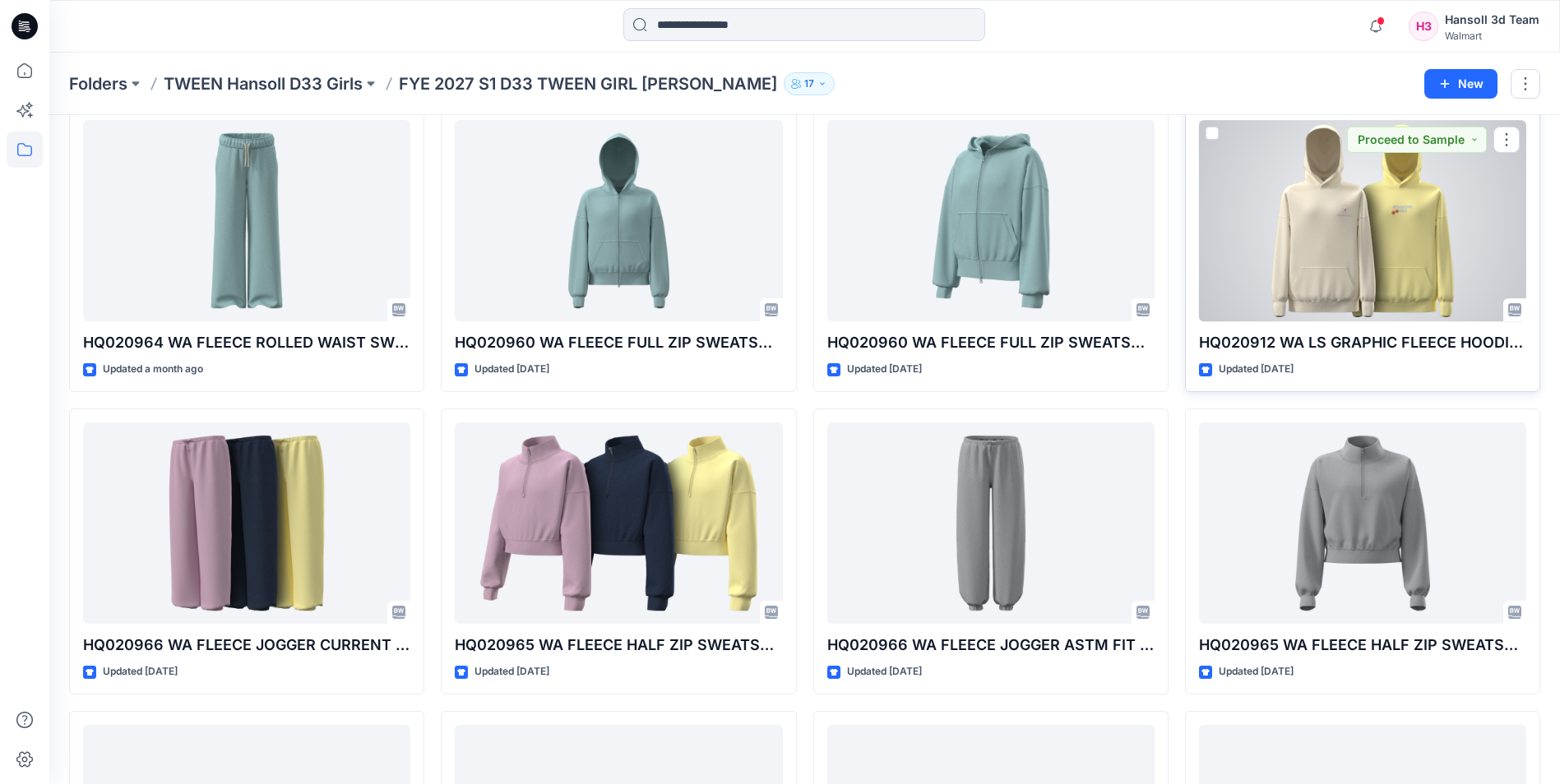
scroll to position [82, 0]
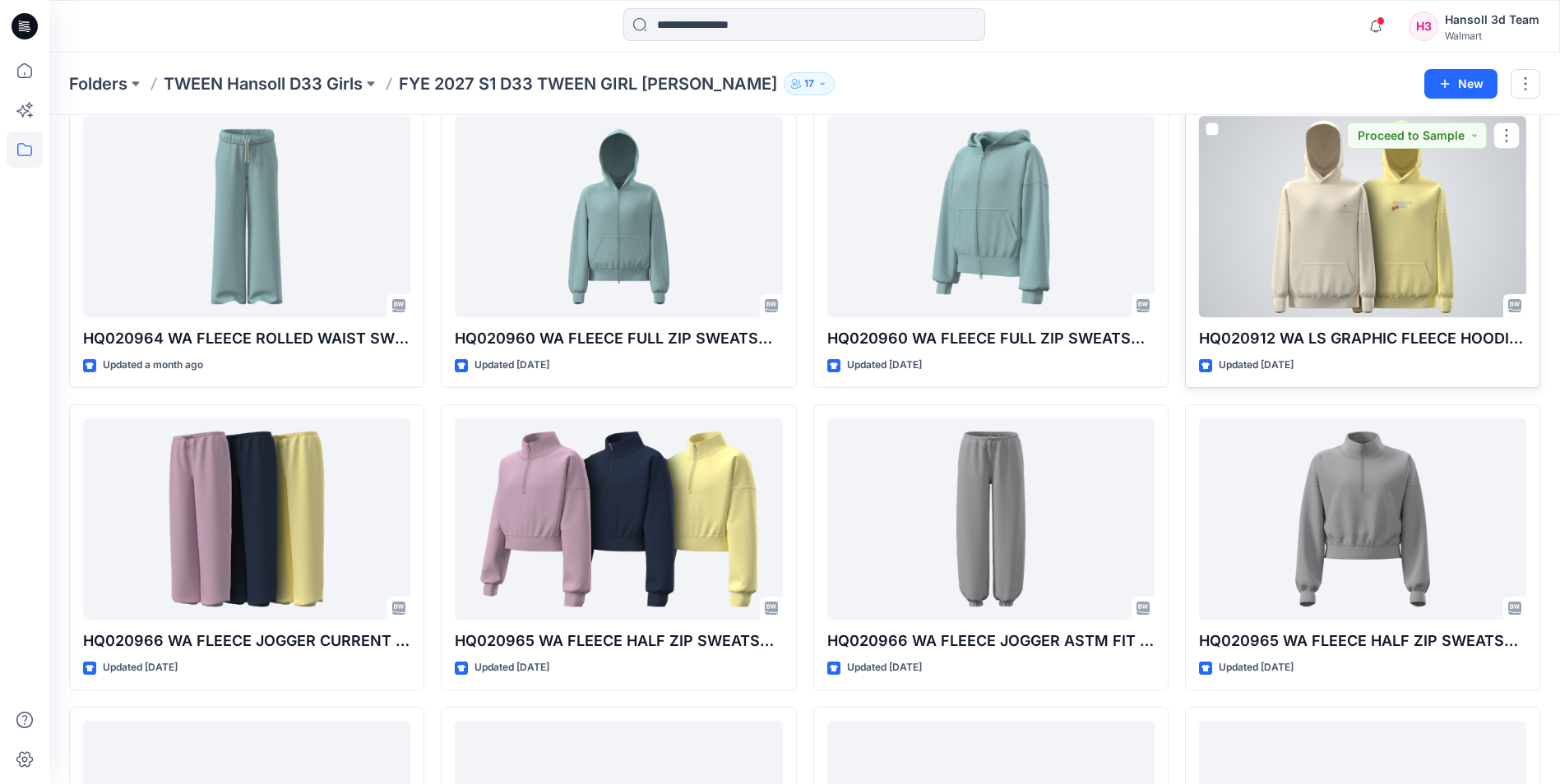
click at [1324, 237] on div at bounding box center [1362, 217] width 328 height 202
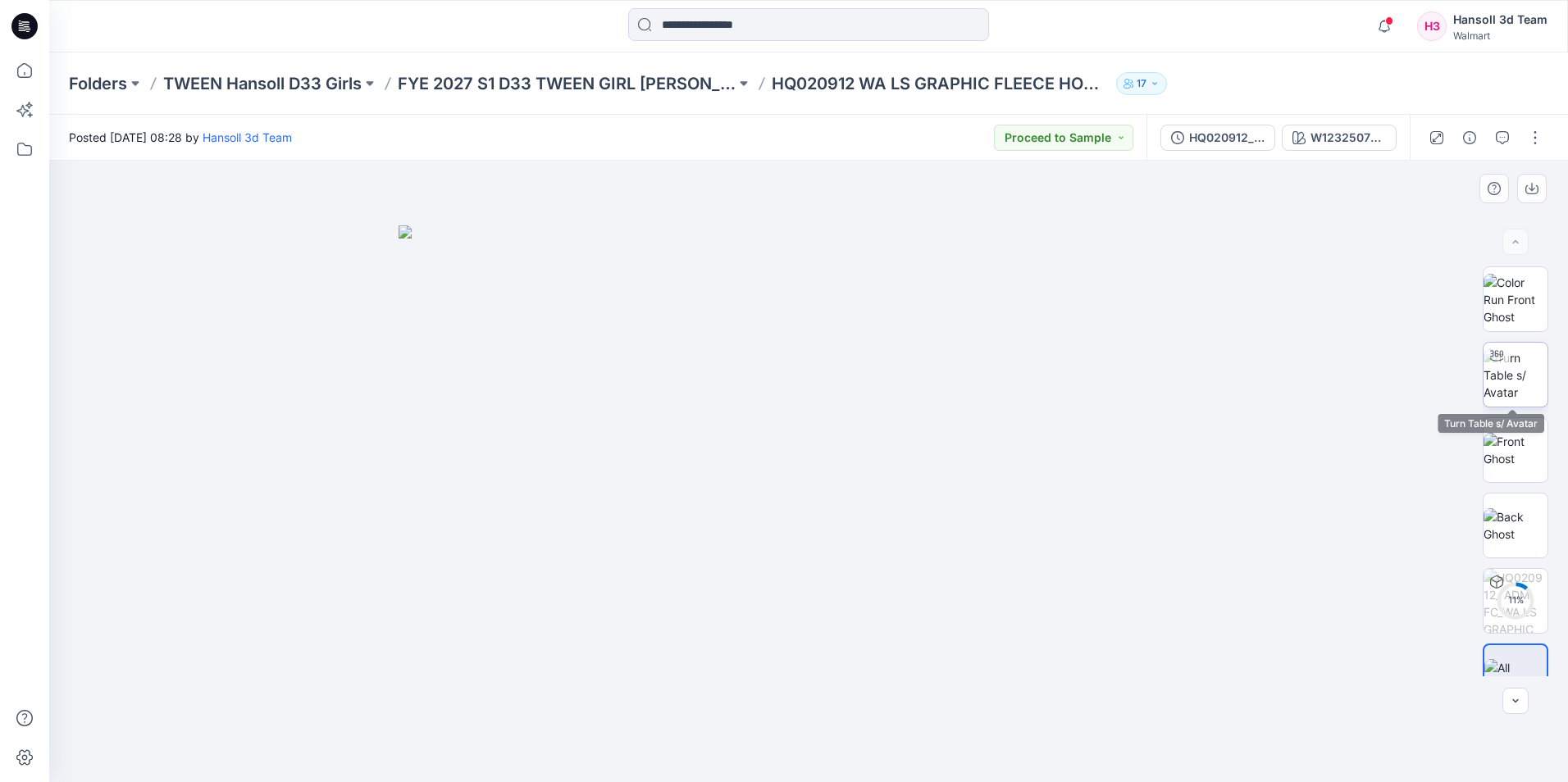
click at [1499, 379] on img at bounding box center [1515, 375] width 64 height 52
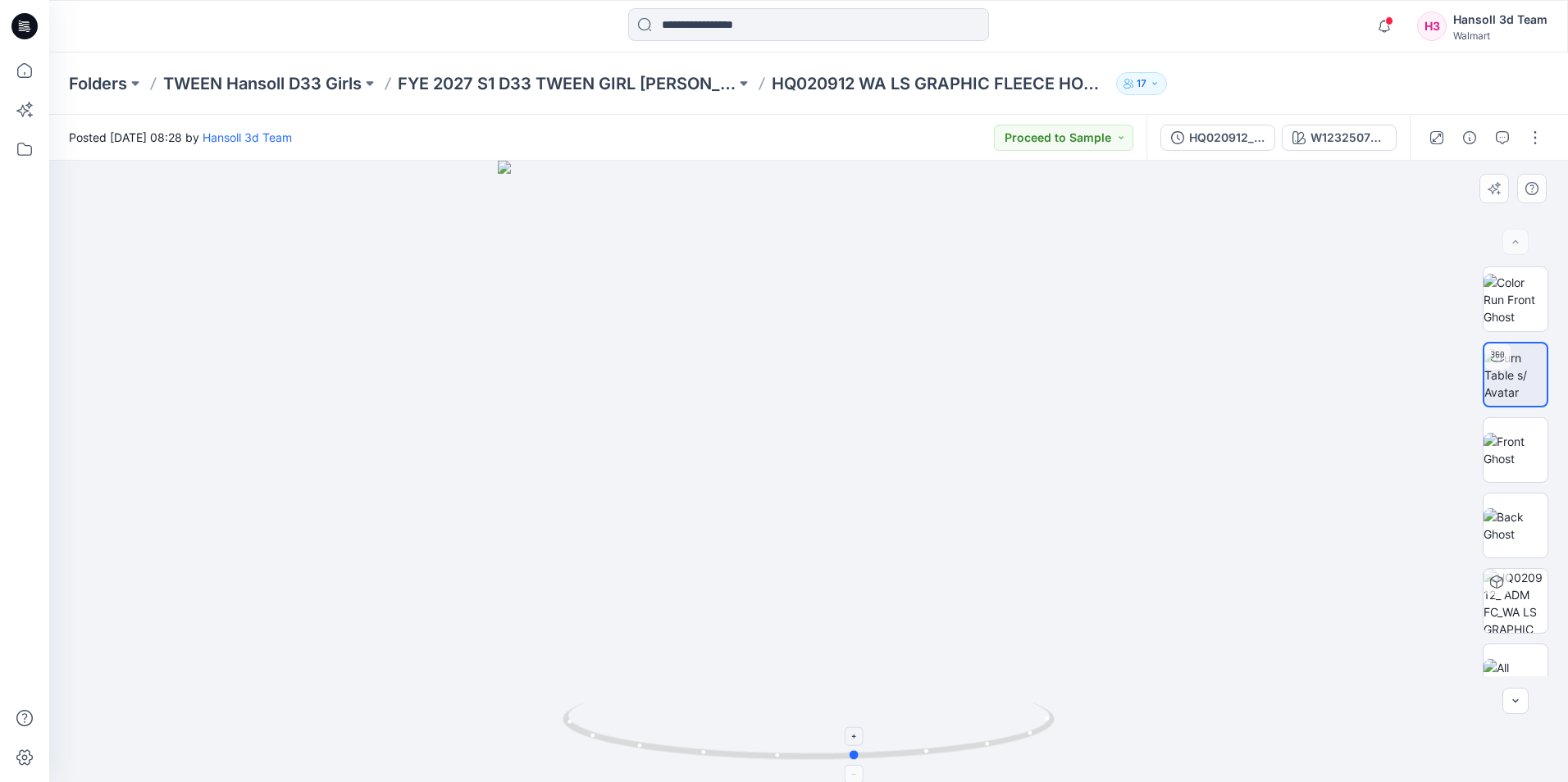
drag, startPoint x: 897, startPoint y: 756, endPoint x: 964, endPoint y: 697, distance: 89.3
click at [944, 747] on icon at bounding box center [810, 733] width 496 height 62
drag, startPoint x: 850, startPoint y: 753, endPoint x: 992, endPoint y: 745, distance: 142.2
click at [992, 745] on icon at bounding box center [810, 733] width 496 height 62
click at [1514, 370] on img at bounding box center [1515, 375] width 63 height 52
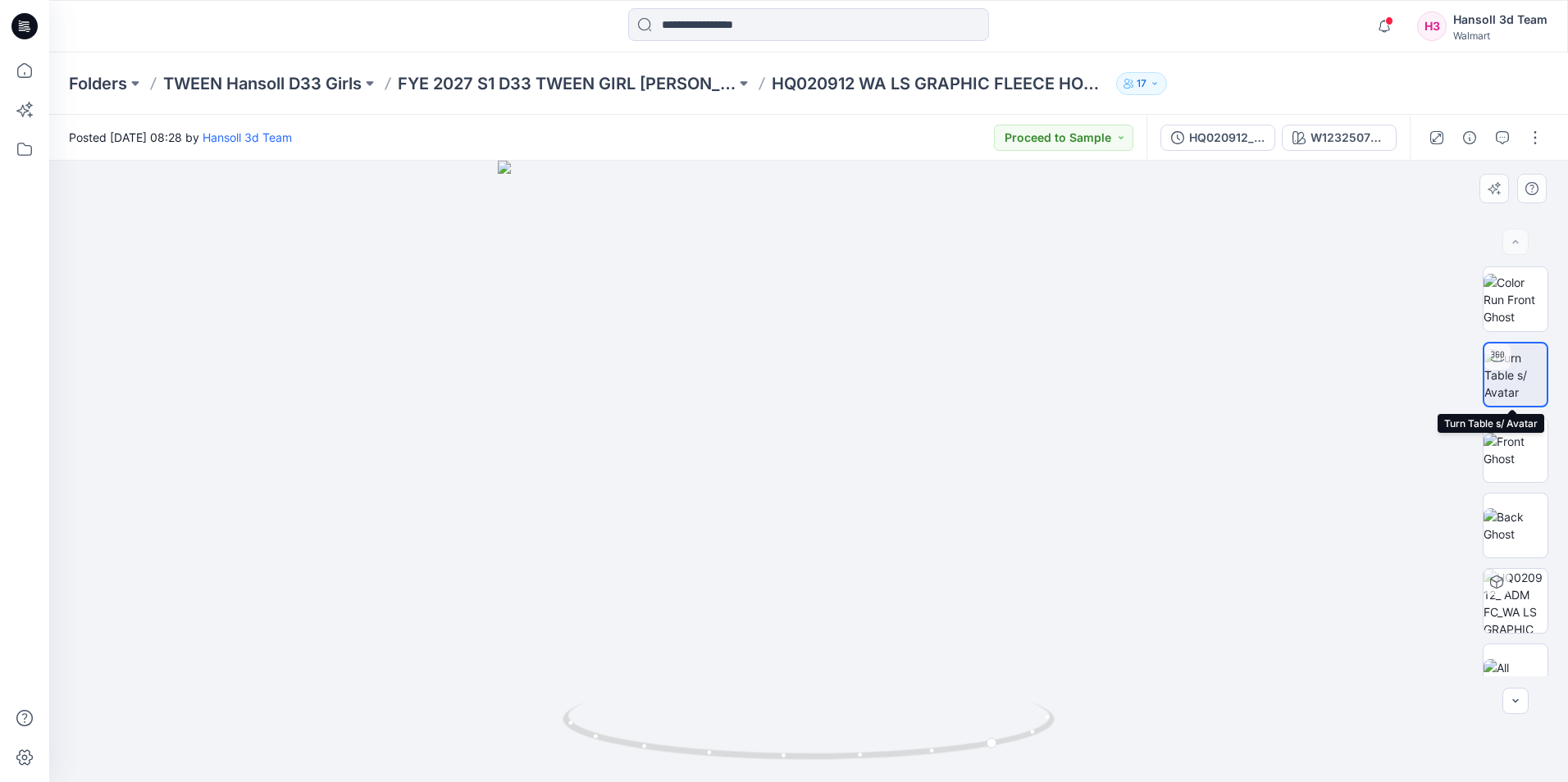
click at [1521, 386] on img at bounding box center [1515, 375] width 63 height 52
click at [1523, 299] on img at bounding box center [1515, 299] width 64 height 52
click at [1519, 370] on img at bounding box center [1515, 375] width 64 height 52
click at [1509, 383] on img at bounding box center [1515, 375] width 63 height 52
drag, startPoint x: 812, startPoint y: 753, endPoint x: 962, endPoint y: 747, distance: 150.1
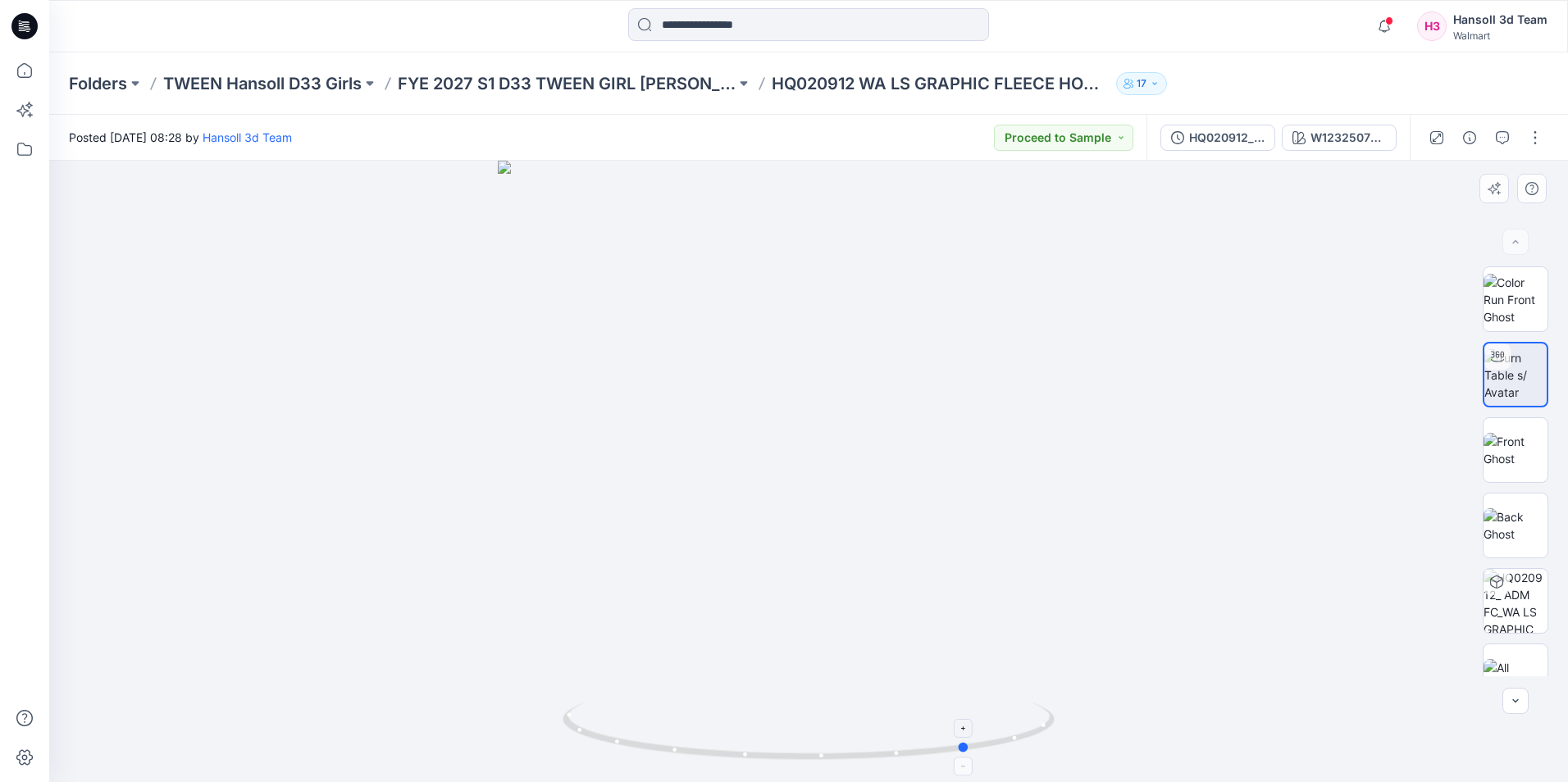
click at [962, 747] on icon at bounding box center [810, 733] width 496 height 62
click at [119, 345] on div at bounding box center [808, 471] width 1519 height 621
click at [1262, 398] on div at bounding box center [808, 471] width 1519 height 621
click at [35, 20] on icon at bounding box center [25, 26] width 26 height 26
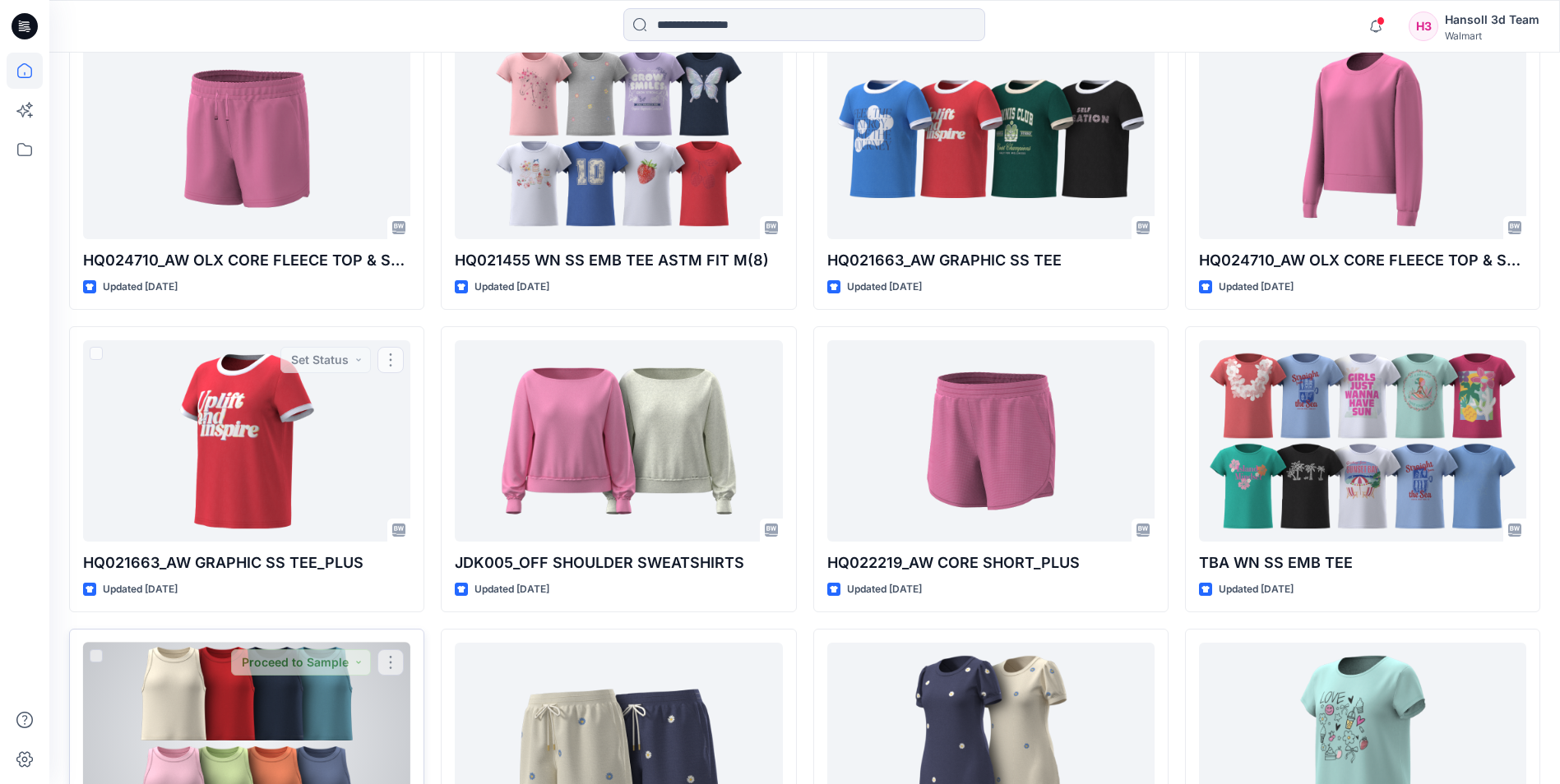
scroll to position [1088, 0]
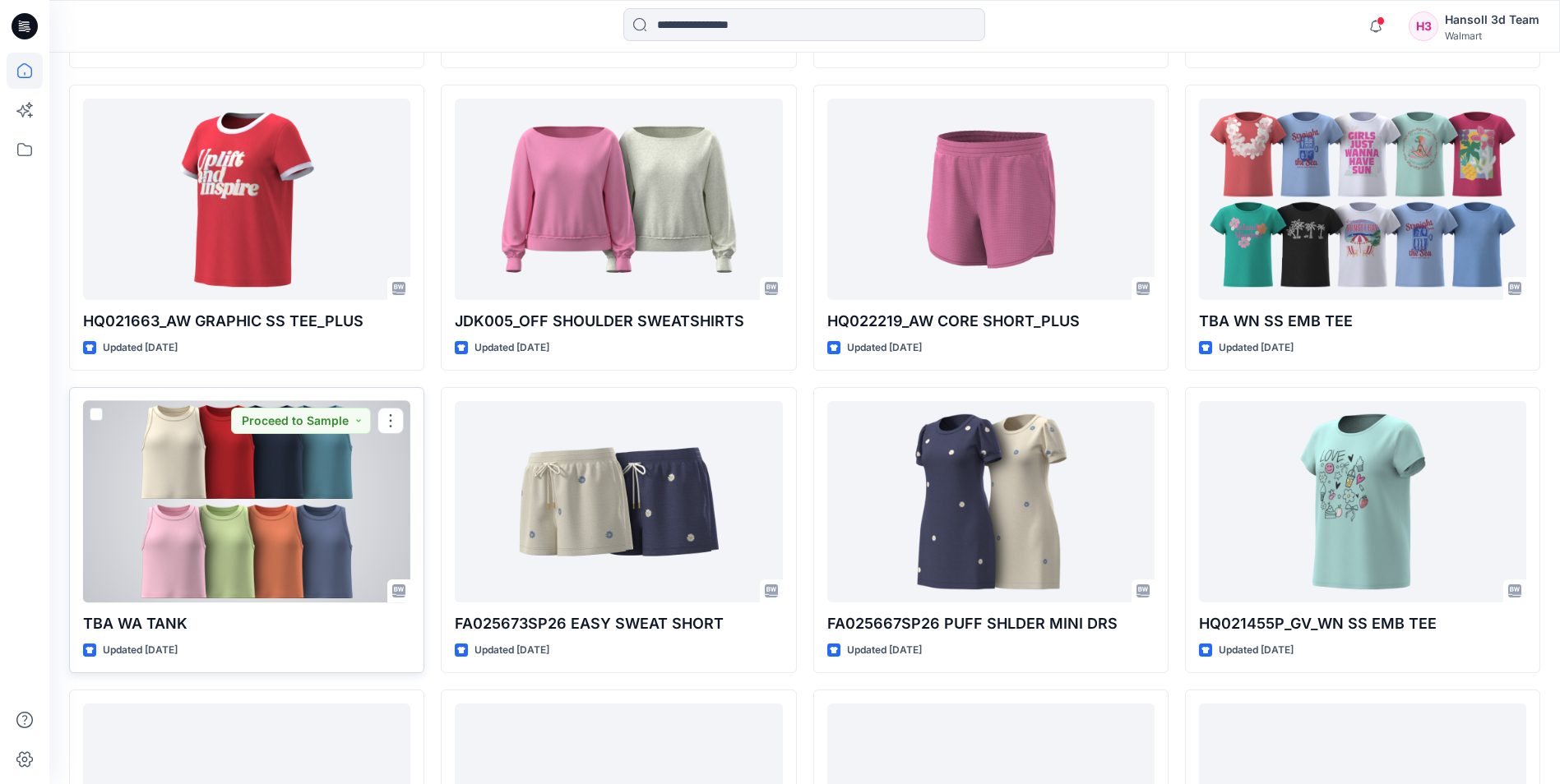
click at [293, 522] on div at bounding box center [246, 502] width 328 height 202
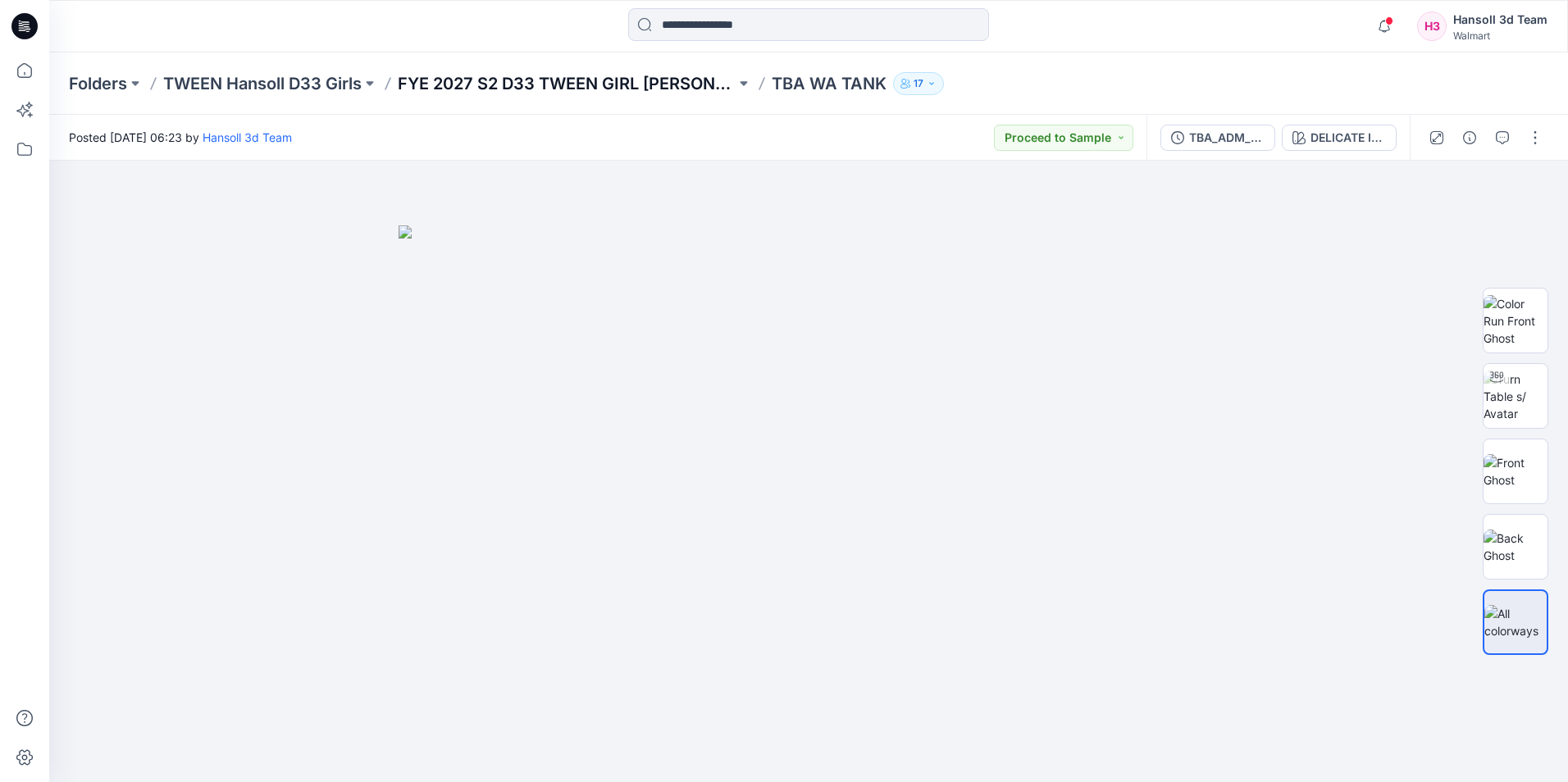
click at [621, 86] on p "FYE 2027 S2 D33 TWEEN GIRL [PERSON_NAME]" at bounding box center [567, 83] width 338 height 23
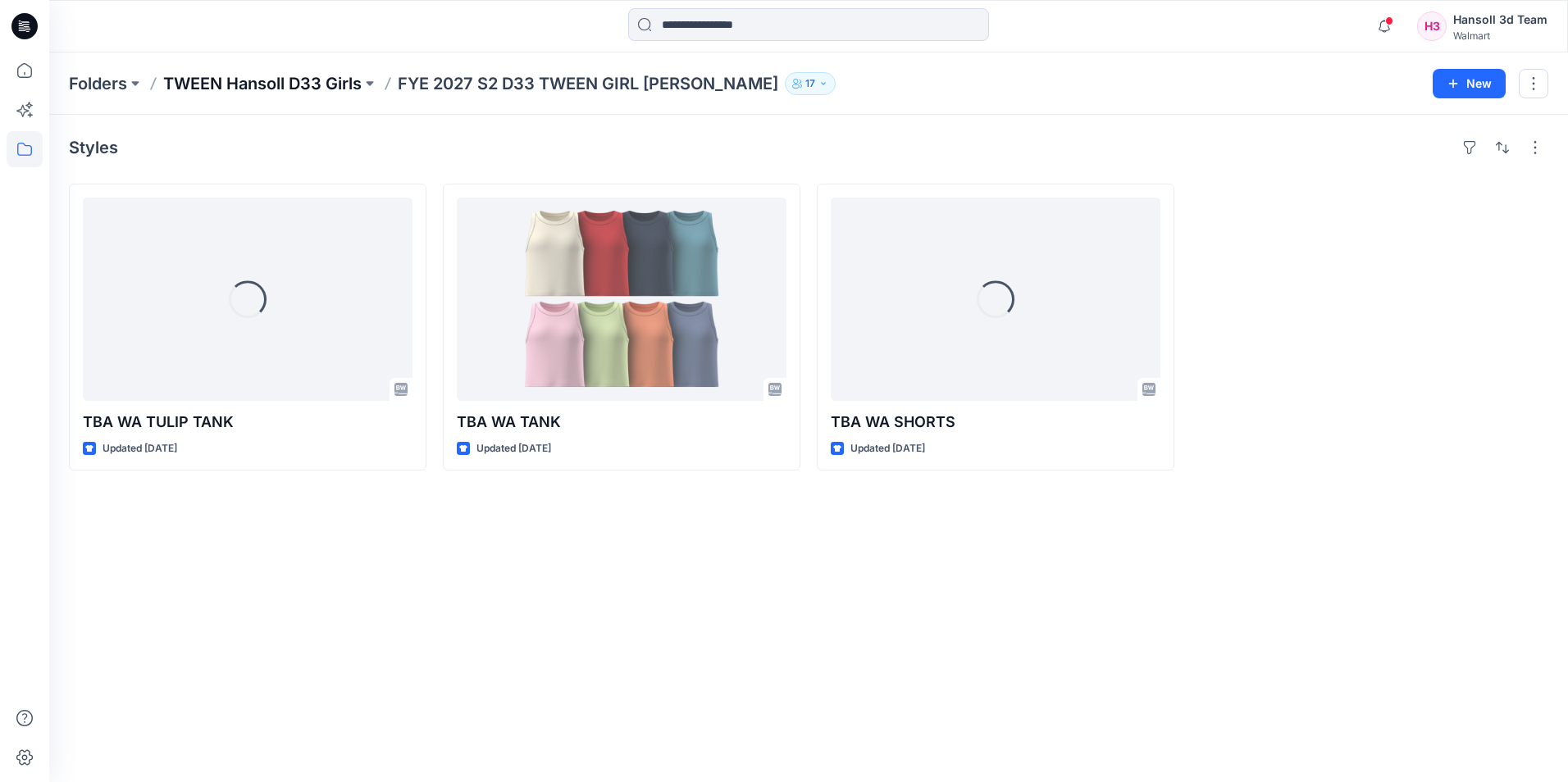
click at [340, 81] on p "TWEEN Hansoll D33 Girls" at bounding box center [262, 83] width 199 height 23
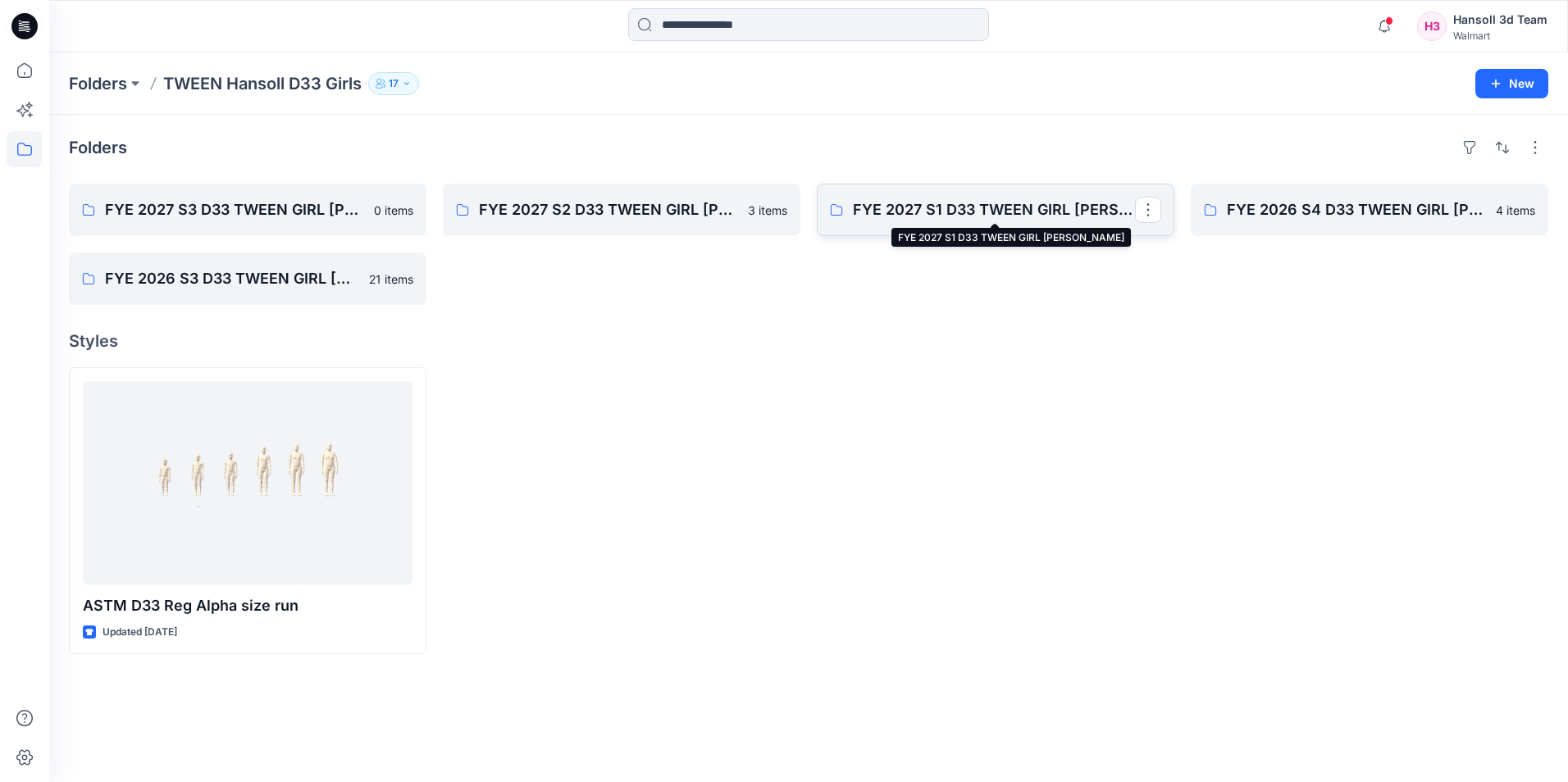
click at [902, 207] on p "FYE 2027 S1 D33 TWEEN GIRL [PERSON_NAME]" at bounding box center [994, 210] width 282 height 23
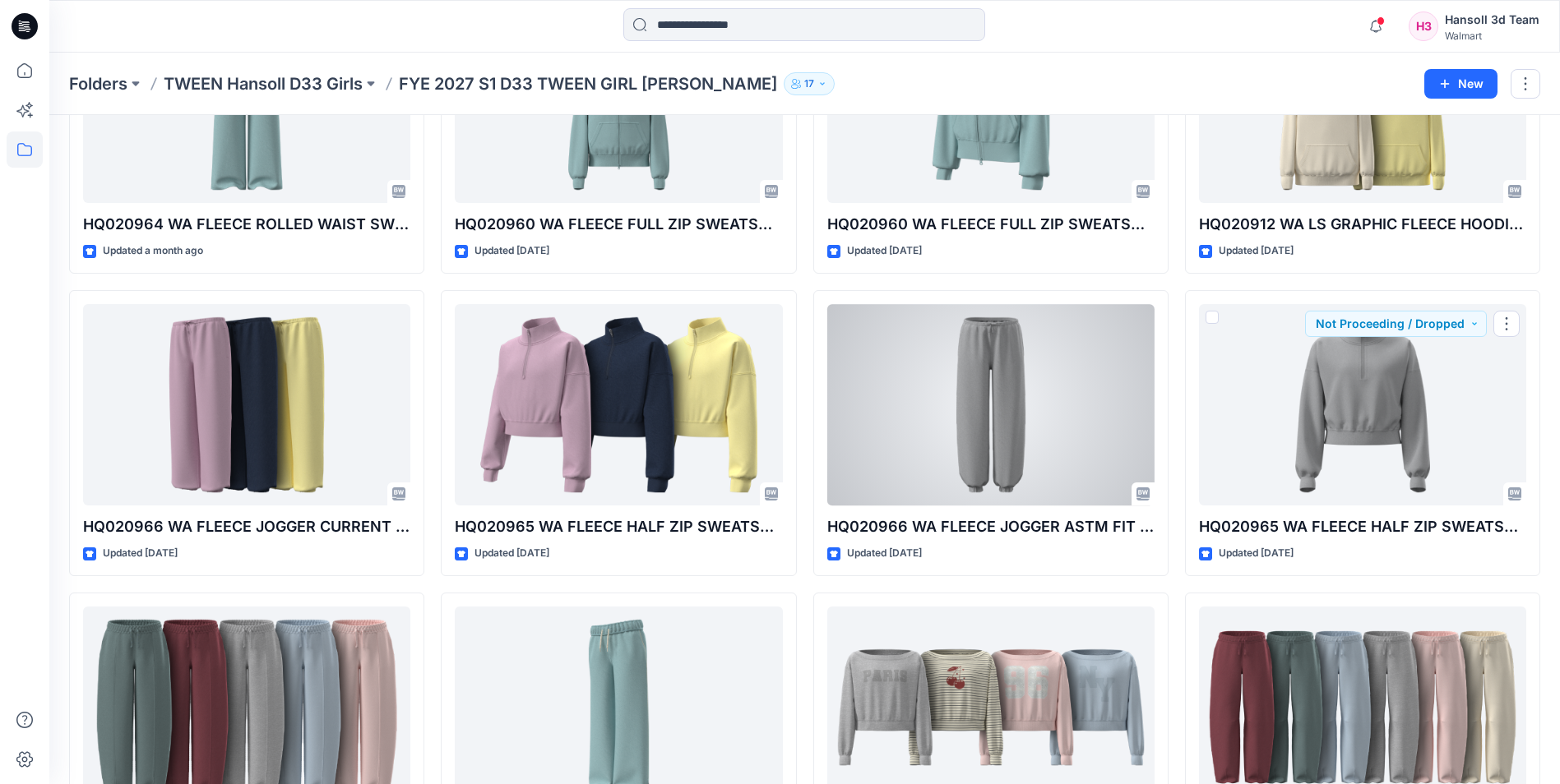
scroll to position [246, 0]
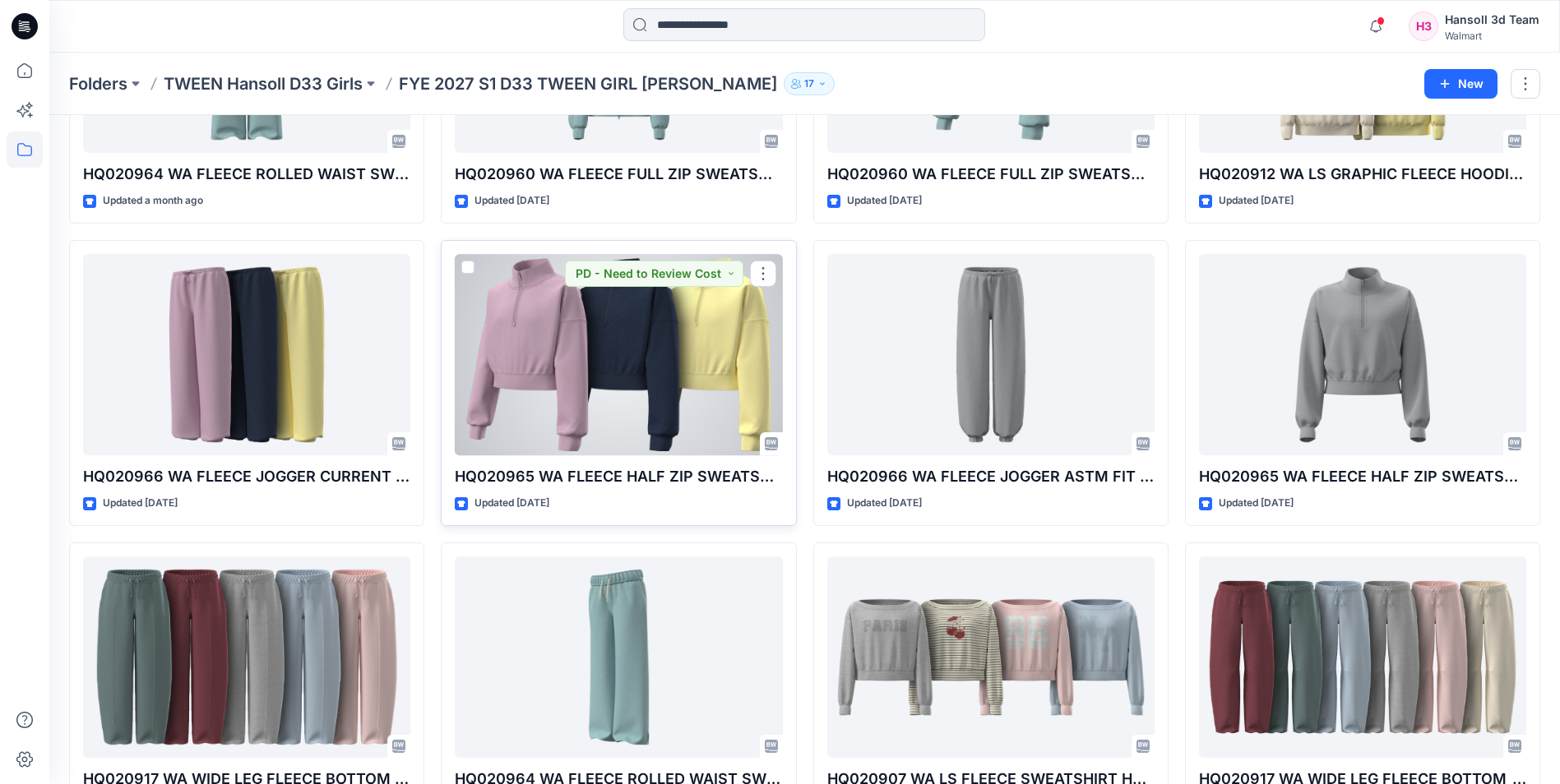
click at [594, 376] on div at bounding box center [619, 355] width 328 height 202
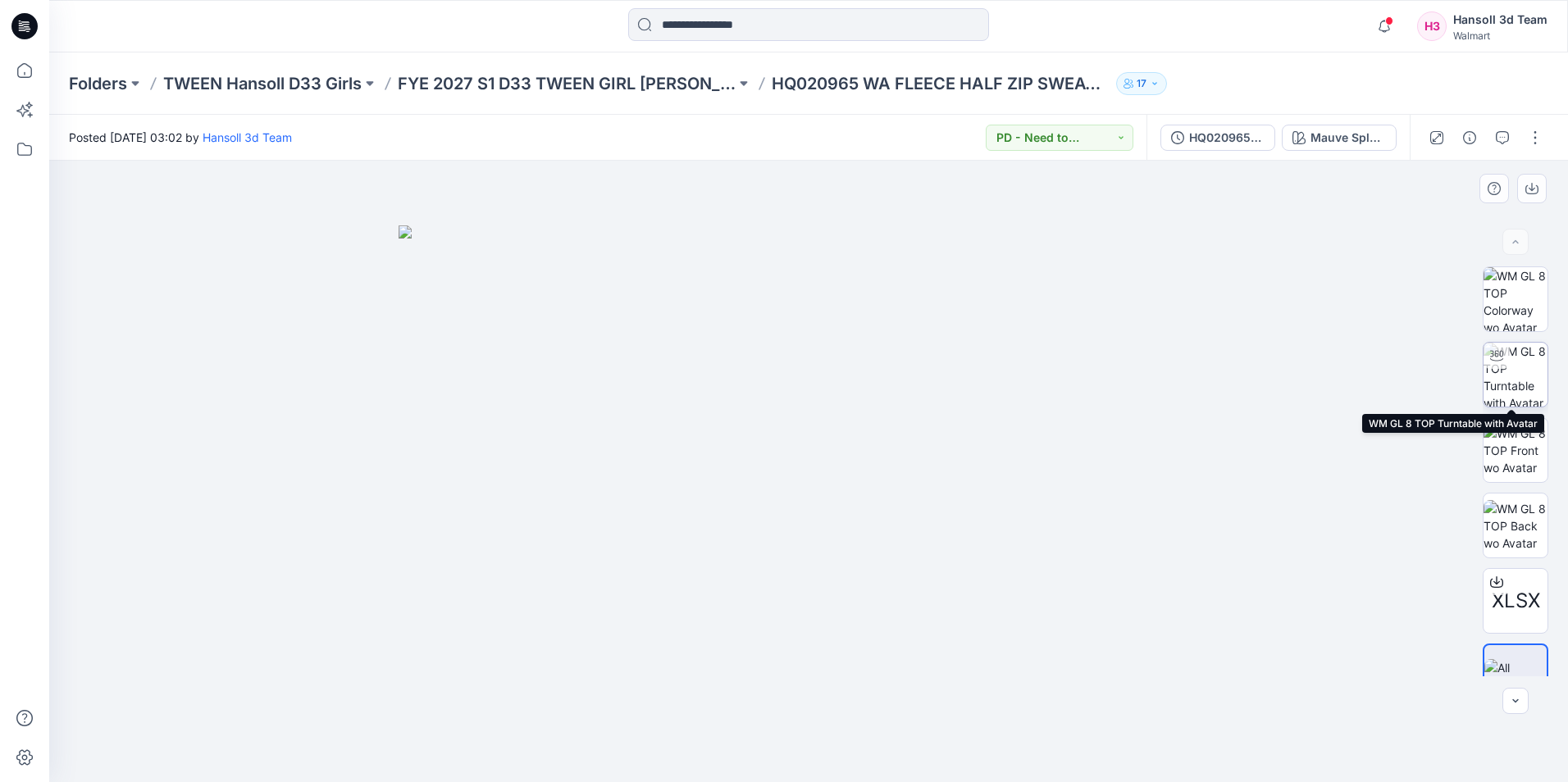
click at [1519, 363] on img at bounding box center [1515, 375] width 64 height 64
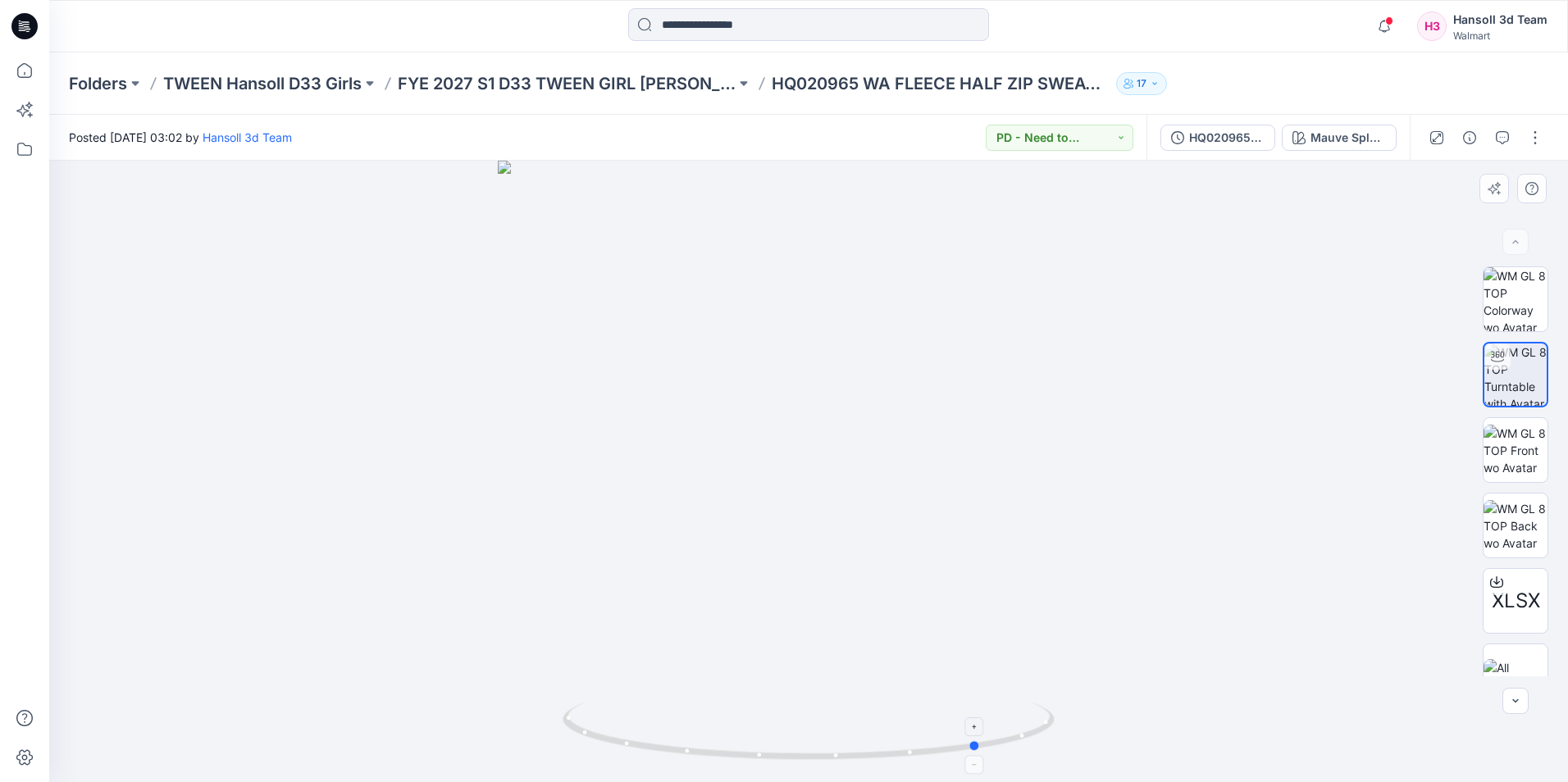
drag, startPoint x: 816, startPoint y: 763, endPoint x: 989, endPoint y: 753, distance: 173.3
click at [989, 753] on icon at bounding box center [810, 733] width 496 height 62
drag, startPoint x: 870, startPoint y: 765, endPoint x: 980, endPoint y: 764, distance: 110.0
click at [980, 764] on img at bounding box center [808, 742] width 492 height 79
